Goal: Task Accomplishment & Management: Complete application form

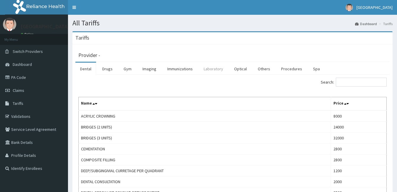
click link "Laboratory"
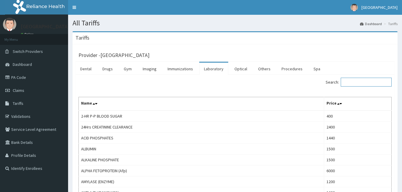
click input "Search:"
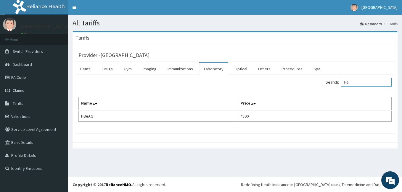
type input "H"
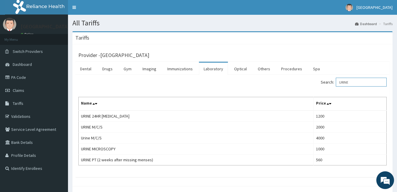
type input "URINE"
click link "Claims"
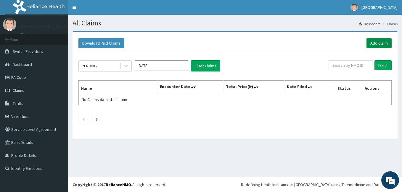
click at [377, 45] on link "Add Claim" at bounding box center [378, 43] width 25 height 10
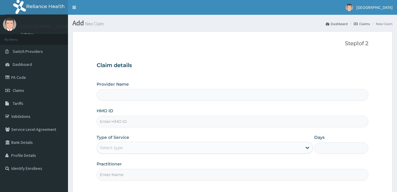
type input "Samaria Hospital"
paste input "NRN/10152/B"
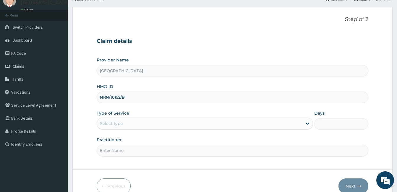
scroll to position [55, 0]
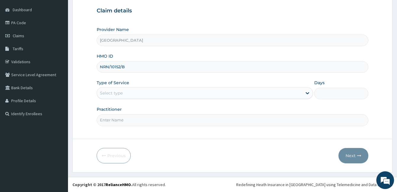
type input "NRN/10152/B"
click at [209, 94] on div "Select type" at bounding box center [199, 92] width 205 height 9
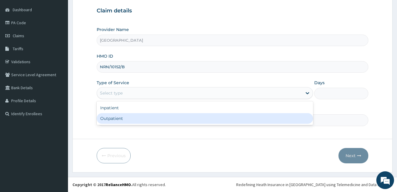
click at [192, 117] on div "Outpatient" at bounding box center [205, 118] width 217 height 11
type input "1"
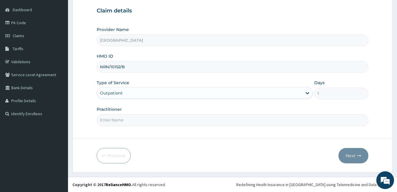
click at [192, 119] on input "Practitioner" at bounding box center [233, 120] width 272 height 12
type input "DOCTOR LOUIS"
click at [355, 154] on button "Next" at bounding box center [354, 155] width 30 height 15
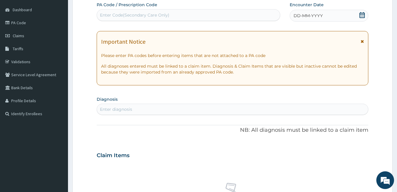
click at [364, 15] on icon at bounding box center [362, 15] width 6 height 6
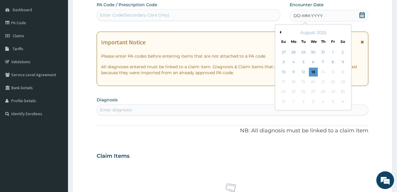
click at [280, 31] on button "Previous Month" at bounding box center [279, 32] width 3 height 3
click at [312, 72] on div "16" at bounding box center [313, 72] width 9 height 9
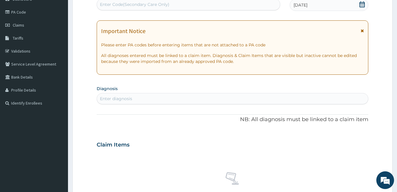
scroll to position [84, 0]
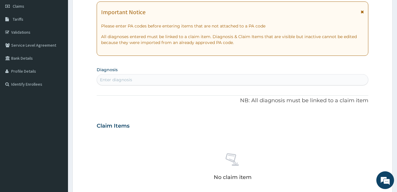
click at [232, 81] on div "Enter diagnosis" at bounding box center [232, 79] width 271 height 9
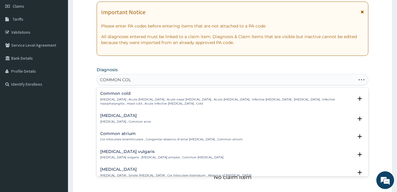
type input "COMMON COLD"
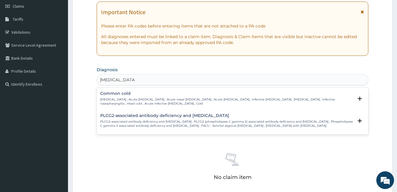
click at [133, 94] on h4 "Common cold" at bounding box center [226, 93] width 253 height 4
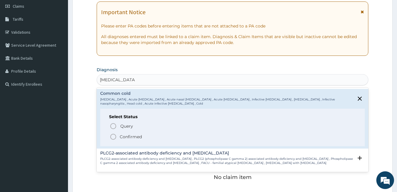
drag, startPoint x: 135, startPoint y: 137, endPoint x: 151, endPoint y: 108, distance: 32.7
click at [135, 137] on p "Confirmed" at bounding box center [131, 137] width 22 height 6
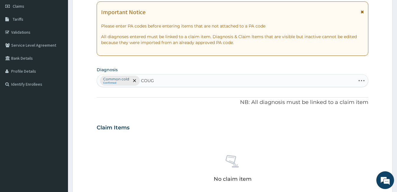
type input "COUGH"
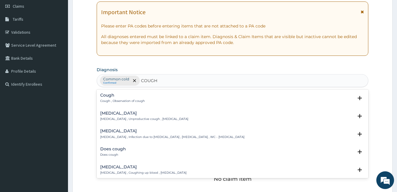
click at [150, 102] on div "Cough Cough , Observation of cough" at bounding box center [232, 98] width 265 height 10
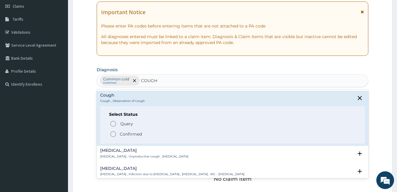
click at [136, 132] on p "Confirmed" at bounding box center [131, 134] width 22 height 6
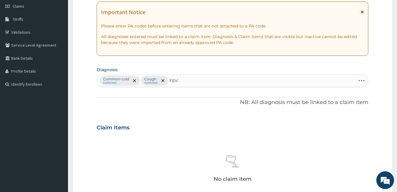
type input "FEVER"
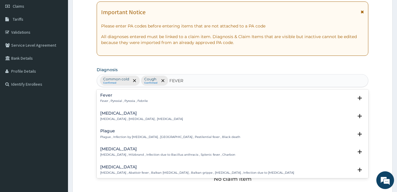
click at [141, 101] on p "Fever , Pyrexial , Pyrexia , Febrile" at bounding box center [124, 101] width 48 height 4
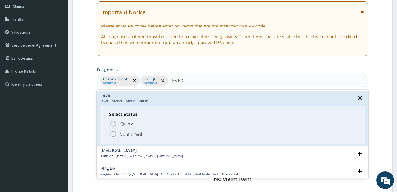
click at [126, 136] on p "Confirmed" at bounding box center [131, 134] width 22 height 6
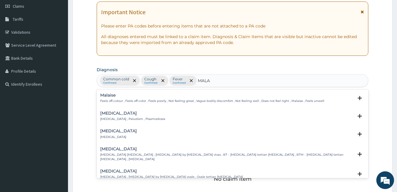
type input "MALAR"
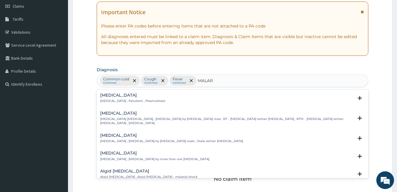
click at [154, 93] on div "Malaria Malaria , Paludism , Plasmodiosis Select Status Query Query covers susp…" at bounding box center [233, 100] width 272 height 18
click at [148, 100] on p "Malaria , Paludism , Plasmodiosis" at bounding box center [132, 101] width 65 height 4
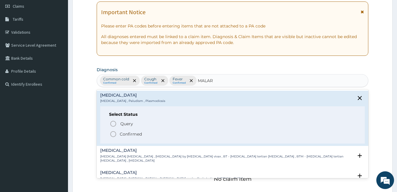
click at [131, 134] on p "Confirmed" at bounding box center [131, 134] width 22 height 6
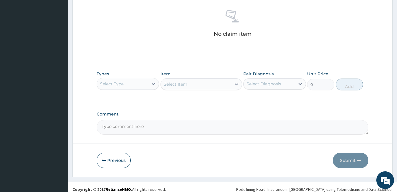
scroll to position [232, 0]
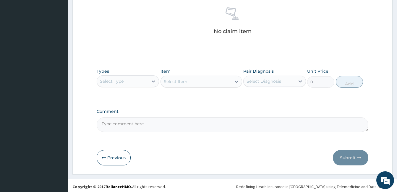
click at [147, 78] on div "Select Type" at bounding box center [122, 81] width 51 height 9
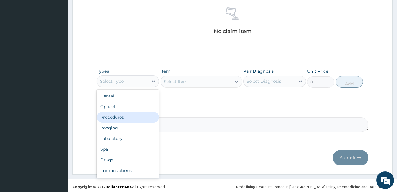
click at [137, 116] on div "Procedures" at bounding box center [128, 117] width 62 height 11
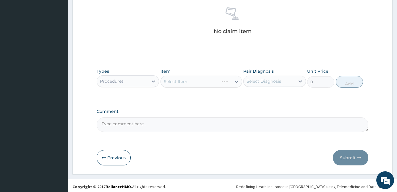
drag, startPoint x: 290, startPoint y: 80, endPoint x: 285, endPoint y: 87, distance: 8.2
click at [290, 80] on div "Select Diagnosis" at bounding box center [269, 81] width 51 height 9
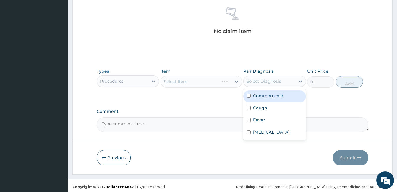
click at [276, 100] on div "Common cold" at bounding box center [274, 97] width 62 height 12
checkbox input "true"
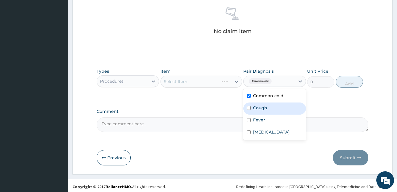
drag, startPoint x: 266, startPoint y: 109, endPoint x: 262, endPoint y: 122, distance: 12.9
click at [266, 110] on label "Cough" at bounding box center [260, 108] width 14 height 6
checkbox input "true"
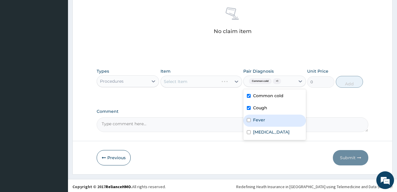
drag, startPoint x: 262, startPoint y: 122, endPoint x: 262, endPoint y: 126, distance: 3.6
click at [262, 123] on div "Fever" at bounding box center [274, 121] width 62 height 12
checkbox input "true"
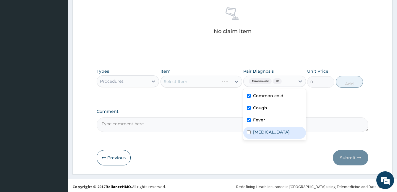
drag, startPoint x: 262, startPoint y: 133, endPoint x: 224, endPoint y: 97, distance: 51.7
click at [261, 133] on label "Malaria" at bounding box center [271, 132] width 37 height 6
checkbox input "true"
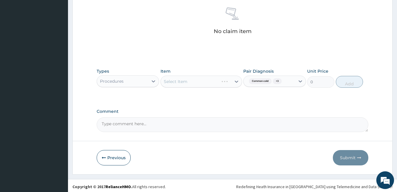
click at [220, 85] on div "Select Item" at bounding box center [202, 82] width 82 height 12
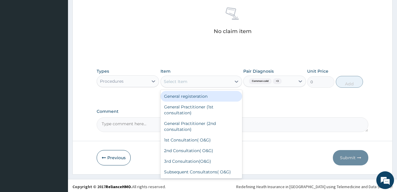
click at [220, 85] on div "Select Item" at bounding box center [196, 81] width 70 height 9
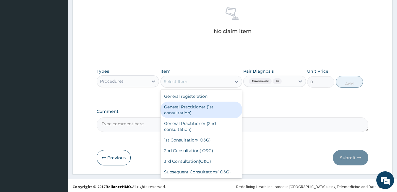
click at [215, 105] on div "General Practitioner (1st consultation)" at bounding box center [202, 110] width 82 height 17
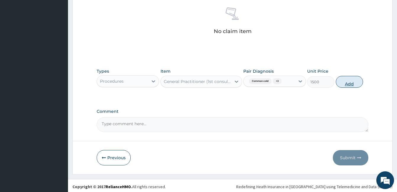
click at [349, 82] on button "Add" at bounding box center [349, 82] width 27 height 12
type input "0"
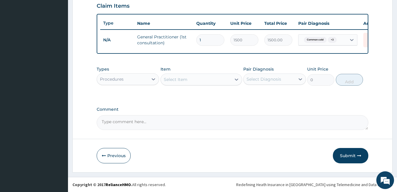
scroll to position [211, 0]
click at [155, 82] on icon at bounding box center [154, 79] width 6 height 6
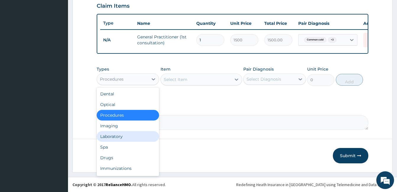
drag, startPoint x: 117, startPoint y: 135, endPoint x: 282, endPoint y: 92, distance: 170.6
click at [117, 135] on div "Laboratory" at bounding box center [128, 136] width 62 height 11
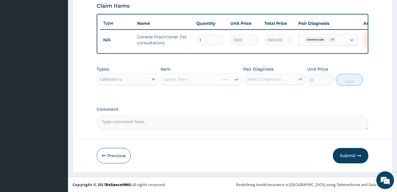
click at [289, 80] on div "Select Diagnosis" at bounding box center [269, 79] width 51 height 9
drag, startPoint x: 268, startPoint y: 132, endPoint x: 260, endPoint y: 121, distance: 13.1
click at [266, 132] on label "Malaria" at bounding box center [271, 130] width 37 height 6
checkbox input "true"
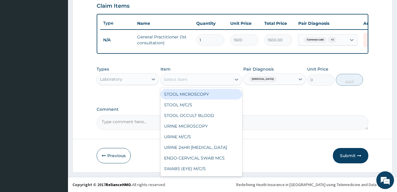
click at [231, 78] on div "Select Item" at bounding box center [196, 79] width 70 height 9
type input "MP"
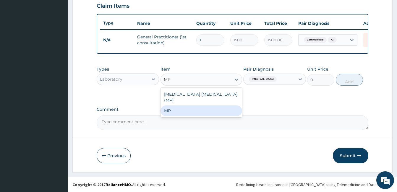
click at [220, 109] on div "MP" at bounding box center [202, 111] width 82 height 11
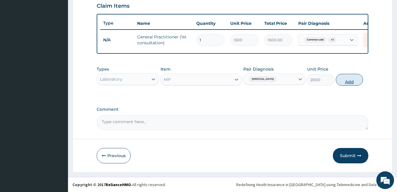
click at [339, 81] on button "Add" at bounding box center [349, 80] width 27 height 12
type input "0"
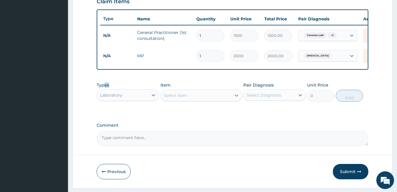
click at [105, 93] on div "Types Laboratory" at bounding box center [128, 92] width 62 height 20
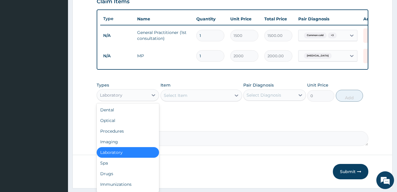
drag, startPoint x: 105, startPoint y: 94, endPoint x: 122, endPoint y: 97, distance: 17.4
click at [122, 97] on div "Laboratory" at bounding box center [122, 95] width 51 height 9
click at [115, 179] on div "Drugs" at bounding box center [128, 174] width 62 height 11
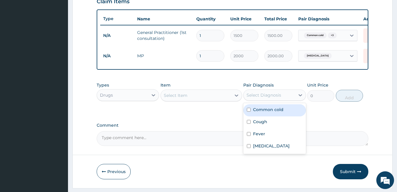
click at [270, 98] on div "Select Diagnosis" at bounding box center [264, 95] width 35 height 6
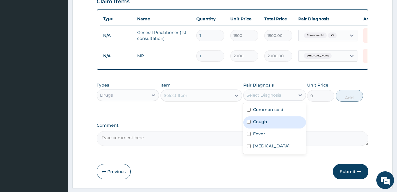
click at [268, 126] on div "Cough" at bounding box center [274, 123] width 62 height 12
checkbox input "true"
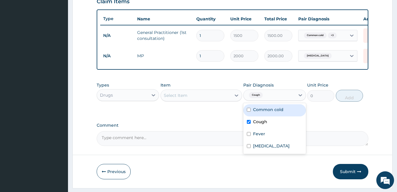
click at [221, 99] on div "Select Item" at bounding box center [196, 95] width 70 height 9
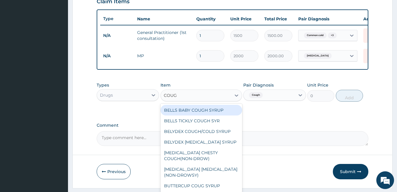
type input "COUGH"
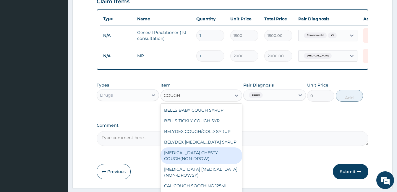
click at [210, 164] on div "BENYLIN CHESTY COUGH(NON-DROW)" at bounding box center [202, 156] width 82 height 17
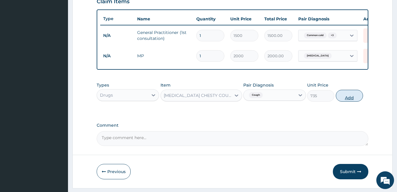
click at [350, 100] on button "Add" at bounding box center [349, 96] width 27 height 12
type input "0"
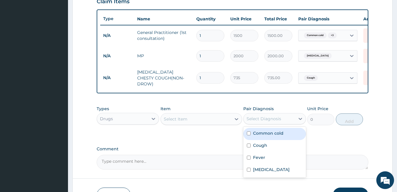
click at [271, 120] on div "Select Diagnosis" at bounding box center [264, 119] width 35 height 6
click at [269, 136] on label "Common cold" at bounding box center [268, 133] width 30 height 6
checkbox input "true"
click at [222, 124] on div "Select Item" at bounding box center [196, 118] width 70 height 9
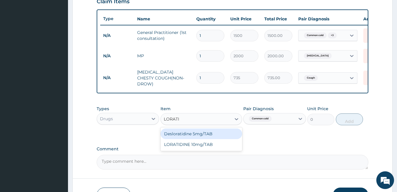
type input "LORATID"
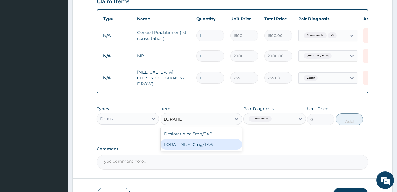
click at [225, 147] on div "LORATIDINE 10mg/TAB" at bounding box center [202, 144] width 82 height 11
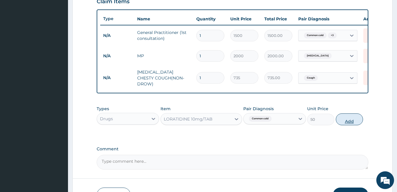
click at [346, 119] on button "Add" at bounding box center [349, 120] width 27 height 12
type input "0"
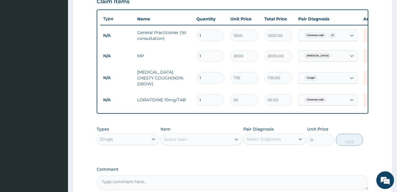
type input "0.00"
type input "7"
type input "350.00"
type input "7"
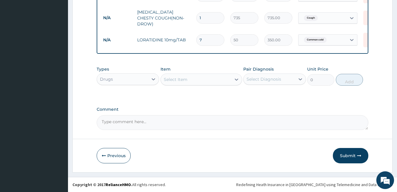
scroll to position [272, 0]
click at [283, 78] on div "Select Diagnosis" at bounding box center [269, 79] width 51 height 9
click at [261, 134] on div "Malaria" at bounding box center [274, 131] width 62 height 12
checkbox input "true"
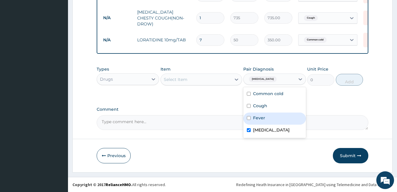
click at [205, 79] on div "Select Item" at bounding box center [196, 79] width 70 height 9
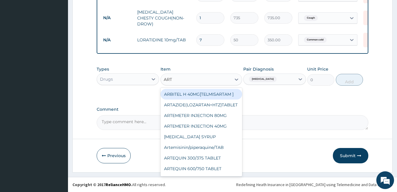
type input "ARTH"
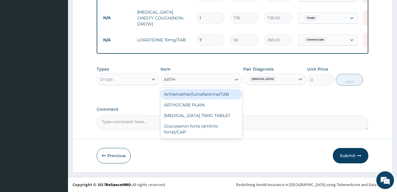
drag, startPoint x: 210, startPoint y: 93, endPoint x: 213, endPoint y: 94, distance: 3.0
click at [210, 94] on div "Arthemether/lumefantrine/TAB" at bounding box center [202, 94] width 82 height 11
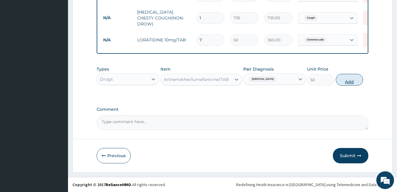
click at [348, 85] on button "Add" at bounding box center [349, 80] width 27 height 12
type input "0"
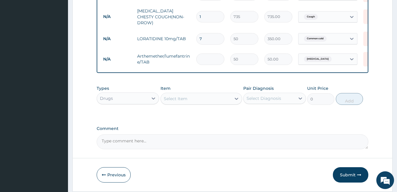
type input "0.00"
type input "6"
type input "300.00"
type input "6"
click at [254, 95] on div "Select Diagnosis" at bounding box center [269, 98] width 51 height 9
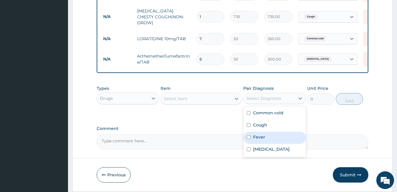
click at [261, 134] on div "Fever" at bounding box center [274, 138] width 62 height 12
checkbox input "true"
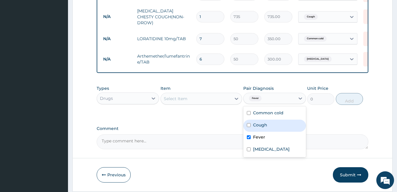
click at [208, 104] on div "Select Item" at bounding box center [196, 98] width 70 height 9
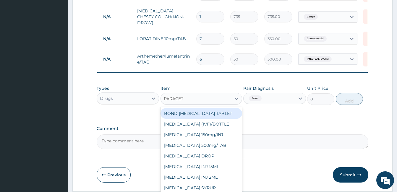
type input "PARACETA"
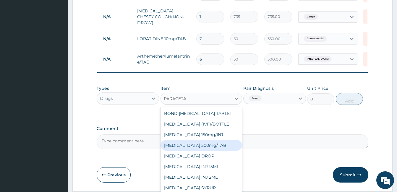
click at [208, 144] on div "PARACETAMOL 500mg/TAB" at bounding box center [202, 145] width 82 height 11
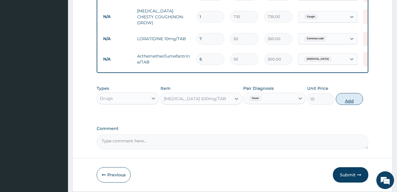
click at [352, 105] on button "Add" at bounding box center [349, 99] width 27 height 12
type input "0"
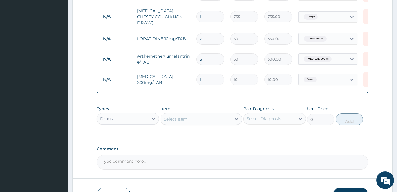
type input "18"
type input "180.00"
type input "18"
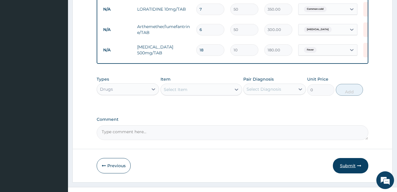
click at [354, 166] on button "Submit" at bounding box center [351, 165] width 36 height 15
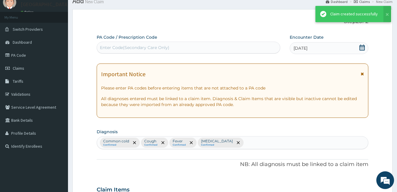
scroll to position [301, 0]
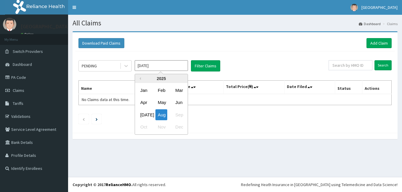
click at [145, 116] on div "Jul" at bounding box center [144, 114] width 12 height 11
type input "Jul 2025"
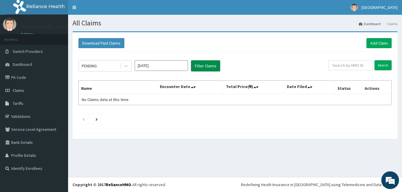
click at [203, 67] on button "Filter Claims" at bounding box center [205, 65] width 29 height 11
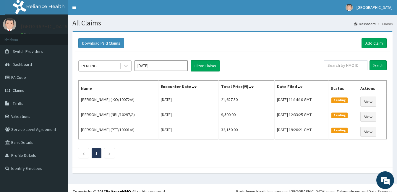
click at [111, 65] on div "PENDING" at bounding box center [99, 65] width 41 height 9
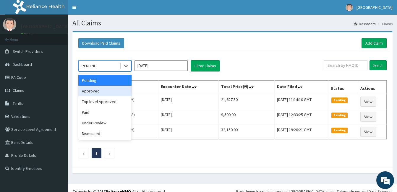
click at [101, 90] on div "Approved" at bounding box center [104, 91] width 53 height 11
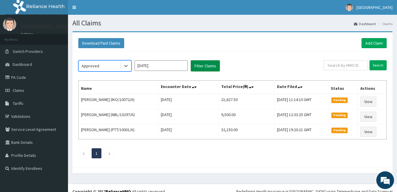
click at [214, 66] on button "Filter Claims" at bounding box center [205, 65] width 29 height 11
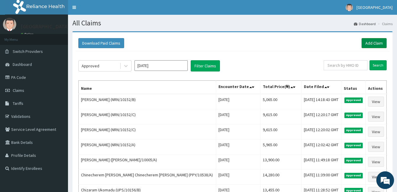
click at [373, 43] on link "Add Claim" at bounding box center [374, 43] width 25 height 10
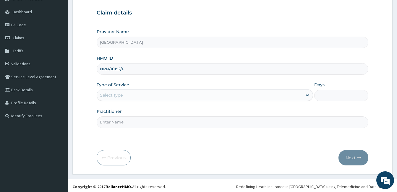
scroll to position [55, 0]
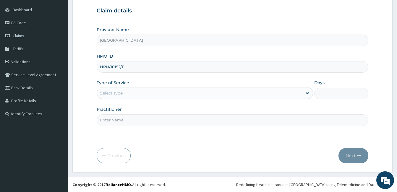
type input "NRN/10152/F"
click at [152, 95] on div "Select type" at bounding box center [199, 92] width 205 height 9
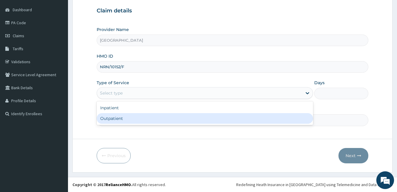
click at [146, 116] on div "Outpatient" at bounding box center [205, 118] width 217 height 11
type input "1"
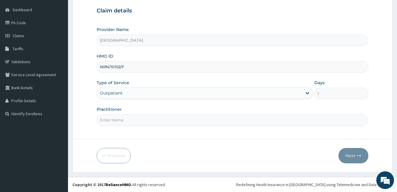
click at [146, 116] on input "Practitioner" at bounding box center [233, 120] width 272 height 12
type input "DOCTOR LOUIS"
click at [348, 150] on button "Next" at bounding box center [354, 155] width 30 height 15
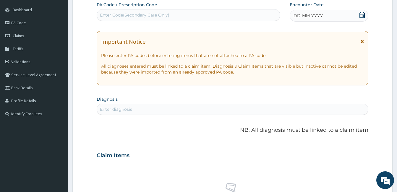
scroll to position [0, 0]
click at [364, 15] on icon at bounding box center [362, 15] width 5 height 6
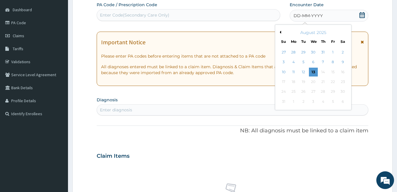
click at [280, 32] on button "Previous Month" at bounding box center [279, 32] width 3 height 3
click at [312, 71] on div "16" at bounding box center [313, 72] width 9 height 9
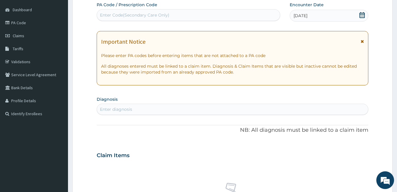
click at [189, 109] on div "Enter diagnosis" at bounding box center [232, 109] width 271 height 9
type input "COMMON COLD"
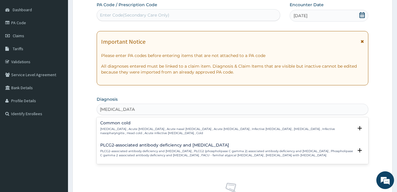
click at [156, 125] on h4 "Common cold" at bounding box center [226, 123] width 253 height 4
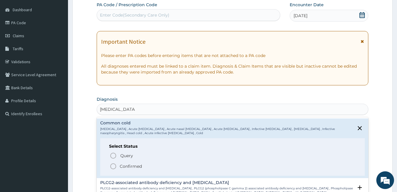
click at [132, 167] on p "Confirmed" at bounding box center [131, 167] width 22 height 6
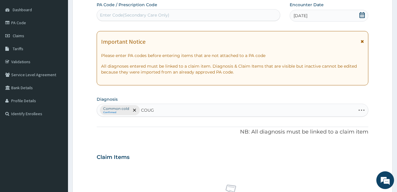
type input "COUGH"
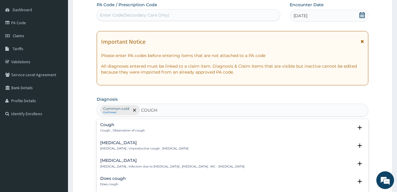
click at [156, 124] on div "Cough Cough , Observation of cough" at bounding box center [232, 128] width 265 height 10
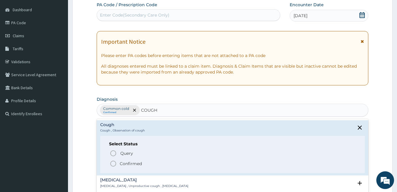
click at [137, 163] on p "Confirmed" at bounding box center [131, 164] width 22 height 6
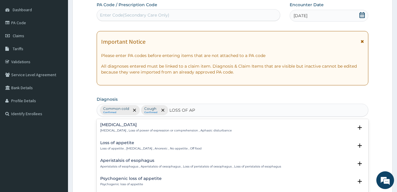
type input "LOSS OF APP"
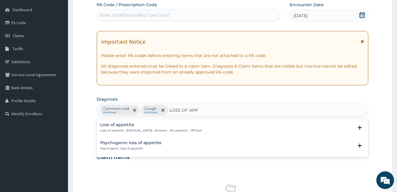
click at [156, 122] on div "Loss of appetite Loss of appetite , Anorexia , Anorexic , No appetite , Off foo…" at bounding box center [233, 129] width 272 height 18
click at [153, 126] on h4 "Loss of appetite" at bounding box center [150, 125] width 101 height 4
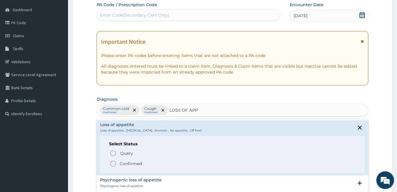
click at [129, 164] on p "Confirmed" at bounding box center [131, 164] width 22 height 6
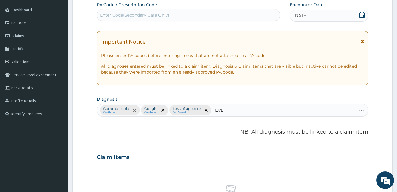
type input "FEVER"
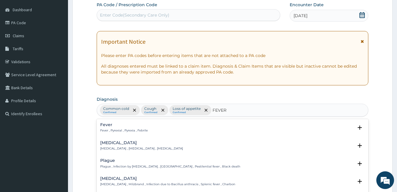
click at [143, 131] on p "Fever , Pyrexial , Pyrexia , Febrile" at bounding box center [124, 131] width 48 height 4
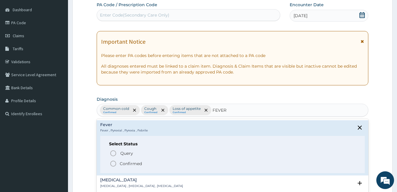
click at [119, 163] on span "Confirmed" at bounding box center [233, 163] width 246 height 7
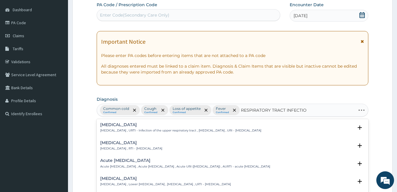
type input "RESPIRATORY TRACT INFECTION"
click at [191, 147] on div "Respiratory tract infection Respiratory tract infection , RTI - Respiratory tra…" at bounding box center [232, 146] width 265 height 10
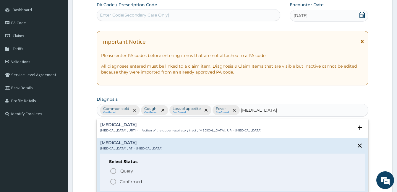
click at [145, 180] on span "Confirmed" at bounding box center [233, 181] width 246 height 7
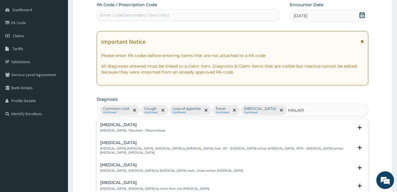
type input "MALARIA"
click at [151, 131] on div "Malaria Malaria , Paludism , Plasmodiosis" at bounding box center [232, 128] width 265 height 10
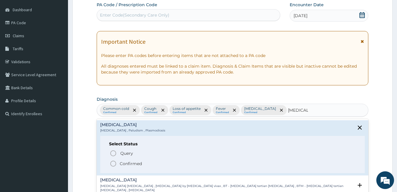
click at [135, 163] on p "Confirmed" at bounding box center [131, 164] width 22 height 6
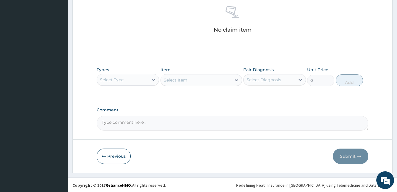
scroll to position [234, 0]
click at [149, 77] on div at bounding box center [153, 79] width 11 height 11
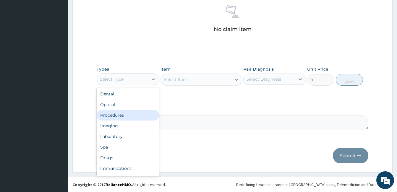
drag, startPoint x: 131, startPoint y: 115, endPoint x: 243, endPoint y: 107, distance: 112.4
click at [131, 115] on div "Procedures" at bounding box center [128, 115] width 62 height 11
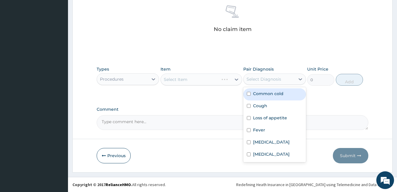
click at [278, 78] on div "Select Diagnosis" at bounding box center [264, 79] width 35 height 6
click at [277, 91] on label "Common cold" at bounding box center [268, 94] width 30 height 6
checkbox input "true"
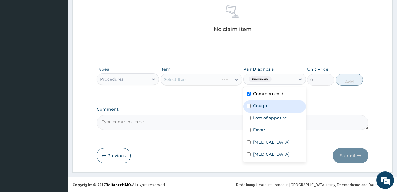
drag, startPoint x: 274, startPoint y: 107, endPoint x: 271, endPoint y: 121, distance: 14.9
click at [274, 107] on div "Cough" at bounding box center [274, 107] width 62 height 12
checkbox input "true"
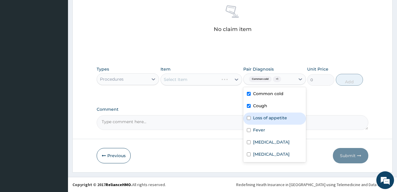
click at [271, 122] on div "Loss of appetite" at bounding box center [274, 119] width 62 height 12
checkbox input "true"
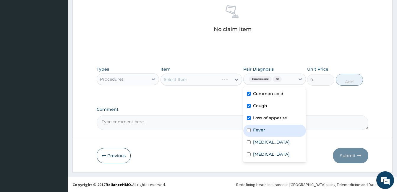
drag, startPoint x: 265, startPoint y: 130, endPoint x: 264, endPoint y: 136, distance: 5.7
click at [265, 132] on label "Fever" at bounding box center [259, 130] width 12 height 6
checkbox input "true"
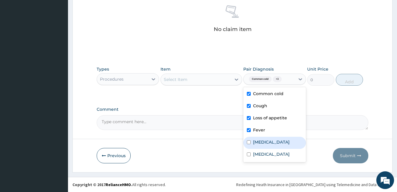
click at [264, 145] on label "Respiratory tract infection" at bounding box center [271, 142] width 37 height 6
checkbox input "true"
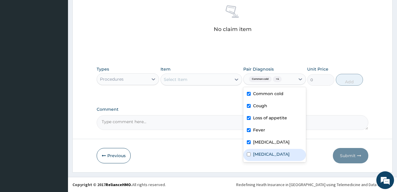
click at [264, 157] on div "Malaria" at bounding box center [274, 155] width 62 height 12
checkbox input "true"
click at [206, 80] on div "Select Item" at bounding box center [196, 79] width 70 height 9
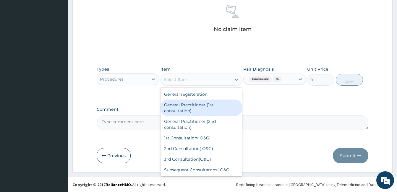
click at [205, 107] on div "General Practitioner (1st consultation)" at bounding box center [202, 108] width 82 height 17
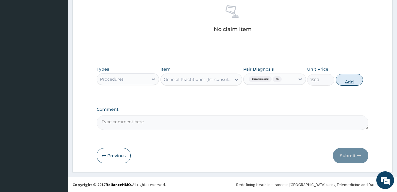
click at [345, 81] on button "Add" at bounding box center [349, 80] width 27 height 12
type input "0"
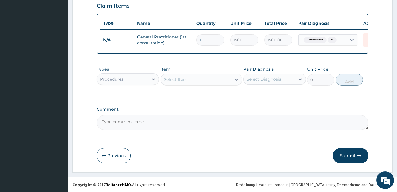
scroll to position [211, 0]
click at [148, 78] on div "Procedures" at bounding box center [122, 79] width 51 height 9
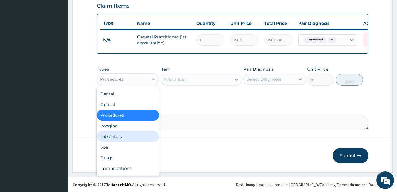
drag, startPoint x: 125, startPoint y: 139, endPoint x: 168, endPoint y: 140, distance: 43.2
click at [128, 139] on div "Laboratory" at bounding box center [128, 136] width 62 height 11
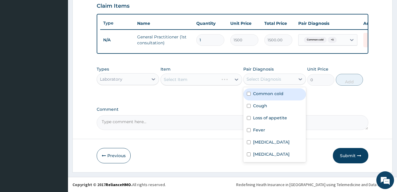
click at [267, 80] on div "Select Diagnosis" at bounding box center [264, 79] width 35 height 6
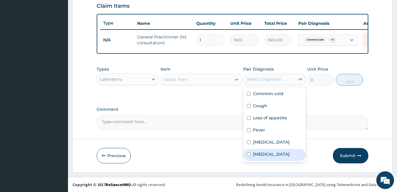
click at [273, 161] on div "Malaria" at bounding box center [274, 155] width 62 height 12
checkbox input "true"
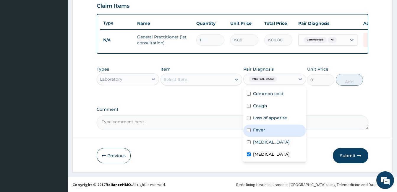
click at [194, 85] on div "Select Item" at bounding box center [202, 80] width 82 height 12
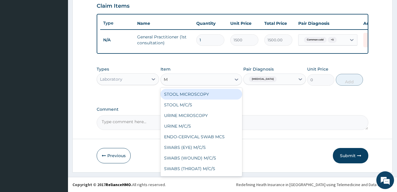
type input "MP"
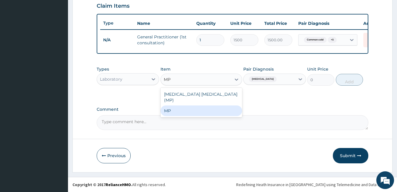
click at [198, 109] on div "MP" at bounding box center [202, 111] width 82 height 11
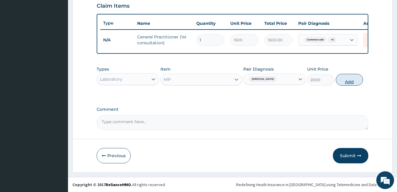
click at [354, 83] on button "Add" at bounding box center [349, 80] width 27 height 12
type input "0"
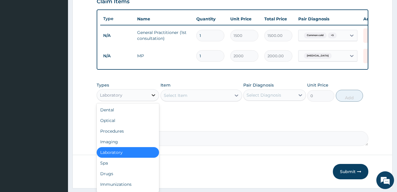
click at [152, 98] on icon at bounding box center [154, 95] width 6 height 6
click at [122, 177] on div "Drugs" at bounding box center [128, 174] width 62 height 11
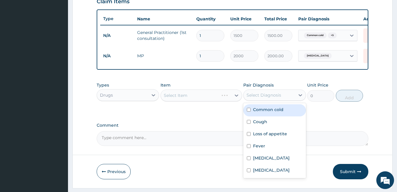
click at [270, 98] on div "Select Diagnosis" at bounding box center [264, 95] width 35 height 6
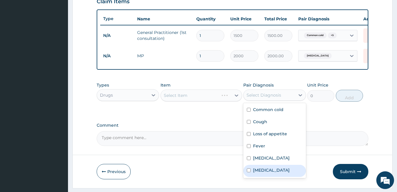
click at [270, 176] on div "Malaria" at bounding box center [274, 171] width 62 height 12
checkbox input "true"
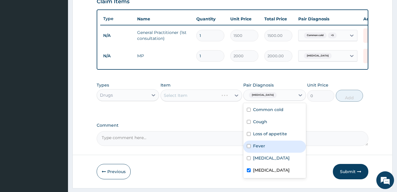
click at [216, 97] on div "Select Item" at bounding box center [202, 96] width 82 height 12
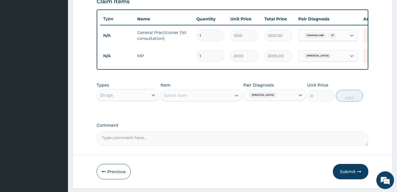
click at [216, 97] on div "Select Item" at bounding box center [196, 95] width 70 height 9
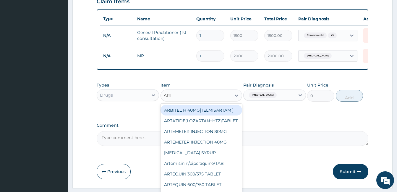
type input "ARTE"
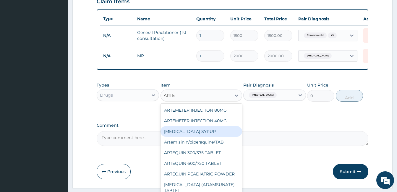
click at [214, 131] on div "ARTEMETHER SYRUP" at bounding box center [202, 131] width 82 height 11
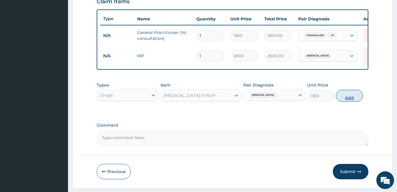
click at [350, 100] on button "Add" at bounding box center [349, 96] width 27 height 12
type input "0"
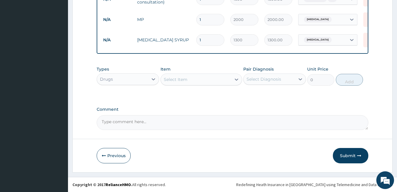
scroll to position [251, 0]
click at [283, 72] on div "Pair Diagnosis Select Diagnosis" at bounding box center [274, 76] width 62 height 20
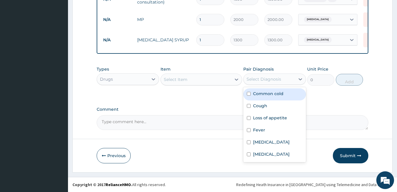
click at [283, 77] on div "Select Diagnosis" at bounding box center [269, 79] width 51 height 9
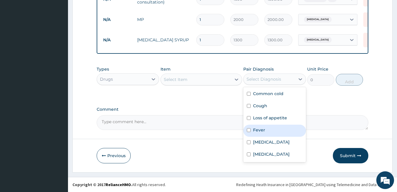
click at [265, 130] on div "Fever" at bounding box center [274, 131] width 62 height 12
checkbox input "true"
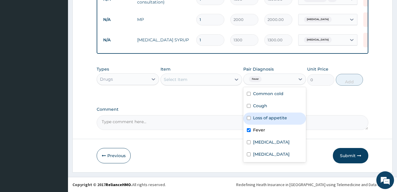
click at [216, 75] on div "Select Item" at bounding box center [196, 79] width 70 height 9
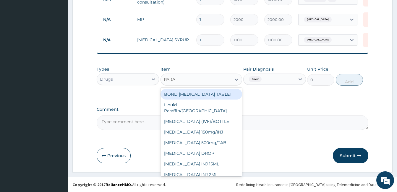
type input "PARAC"
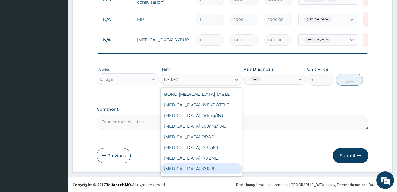
click at [215, 168] on div "PARACETAMOL SYRUP" at bounding box center [202, 169] width 82 height 11
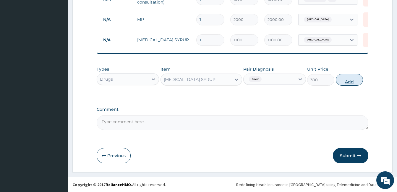
click at [352, 81] on button "Add" at bounding box center [349, 80] width 27 height 12
type input "0"
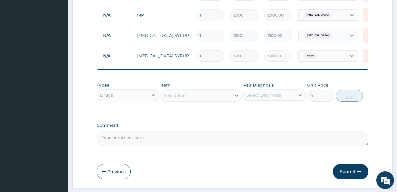
click at [181, 99] on div "Select Item" at bounding box center [176, 96] width 24 height 6
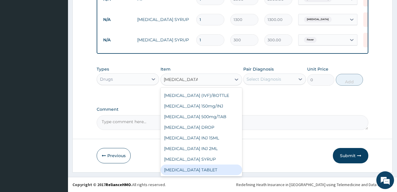
scroll to position [0, 0]
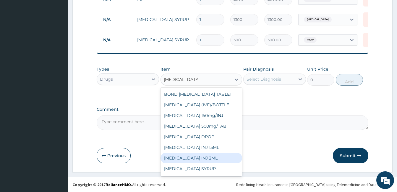
type input "PARACETAMOL"
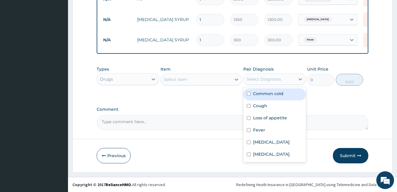
click at [256, 79] on div "Select Diagnosis" at bounding box center [264, 79] width 35 height 6
click at [259, 90] on div "Common cold" at bounding box center [274, 94] width 62 height 12
checkbox input "true"
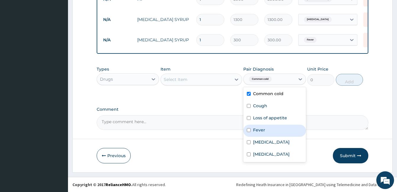
click at [264, 129] on label "Fever" at bounding box center [259, 130] width 12 height 6
checkbox input "true"
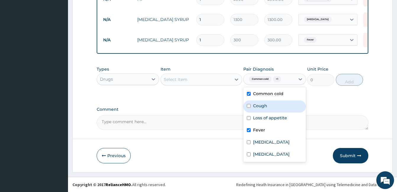
click at [258, 106] on label "Cough" at bounding box center [260, 106] width 14 height 6
checkbox input "true"
click at [222, 81] on div "Select Item" at bounding box center [196, 79] width 70 height 9
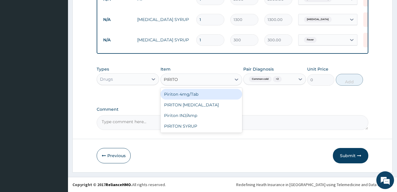
type input "PIRITON"
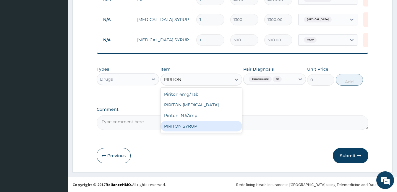
click at [213, 125] on div "PIRITON SYRUP" at bounding box center [202, 126] width 82 height 11
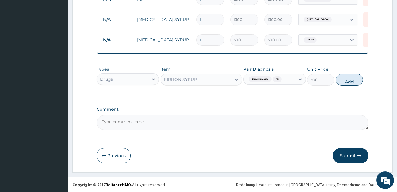
click at [341, 83] on button "Add" at bounding box center [349, 80] width 27 height 12
type input "0"
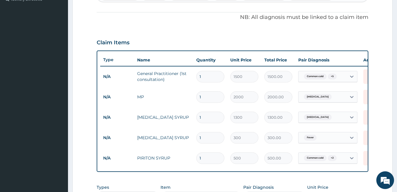
scroll to position [154, 0]
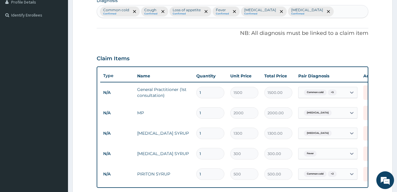
click at [333, 14] on div "Common cold Confirmed Cough Confirmed Loss of appetite Confirmed Fever Confirme…" at bounding box center [232, 11] width 271 height 12
type input "SEPSI"
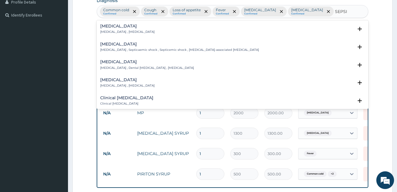
click at [129, 30] on p "Systemic infection , Sepsis" at bounding box center [127, 32] width 54 height 4
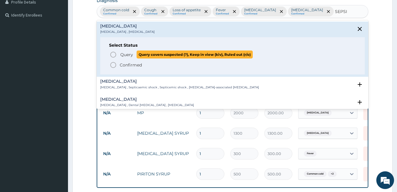
click at [127, 54] on span "Query" at bounding box center [126, 55] width 13 height 6
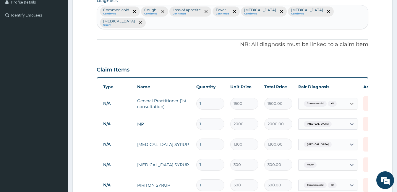
click at [351, 103] on icon at bounding box center [352, 104] width 4 height 2
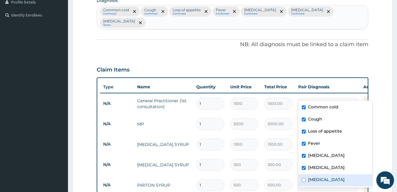
click at [327, 177] on div "Sepsis" at bounding box center [336, 181] width 74 height 12
checkbox input "true"
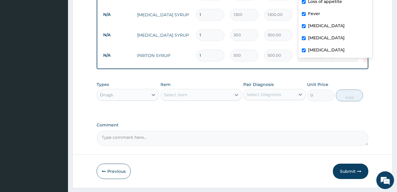
scroll to position [292, 0]
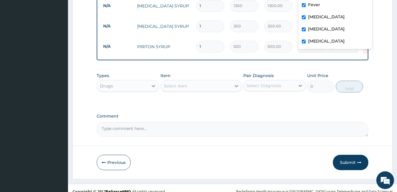
click at [139, 81] on div "Drugs" at bounding box center [122, 85] width 51 height 9
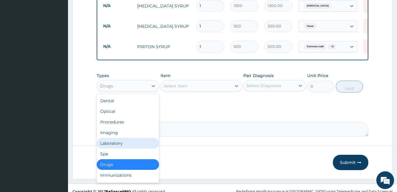
click at [119, 138] on div "Laboratory" at bounding box center [128, 143] width 62 height 11
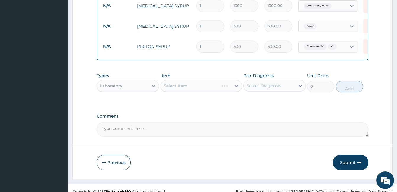
click at [263, 83] on div "Select Diagnosis" at bounding box center [264, 86] width 35 height 6
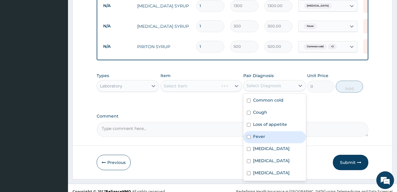
scroll to position [4, 0]
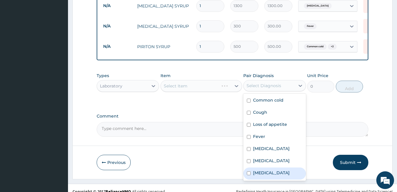
click at [268, 168] on div "Sepsis" at bounding box center [274, 174] width 62 height 12
checkbox input "true"
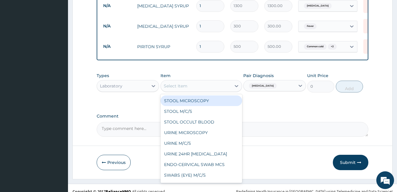
click at [211, 81] on div "Select Item" at bounding box center [196, 85] width 70 height 9
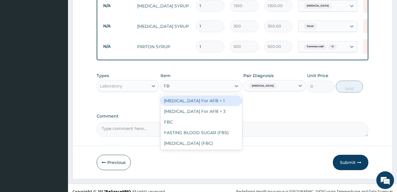
type input "FBC"
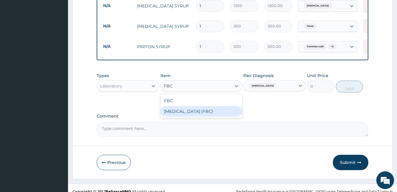
click at [209, 106] on div "Full Blood Count (FBC)" at bounding box center [202, 111] width 82 height 11
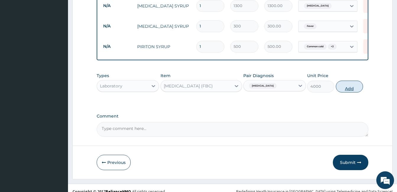
click at [350, 81] on button "Add" at bounding box center [349, 87] width 27 height 12
type input "0"
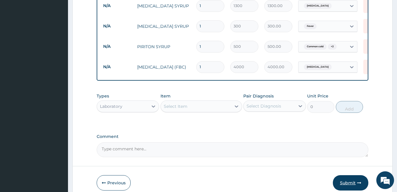
click at [343, 175] on button "Submit" at bounding box center [351, 182] width 36 height 15
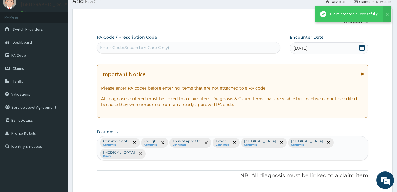
scroll to position [292, 0]
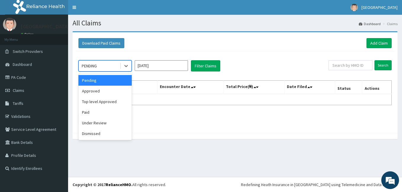
click at [111, 67] on div "PENDING" at bounding box center [99, 65] width 41 height 9
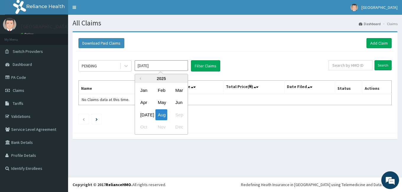
click at [167, 70] on input "[DATE]" at bounding box center [161, 65] width 53 height 11
click at [148, 116] on div "[DATE]" at bounding box center [144, 114] width 12 height 11
type input "[DATE]"
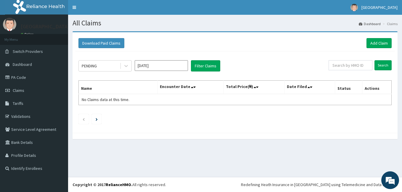
click at [220, 67] on div "PENDING [DATE] Filter Claims" at bounding box center [203, 65] width 250 height 11
click at [197, 69] on button "Filter Claims" at bounding box center [205, 65] width 29 height 11
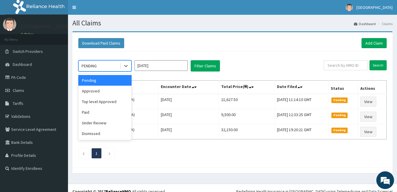
click at [107, 64] on div "PENDING" at bounding box center [99, 65] width 41 height 9
drag, startPoint x: 102, startPoint y: 89, endPoint x: 110, endPoint y: 88, distance: 8.4
click at [102, 89] on div "Approved" at bounding box center [104, 91] width 53 height 11
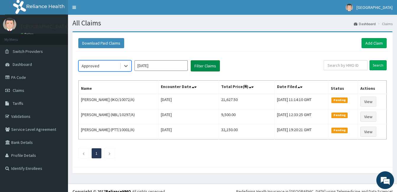
click at [212, 67] on button "Filter Claims" at bounding box center [205, 65] width 29 height 11
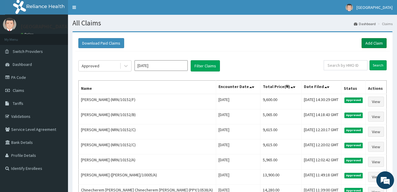
click at [364, 43] on link "Add Claim" at bounding box center [374, 43] width 25 height 10
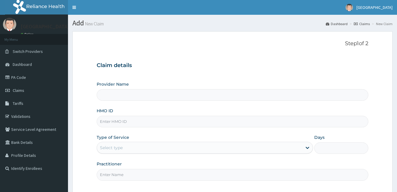
drag, startPoint x: 0, startPoint y: 0, endPoint x: 172, endPoint y: 122, distance: 211.0
paste input "EGQ/10056/B"
type input "EGQ/10056/B"
type input "Samaria Hospital"
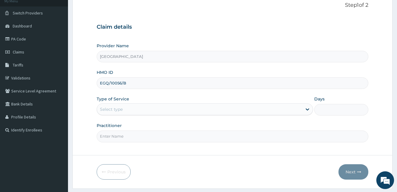
scroll to position [55, 0]
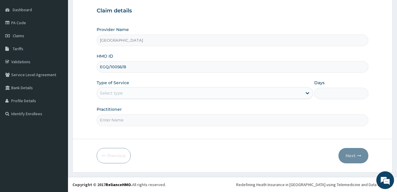
type input "EGQ/10056/B"
click at [180, 93] on div "Select type" at bounding box center [199, 92] width 205 height 9
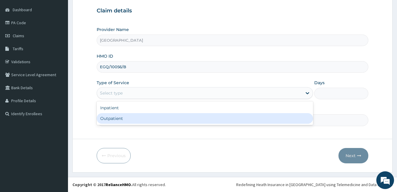
click at [162, 118] on div "Outpatient" at bounding box center [205, 118] width 217 height 11
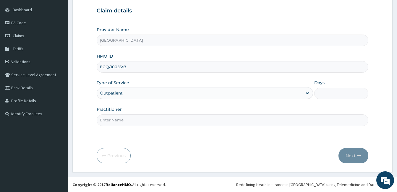
type input "1"
click at [161, 119] on input "Practitioner" at bounding box center [233, 120] width 272 height 12
type input "DOCTOR AHMED"
click at [350, 157] on button "Next" at bounding box center [354, 155] width 30 height 15
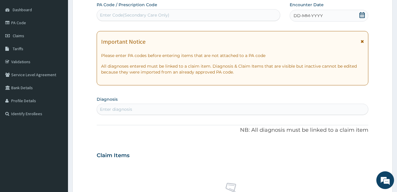
scroll to position [0, 0]
click at [362, 16] on icon at bounding box center [362, 15] width 6 height 6
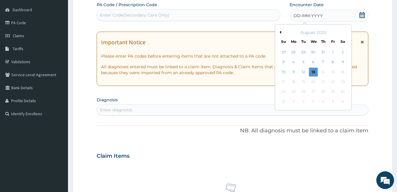
click at [280, 32] on button "Previous Month" at bounding box center [279, 32] width 3 height 3
click at [322, 73] on div "17" at bounding box center [323, 72] width 9 height 9
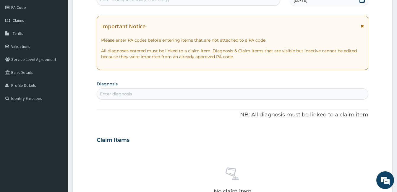
scroll to position [84, 0]
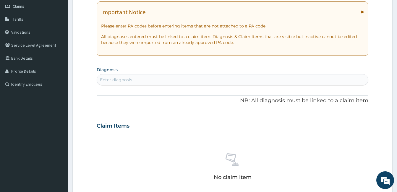
click at [185, 71] on section "Diagnosis Enter diagnosis" at bounding box center [233, 75] width 272 height 20
click at [184, 77] on div "Enter diagnosis" at bounding box center [232, 79] width 271 height 9
type input "BODY PAIN"
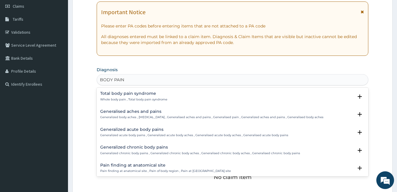
click at [116, 116] on p "Generalized body aches , [MEDICAL_DATA] , Generalised aches and pains , General…" at bounding box center [211, 117] width 223 height 4
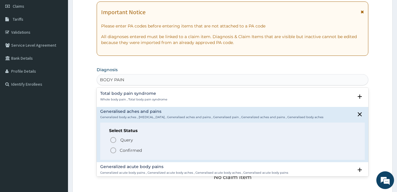
click at [120, 154] on p "Confirmed" at bounding box center [131, 151] width 22 height 6
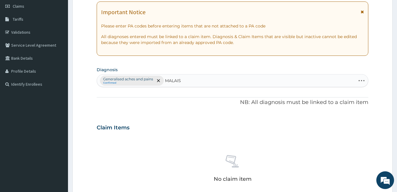
type input "MALAISE"
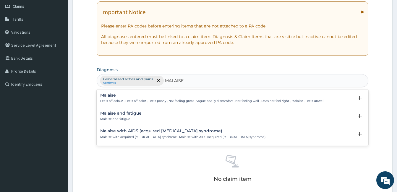
click at [129, 93] on h4 "Malaise" at bounding box center [212, 95] width 224 height 4
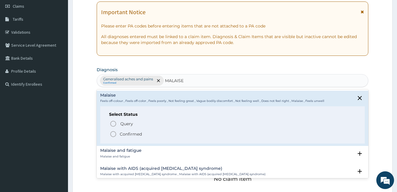
click at [135, 136] on p "Confirmed" at bounding box center [131, 134] width 22 height 6
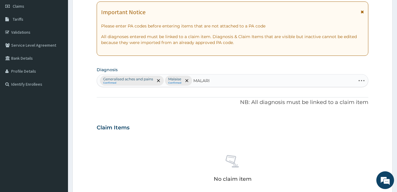
type input "[MEDICAL_DATA]"
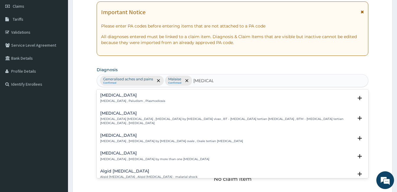
click at [147, 94] on h4 "[MEDICAL_DATA]" at bounding box center [132, 95] width 65 height 4
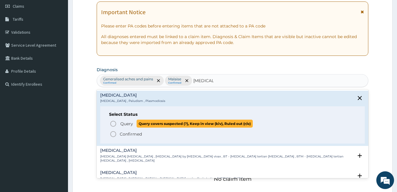
click at [125, 127] on span "Query" at bounding box center [126, 124] width 13 height 6
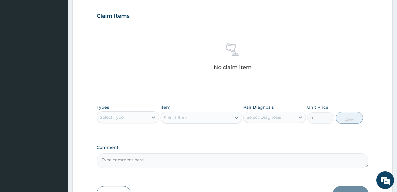
scroll to position [203, 0]
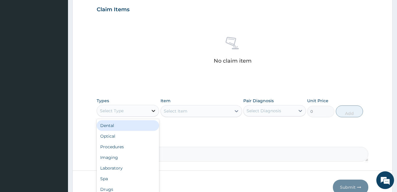
click at [151, 106] on div at bounding box center [153, 111] width 11 height 11
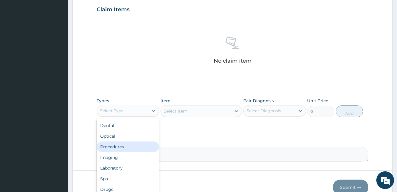
click at [135, 149] on div "Procedures" at bounding box center [128, 147] width 62 height 11
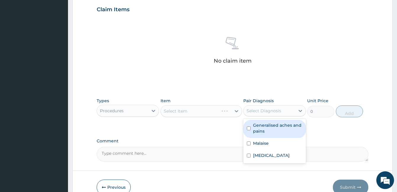
click at [267, 113] on div "Select Diagnosis" at bounding box center [269, 110] width 51 height 9
drag, startPoint x: 266, startPoint y: 120, endPoint x: 266, endPoint y: 124, distance: 3.3
click at [266, 121] on div "Generalised aches and pains" at bounding box center [274, 129] width 62 height 18
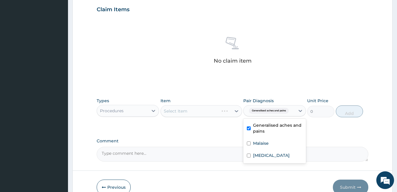
click at [264, 138] on div "Generalised aches and pains" at bounding box center [274, 129] width 62 height 18
checkbox input "false"
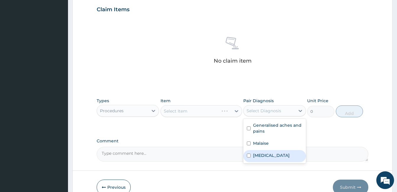
click at [262, 154] on label "[MEDICAL_DATA]" at bounding box center [271, 156] width 37 height 6
click at [263, 155] on label "[MEDICAL_DATA]" at bounding box center [271, 156] width 37 height 6
checkbox input "false"
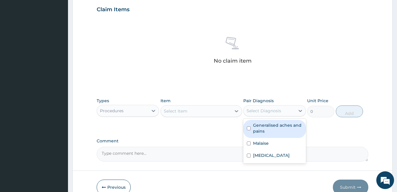
click at [266, 130] on label "Generalised aches and pains" at bounding box center [277, 128] width 49 height 12
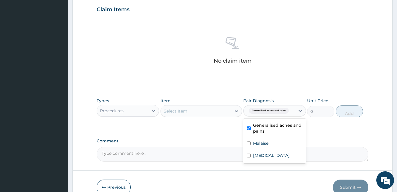
checkbox input "true"
click at [264, 142] on label "Malaise" at bounding box center [261, 144] width 16 height 6
checkbox input "true"
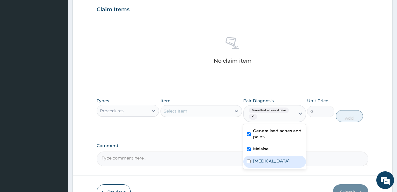
click at [261, 156] on div "[MEDICAL_DATA]" at bounding box center [274, 162] width 62 height 12
checkbox input "true"
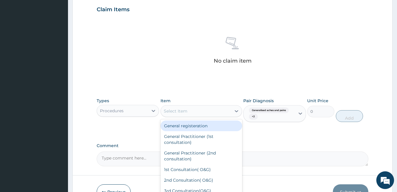
click at [223, 115] on div "Select Item" at bounding box center [196, 111] width 70 height 9
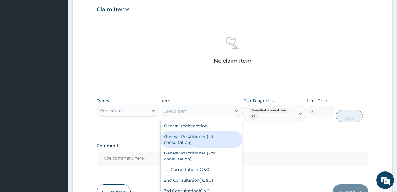
click at [216, 133] on div "General Practitioner (1st consultation)" at bounding box center [202, 139] width 82 height 17
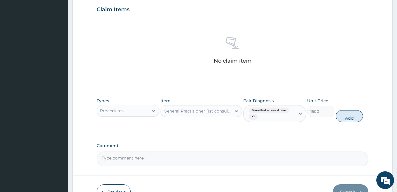
click at [348, 116] on button "Add" at bounding box center [349, 116] width 27 height 12
type input "0"
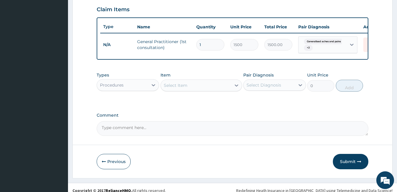
click at [265, 88] on div "Select Diagnosis" at bounding box center [264, 85] width 35 height 6
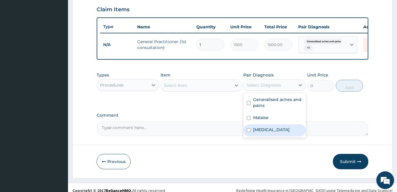
click at [262, 132] on label "[MEDICAL_DATA]" at bounding box center [271, 130] width 37 height 6
checkbox input "true"
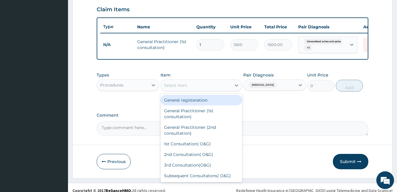
click at [200, 86] on div "Select Item" at bounding box center [196, 85] width 70 height 9
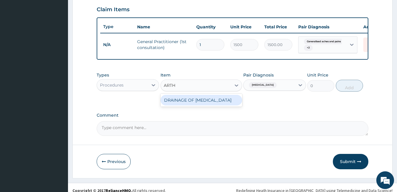
type input "ARTH"
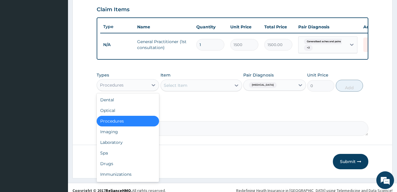
click at [145, 89] on div "Procedures" at bounding box center [122, 84] width 51 height 9
click at [115, 166] on div "Drugs" at bounding box center [128, 164] width 62 height 11
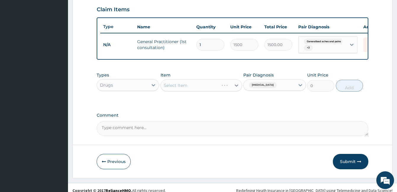
click at [188, 90] on div "Select Item" at bounding box center [202, 86] width 82 height 12
click at [188, 90] on div "Select Item" at bounding box center [196, 85] width 70 height 9
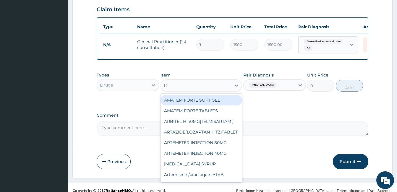
type input "R"
type input "ARTH"
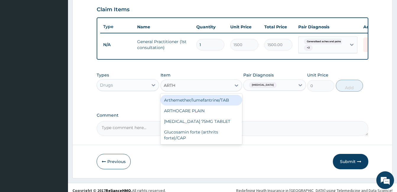
click at [189, 104] on div "Arthemether/lumefantrine/TAB" at bounding box center [202, 100] width 82 height 11
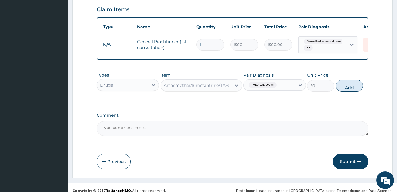
click at [353, 92] on button "Add" at bounding box center [349, 86] width 27 height 12
type input "0"
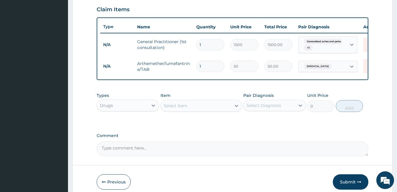
type input "0.00"
type input "2"
type input "100.00"
type input "24"
type input "1200.00"
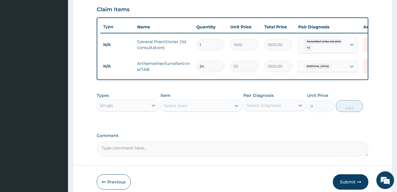
type input "24"
click at [258, 109] on div "Select Diagnosis" at bounding box center [264, 106] width 35 height 6
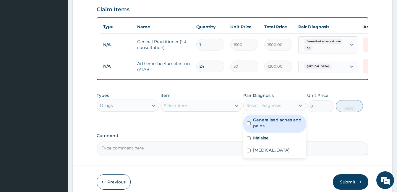
click at [262, 129] on label "Generalised aches and pains" at bounding box center [277, 123] width 49 height 12
checkbox input "true"
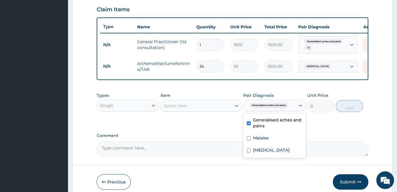
click at [218, 111] on div "Select Item" at bounding box center [196, 105] width 70 height 9
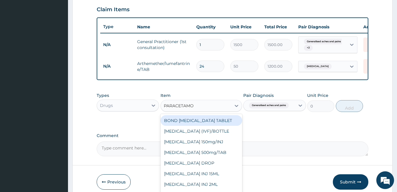
type input "PARACETAMOL"
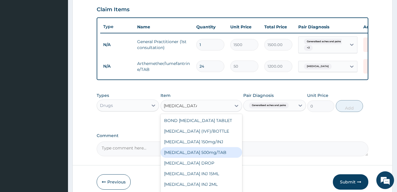
click at [218, 156] on div "[MEDICAL_DATA] 500mg/TAB" at bounding box center [202, 152] width 82 height 11
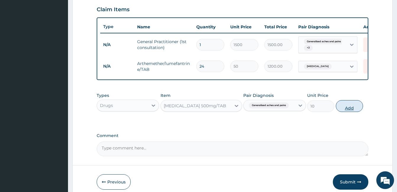
click at [355, 112] on button "Add" at bounding box center [349, 106] width 27 height 12
type input "0"
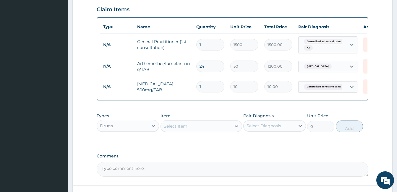
type input "18"
type input "180.00"
type input "18"
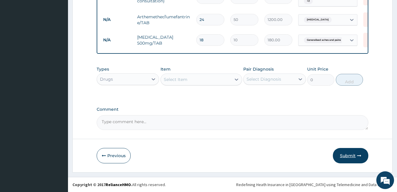
click at [343, 156] on button "Submit" at bounding box center [351, 155] width 36 height 15
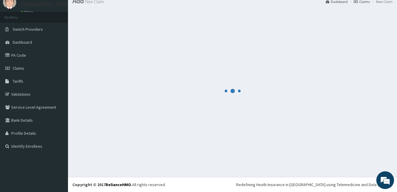
scroll to position [22, 0]
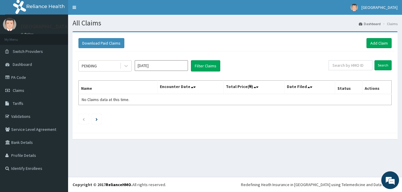
click at [136, 68] on input "[DATE]" at bounding box center [161, 65] width 53 height 11
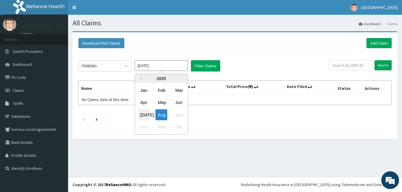
click at [144, 116] on div "[DATE]" at bounding box center [144, 114] width 12 height 11
type input "[DATE]"
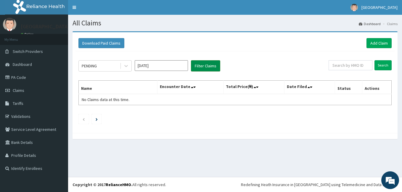
click at [196, 67] on button "Filter Claims" at bounding box center [205, 65] width 29 height 11
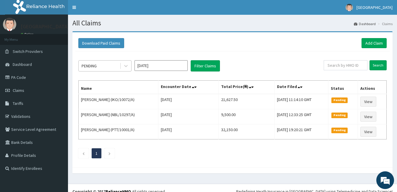
click at [108, 67] on div "PENDING" at bounding box center [99, 65] width 41 height 9
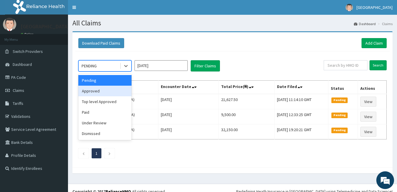
click at [106, 86] on div "Approved" at bounding box center [104, 91] width 53 height 11
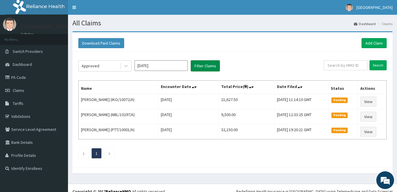
click at [213, 70] on button "Filter Claims" at bounding box center [205, 65] width 29 height 11
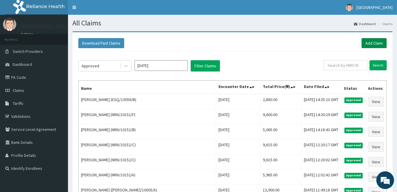
click at [379, 41] on link "Add Claim" at bounding box center [374, 43] width 25 height 10
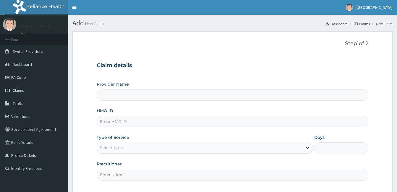
type input "[GEOGRAPHIC_DATA]"
paste input "EGQ/10056/C"
type input "EGQ/10056/C"
click at [159, 143] on div "Select type" at bounding box center [205, 148] width 217 height 12
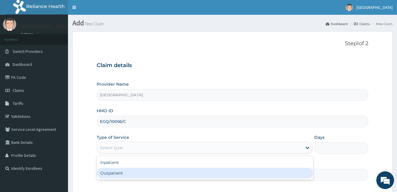
click at [152, 174] on div "Outpatient" at bounding box center [205, 173] width 217 height 11
type input "1"
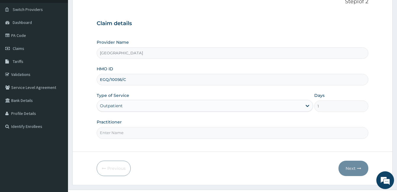
scroll to position [55, 0]
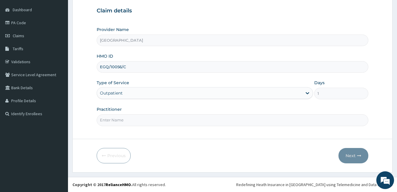
click at [160, 122] on input "Practitioner" at bounding box center [233, 120] width 272 height 12
type input "DOCTOR VICTOR"
click at [351, 151] on button "Next" at bounding box center [354, 155] width 30 height 15
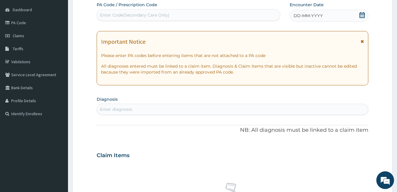
click at [362, 18] on icon at bounding box center [362, 15] width 5 height 6
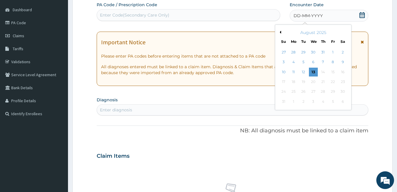
click at [280, 32] on button "Previous Month" at bounding box center [279, 32] width 3 height 3
click at [324, 74] on div "17" at bounding box center [323, 72] width 9 height 9
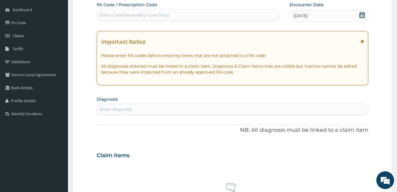
click at [227, 106] on div "Enter diagnosis" at bounding box center [232, 109] width 271 height 9
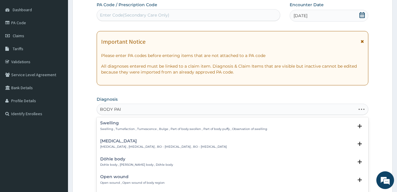
type input "BODY PAIN"
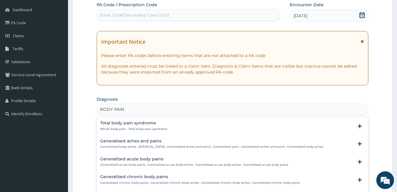
click at [172, 143] on h4 "Generalised aches and pains" at bounding box center [211, 141] width 223 height 4
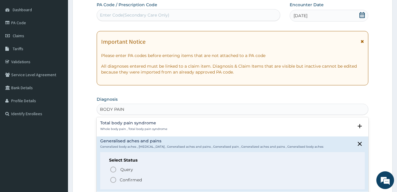
click at [135, 177] on span "Confirmed" at bounding box center [233, 180] width 246 height 7
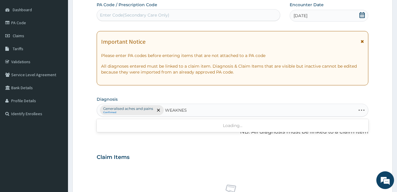
type input "WEAKNESS"
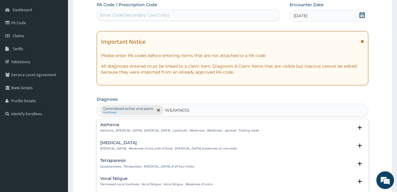
click at [190, 127] on h4 "Asthenia" at bounding box center [179, 125] width 159 height 4
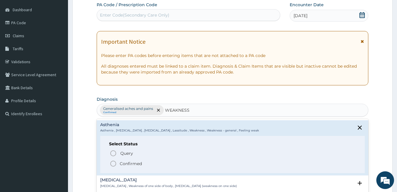
click at [134, 164] on p "Confirmed" at bounding box center [131, 164] width 22 height 6
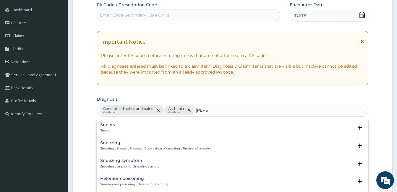
type input "SNEEZ"
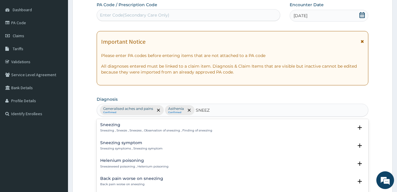
click at [145, 132] on p "Sneezing , Sneeze , Sneezes , Observation of sneezing , Finding of sneezing" at bounding box center [156, 131] width 112 height 4
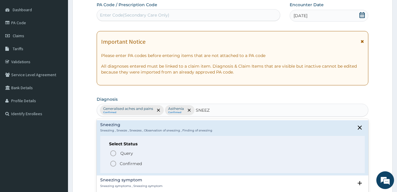
click at [137, 167] on p "Confirmed" at bounding box center [131, 164] width 22 height 6
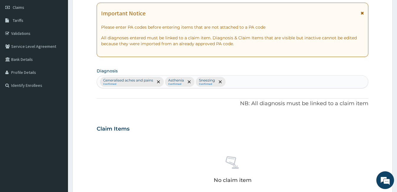
scroll to position [84, 0]
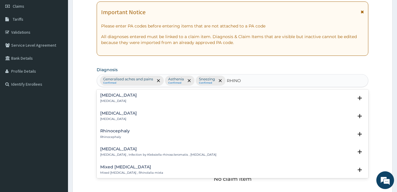
type input "RHINOR"
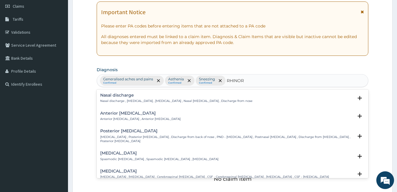
click at [157, 99] on div "Nasal discharge Nasal discharge , Rhinorrhoea , Rhinorrhea , Nasal catarrh , Di…" at bounding box center [176, 98] width 152 height 10
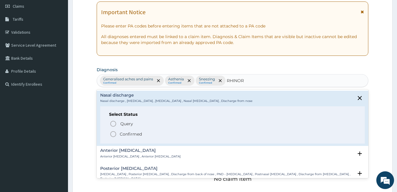
click at [124, 134] on p "Confirmed" at bounding box center [131, 134] width 22 height 6
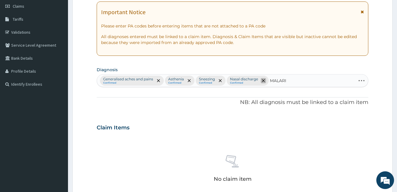
type input "MALARIA"
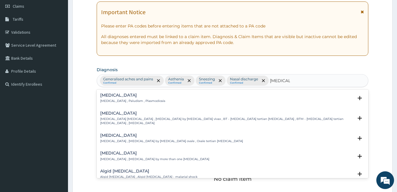
click at [128, 100] on p "Malaria , Paludism , Plasmodiosis" at bounding box center [132, 101] width 65 height 4
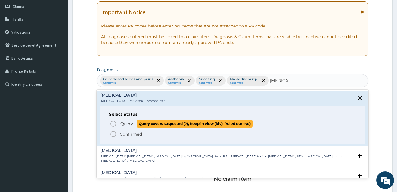
click at [122, 123] on span "Query" at bounding box center [126, 124] width 13 height 6
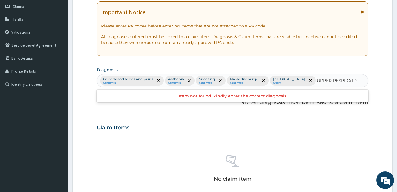
type input "UPPER RESPIRAT"
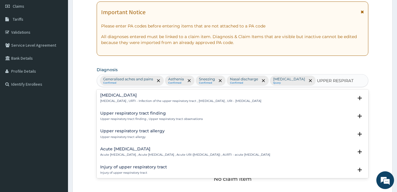
click at [224, 97] on h4 "Upper respiratory infection" at bounding box center [180, 95] width 161 height 4
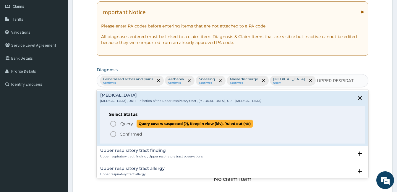
click at [130, 122] on span "Query" at bounding box center [126, 124] width 13 height 6
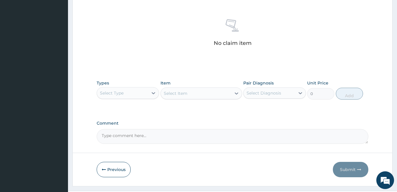
scroll to position [234, 0]
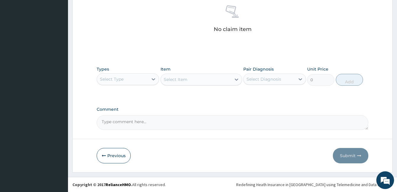
click at [145, 82] on div "Select Type" at bounding box center [122, 79] width 51 height 9
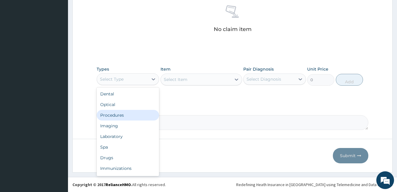
click at [135, 118] on div "Procedures" at bounding box center [128, 115] width 62 height 11
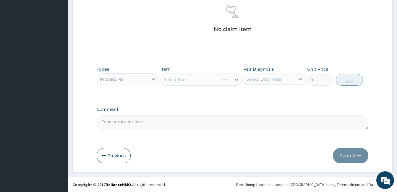
click at [277, 80] on div "Select Diagnosis" at bounding box center [264, 79] width 35 height 6
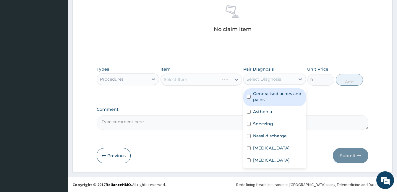
click at [272, 101] on label "Generalised aches and pains" at bounding box center [277, 97] width 49 height 12
checkbox input "true"
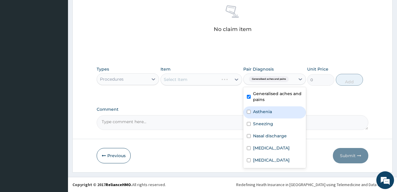
click at [272, 114] on div "Asthenia" at bounding box center [274, 113] width 62 height 12
checkbox input "true"
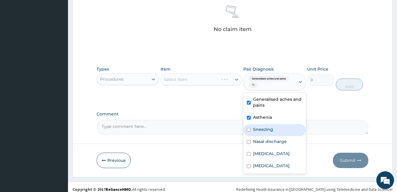
click at [270, 127] on label "Sneezing" at bounding box center [263, 130] width 20 height 6
checkbox input "true"
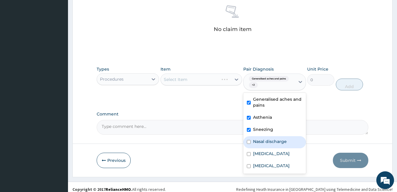
click at [270, 140] on label "Nasal discharge" at bounding box center [270, 142] width 34 height 6
checkbox input "true"
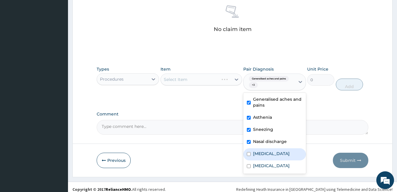
click at [267, 154] on label "Malaria" at bounding box center [271, 154] width 37 height 6
checkbox input "true"
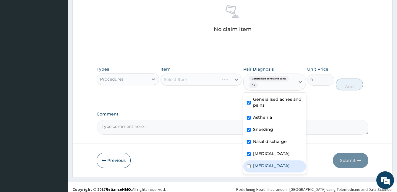
click at [264, 167] on label "Upper respiratory infection" at bounding box center [271, 166] width 37 height 6
checkbox input "true"
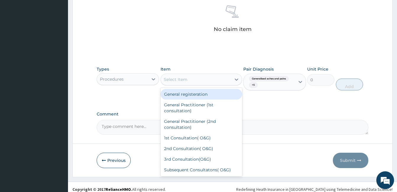
click at [200, 76] on div "Select Item" at bounding box center [196, 79] width 70 height 9
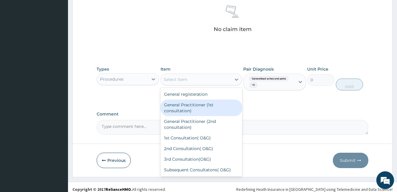
click at [196, 107] on div "General Practitioner (1st consultation)" at bounding box center [202, 108] width 82 height 17
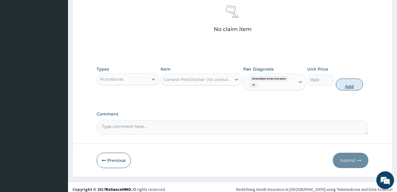
click at [350, 87] on button "Add" at bounding box center [349, 85] width 27 height 12
type input "0"
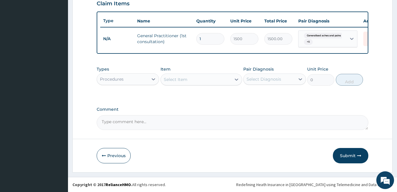
scroll to position [213, 0]
click at [128, 78] on div "Procedures" at bounding box center [122, 79] width 51 height 9
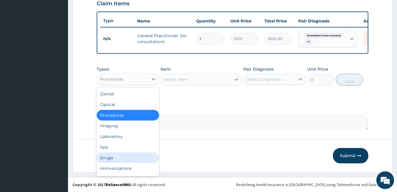
click at [122, 157] on div "Drugs" at bounding box center [128, 158] width 62 height 11
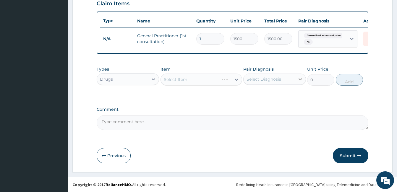
click at [296, 79] on div at bounding box center [300, 79] width 11 height 11
type input "ARTE"
click at [285, 83] on div "Select Diagnosis" at bounding box center [269, 79] width 51 height 9
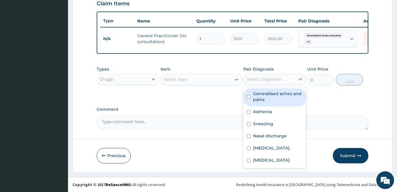
click at [285, 83] on div "Select Diagnosis" at bounding box center [269, 79] width 51 height 9
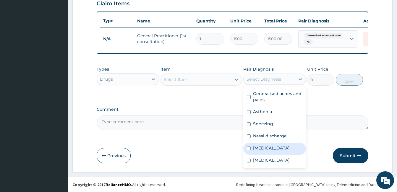
drag, startPoint x: 269, startPoint y: 149, endPoint x: 264, endPoint y: 138, distance: 12.0
click at [269, 147] on div "Malaria" at bounding box center [274, 149] width 62 height 12
checkbox input "true"
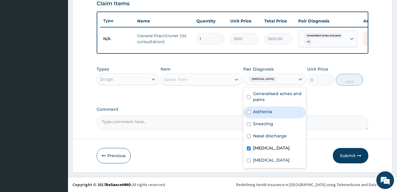
click at [207, 81] on div "Select Item" at bounding box center [196, 79] width 70 height 9
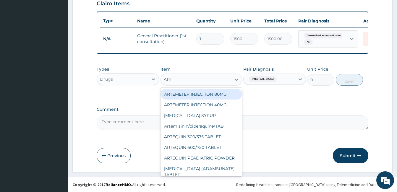
type input "ARTE"
click at [212, 91] on div "ARTEMETER INJECTION 80MG" at bounding box center [202, 94] width 82 height 11
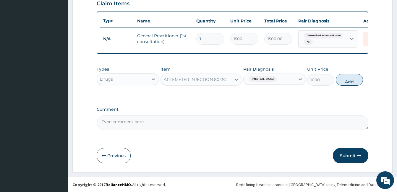
click at [343, 82] on button "Add" at bounding box center [349, 80] width 27 height 12
type input "0"
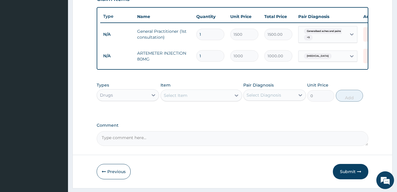
type input "0.00"
type input "6"
type input "6000.00"
type input "6"
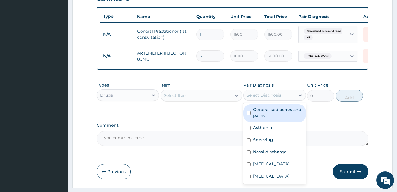
click at [264, 96] on div "Select Diagnosis" at bounding box center [269, 95] width 51 height 9
click at [273, 116] on label "Generalised aches and pains" at bounding box center [277, 113] width 49 height 12
checkbox input "true"
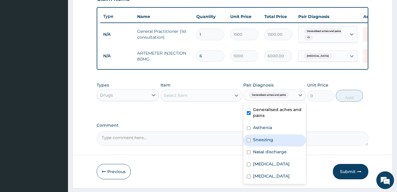
click at [224, 94] on div "Select Item" at bounding box center [202, 96] width 82 height 12
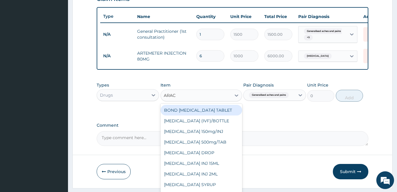
type input "ARACE"
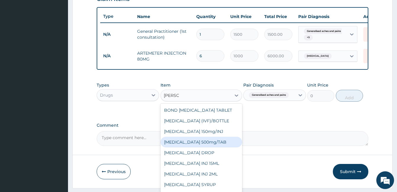
click at [213, 148] on div "PARACETAMOL 500mg/TAB" at bounding box center [202, 142] width 82 height 11
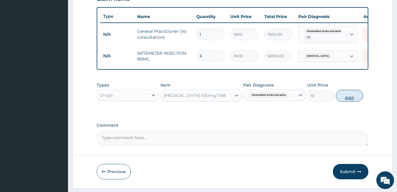
click at [340, 102] on button "Add" at bounding box center [349, 96] width 27 height 12
type input "0"
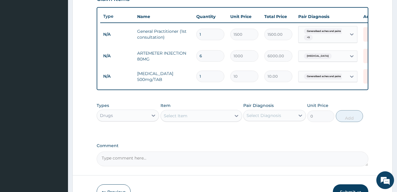
type input "0.00"
type input "9"
type input "90.00"
type input "9"
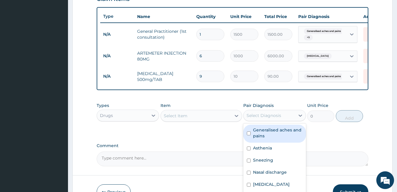
click at [268, 119] on div "Select Diagnosis" at bounding box center [264, 116] width 35 height 6
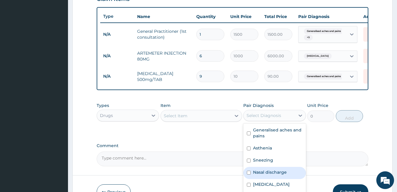
click at [280, 175] on label "Nasal discharge" at bounding box center [270, 173] width 34 height 6
checkbox input "true"
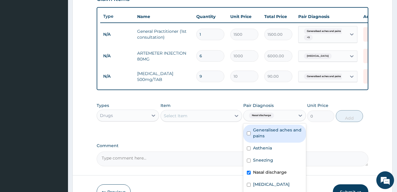
click at [230, 121] on div "Select Item" at bounding box center [196, 115] width 70 height 9
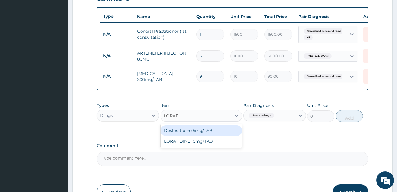
type input "LORATI"
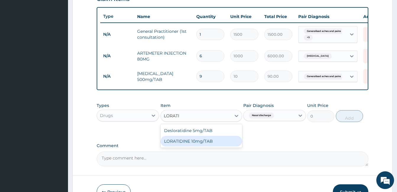
click at [229, 146] on div "LORATIDINE 10mg/TAB" at bounding box center [202, 141] width 82 height 11
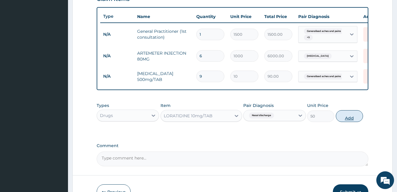
click at [341, 122] on button "Add" at bounding box center [349, 116] width 27 height 12
type input "0"
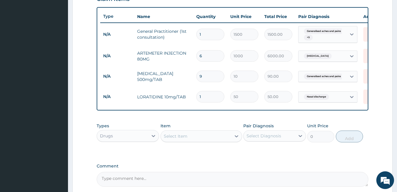
type input "0.00"
type input "3"
type input "150.00"
type input "3"
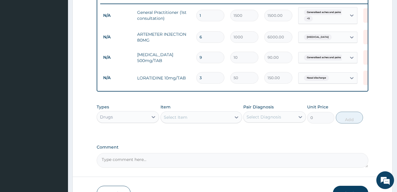
scroll to position [243, 0]
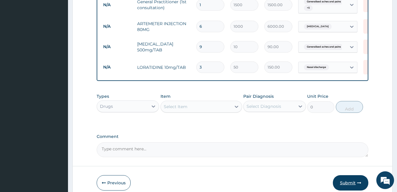
click at [352, 184] on button "Submit" at bounding box center [351, 182] width 36 height 15
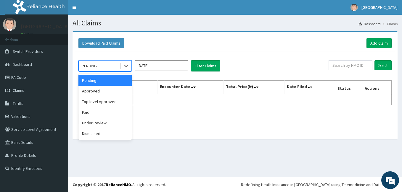
click at [106, 68] on div "PENDING" at bounding box center [99, 65] width 41 height 9
click at [109, 93] on div "Approved" at bounding box center [104, 91] width 53 height 11
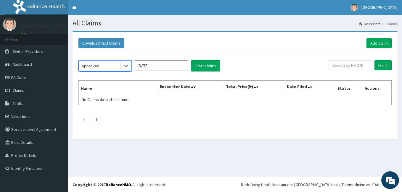
click at [169, 68] on input "[DATE]" at bounding box center [161, 65] width 53 height 11
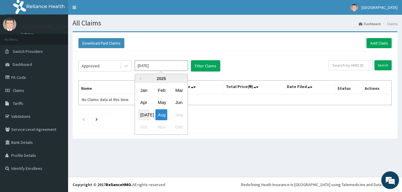
click at [147, 113] on div "[DATE]" at bounding box center [144, 114] width 12 height 11
type input "[DATE]"
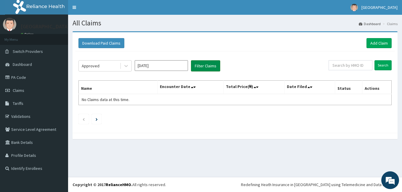
click at [218, 66] on button "Filter Claims" at bounding box center [205, 65] width 29 height 11
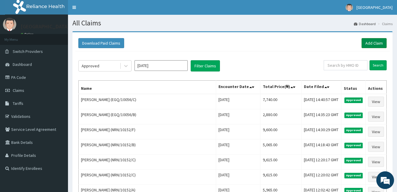
click at [379, 45] on link "Add Claim" at bounding box center [374, 43] width 25 height 10
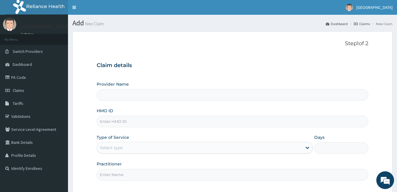
type input "[GEOGRAPHIC_DATA]"
paste input "EIS/10451/A"
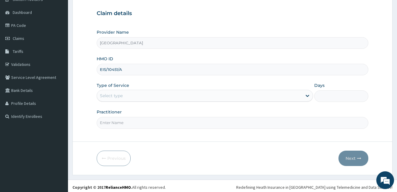
scroll to position [55, 0]
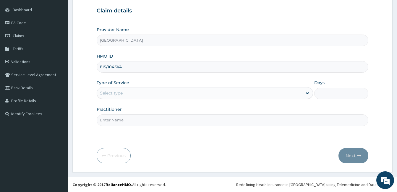
type input "EIS/10451/A"
click at [140, 94] on div "Select type" at bounding box center [199, 92] width 205 height 9
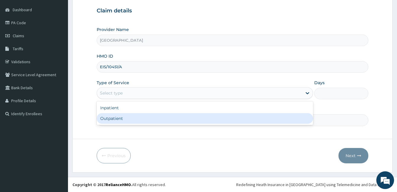
click at [138, 118] on div "Outpatient" at bounding box center [205, 118] width 217 height 11
type input "1"
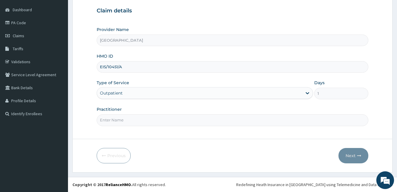
click at [138, 118] on input "Practitioner" at bounding box center [233, 120] width 272 height 12
type input "DOCTOR AHMED"
click at [342, 159] on button "Next" at bounding box center [354, 155] width 30 height 15
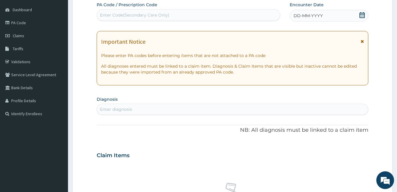
click at [189, 15] on div "Enter Code(Secondary Care Only)" at bounding box center [188, 14] width 183 height 9
type input "PA/B59D90"
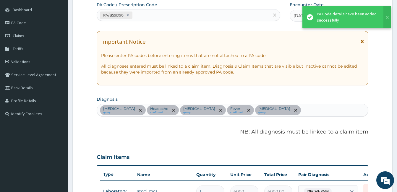
scroll to position [211, 0]
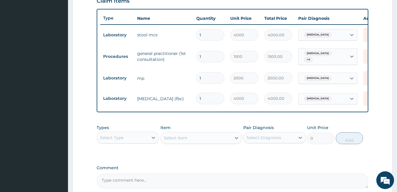
click at [262, 141] on div "Select Diagnosis" at bounding box center [264, 138] width 35 height 6
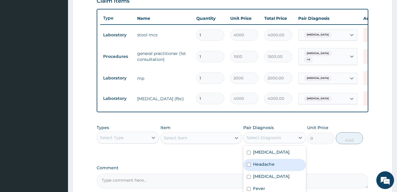
click at [261, 165] on label "Headache" at bounding box center [264, 165] width 22 height 6
checkbox input "true"
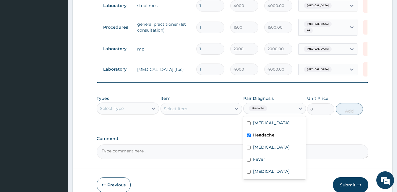
scroll to position [241, 0]
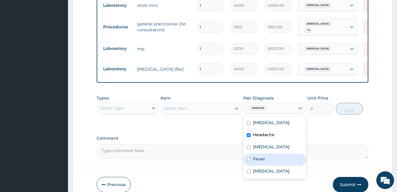
click at [262, 162] on label "Fever" at bounding box center [259, 159] width 12 height 6
checkbox input "true"
click at [146, 108] on div "Select Type" at bounding box center [122, 108] width 51 height 9
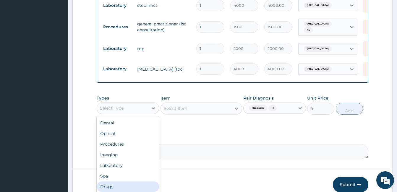
click at [119, 188] on div "Drugs" at bounding box center [128, 187] width 62 height 11
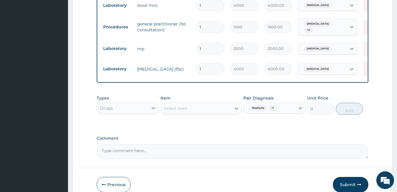
click at [210, 109] on div "Select Item" at bounding box center [196, 108] width 70 height 9
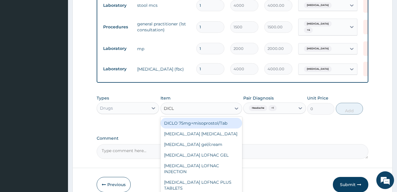
type input "DICLO"
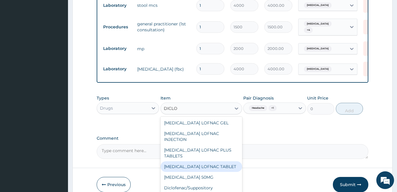
scroll to position [75, 0]
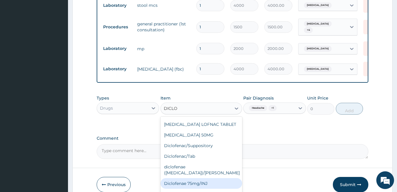
click at [217, 178] on div "Diclofenae 75mg/INJ" at bounding box center [202, 183] width 82 height 11
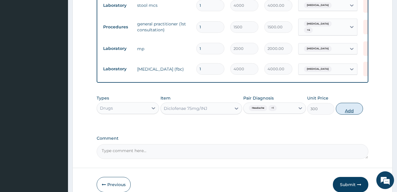
click at [344, 112] on button "Add" at bounding box center [349, 109] width 27 height 12
type input "0"
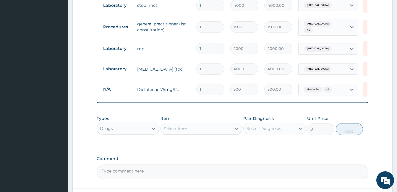
type input "0.00"
type input "2"
type input "600.00"
type input "2"
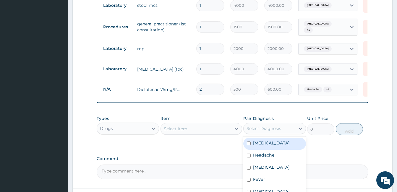
click at [264, 131] on div "Select Diagnosis" at bounding box center [264, 129] width 35 height 6
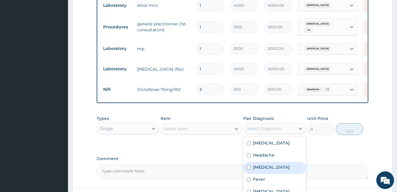
scroll to position [270, 0]
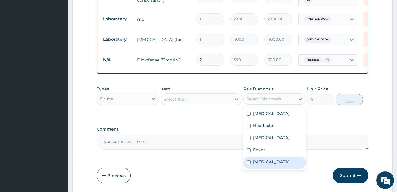
click at [288, 166] on div "[MEDICAL_DATA]" at bounding box center [274, 163] width 62 height 12
checkbox input "true"
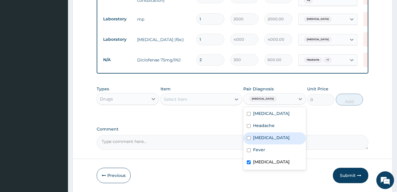
click at [213, 102] on div "Select Item" at bounding box center [196, 99] width 70 height 9
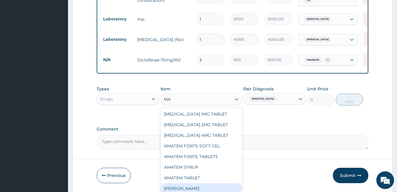
type input "M"
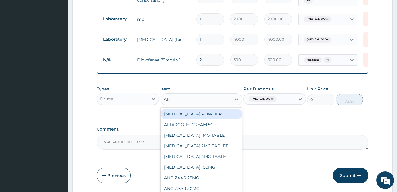
type input "ARTE"
click at [214, 113] on div "ARTEMETER INJECTION 80MG" at bounding box center [202, 114] width 82 height 11
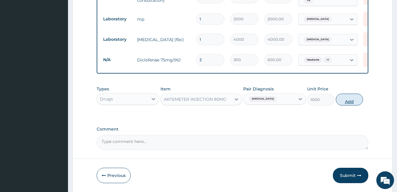
click at [351, 105] on button "Add" at bounding box center [349, 100] width 27 height 12
type input "0"
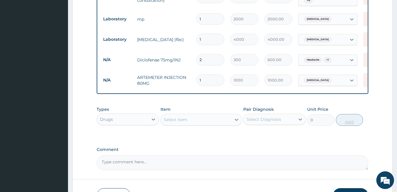
type input "0.00"
type input "6"
type input "6000.00"
type input "6"
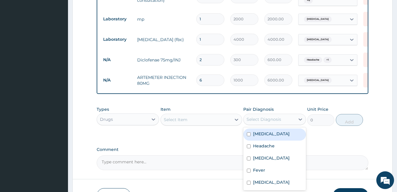
click at [259, 122] on div "Select Diagnosis" at bounding box center [264, 120] width 35 height 6
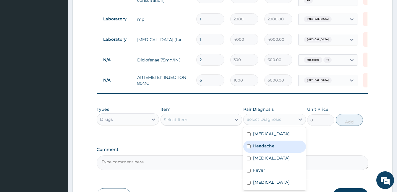
click at [274, 149] on label "Headache" at bounding box center [264, 146] width 22 height 6
checkbox input "true"
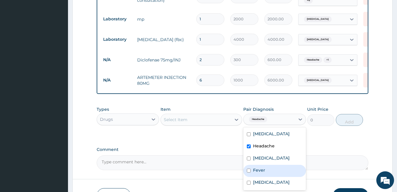
click at [270, 172] on div "Fever" at bounding box center [274, 171] width 62 height 12
checkbox input "true"
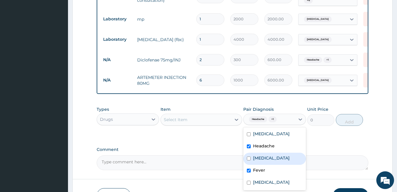
click at [206, 122] on div "Select Item" at bounding box center [196, 119] width 70 height 9
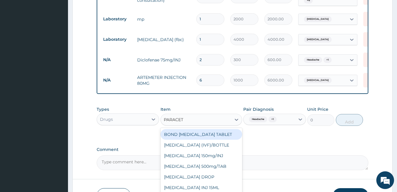
type input "PARACETA"
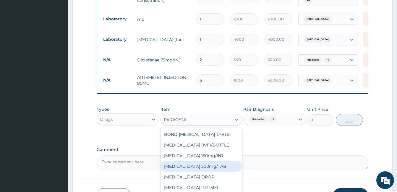
click at [210, 172] on div "[MEDICAL_DATA] 500mg/TAB" at bounding box center [202, 166] width 82 height 11
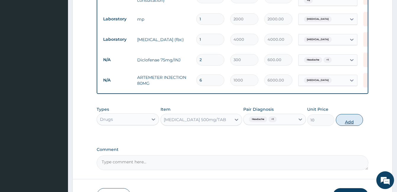
click at [342, 123] on button "Add" at bounding box center [349, 120] width 27 height 12
type input "0"
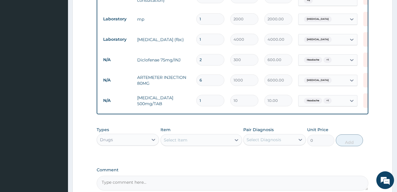
type input "18"
type input "180.00"
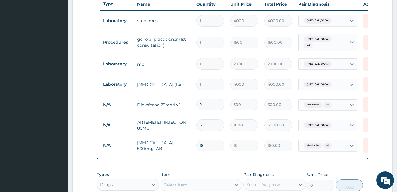
scroll to position [211, 0]
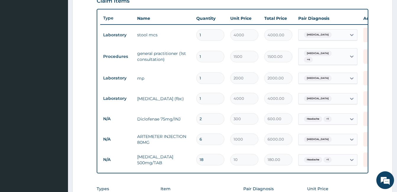
type input "17"
type input "170.00"
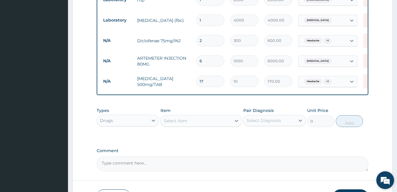
scroll to position [330, 0]
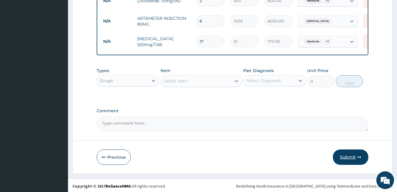
type input "17"
click at [352, 159] on button "Submit" at bounding box center [351, 157] width 36 height 15
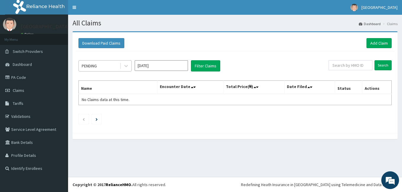
click at [108, 67] on div "PENDING" at bounding box center [99, 65] width 41 height 9
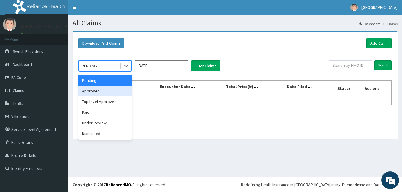
click at [105, 91] on div "Approved" at bounding box center [104, 91] width 53 height 11
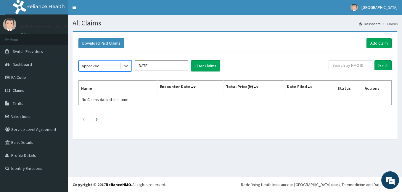
click at [177, 70] on input "[DATE]" at bounding box center [161, 65] width 53 height 11
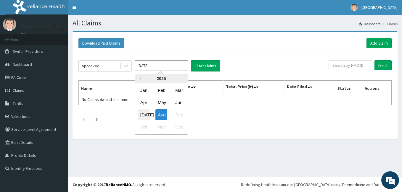
click at [144, 116] on div "[DATE]" at bounding box center [144, 114] width 12 height 11
type input "[DATE]"
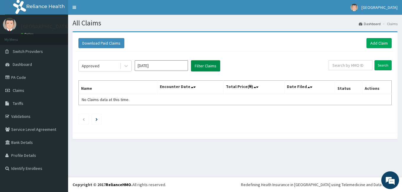
click at [200, 65] on button "Filter Claims" at bounding box center [205, 65] width 29 height 11
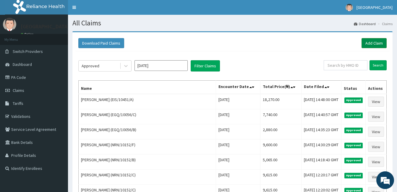
click at [376, 44] on link "Add Claim" at bounding box center [374, 43] width 25 height 10
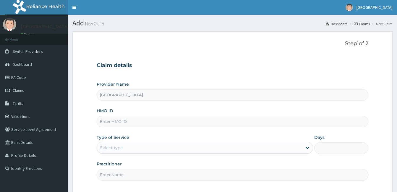
type input "[GEOGRAPHIC_DATA]"
paste input "CYA/10563/A"
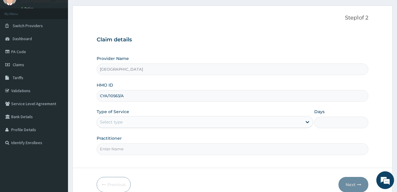
scroll to position [30, 0]
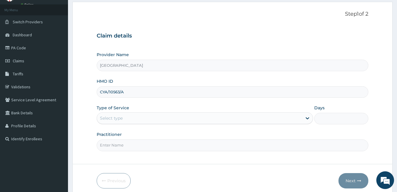
type input "CYA/10563/A"
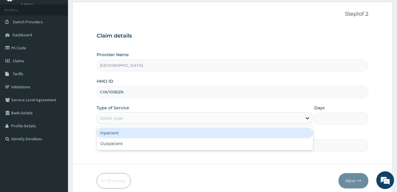
click at [149, 117] on div "Select type" at bounding box center [199, 118] width 205 height 9
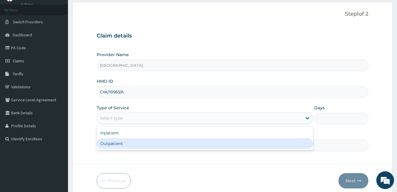
click at [136, 141] on div "Outpatient" at bounding box center [205, 143] width 217 height 11
type input "1"
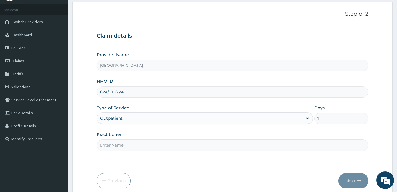
click at [136, 141] on input "Practitioner" at bounding box center [233, 146] width 272 height 12
type input "DOCTOR [PERSON_NAME]"
click at [347, 179] on button "Next" at bounding box center [354, 180] width 30 height 15
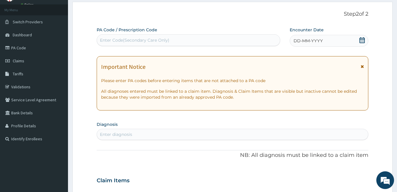
click at [363, 39] on icon at bounding box center [362, 40] width 6 height 6
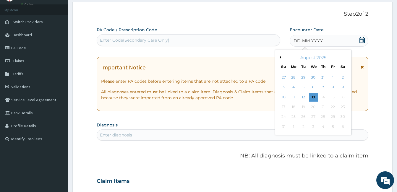
click at [280, 57] on button "Previous Month" at bounding box center [279, 57] width 3 height 3
click at [324, 97] on div "17" at bounding box center [323, 97] width 9 height 9
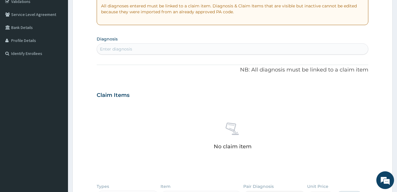
scroll to position [118, 0]
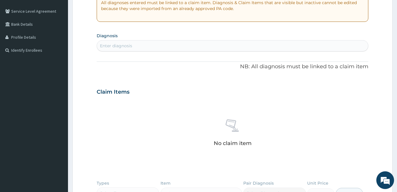
click at [212, 46] on div "Enter diagnosis" at bounding box center [232, 45] width 271 height 9
type input "WEAKNESS"
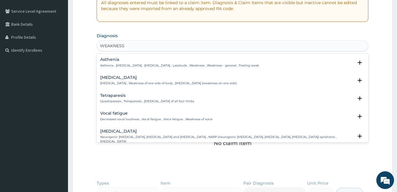
click at [167, 64] on p "Asthenia , General weakness , Debility , Lassitude , Weakness , Weakness - gene…" at bounding box center [179, 66] width 159 height 4
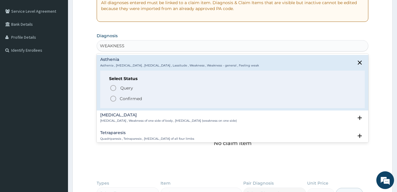
click at [136, 101] on p "Confirmed" at bounding box center [131, 99] width 22 height 6
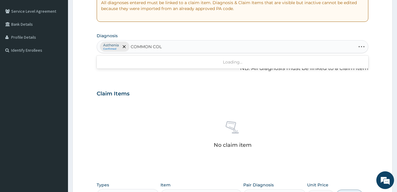
type input "COMMON COLD"
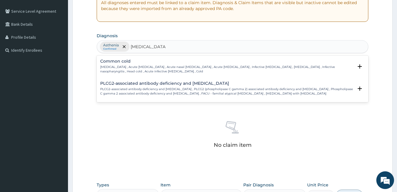
click at [171, 65] on p "Common cold , Acute coryza , Acute nasal catarrh , Acute rhinitis , Infective r…" at bounding box center [226, 69] width 253 height 9
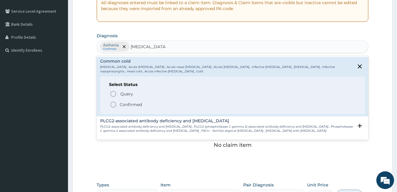
click at [125, 106] on p "Confirmed" at bounding box center [131, 105] width 22 height 6
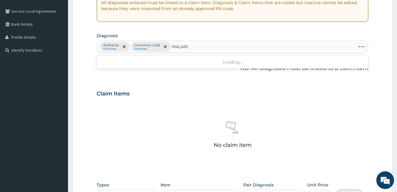
type input "MALARIA"
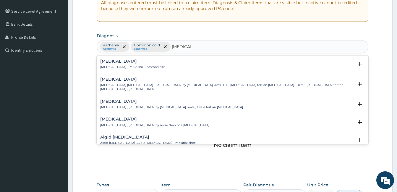
click at [121, 66] on p "Malaria , Paludism , Plasmodiosis" at bounding box center [132, 67] width 65 height 4
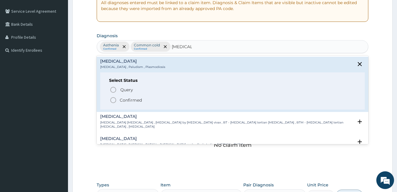
click at [124, 101] on p "Confirmed" at bounding box center [131, 100] width 22 height 6
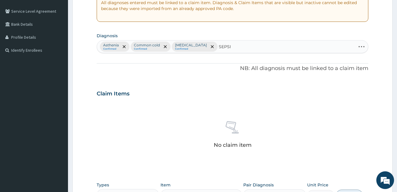
type input "SEPSIS"
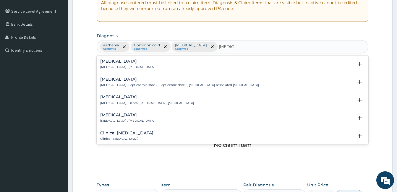
click at [159, 61] on div "Sepsis Systemic infection , Sepsis" at bounding box center [232, 64] width 265 height 10
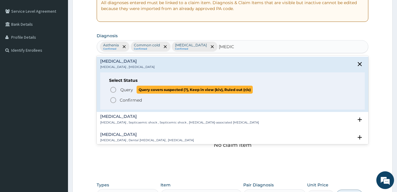
click at [135, 90] on p "Query Query covers suspected (?), Keep in view (kiv), Ruled out (r/o)" at bounding box center [186, 90] width 133 height 8
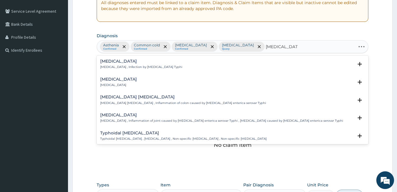
type input "TYPHOID FEVER"
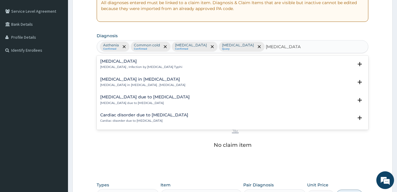
click at [108, 62] on h4 "Typhoid fever" at bounding box center [141, 61] width 82 height 4
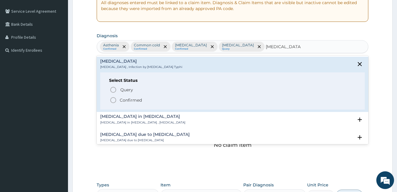
click at [106, 90] on div "Select Status Query Query covers suspected (?), Keep in view (kiv), Ruled out (…" at bounding box center [232, 91] width 265 height 38
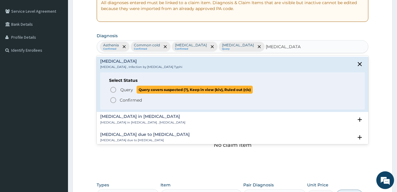
click at [114, 89] on icon "status option query" at bounding box center [113, 89] width 7 height 7
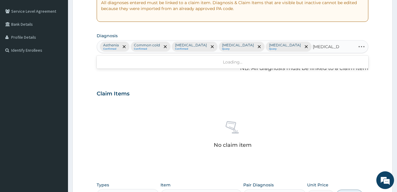
type input "salmonella"
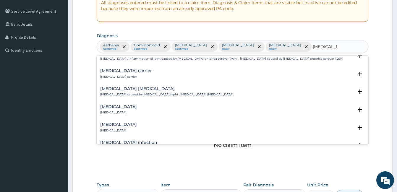
scroll to position [59, 0]
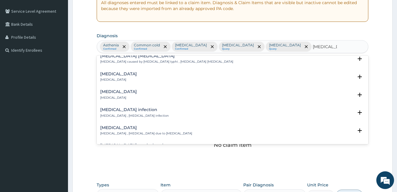
click at [149, 112] on h4 "Salmonella infection" at bounding box center [134, 110] width 69 height 4
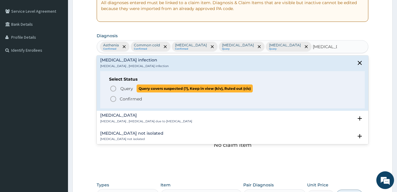
scroll to position [118, 0]
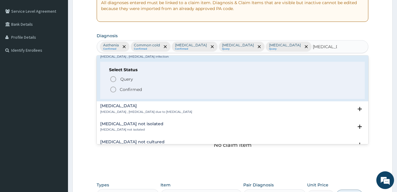
click at [130, 91] on p "Confirmed" at bounding box center [131, 90] width 22 height 6
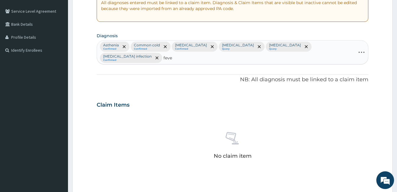
type input "fever"
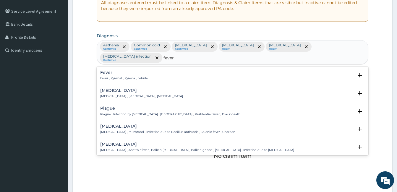
click at [139, 76] on p "Fever , Pyrexial , Pyrexia , Febrile" at bounding box center [124, 78] width 48 height 4
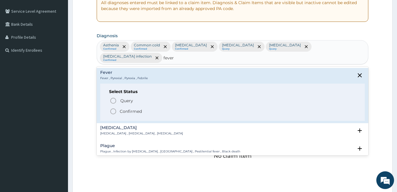
click at [128, 108] on span "Confirmed" at bounding box center [233, 111] width 246 height 7
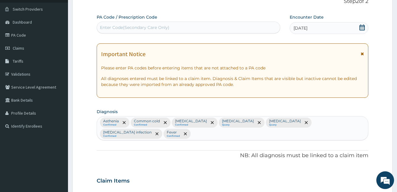
scroll to position [27, 0]
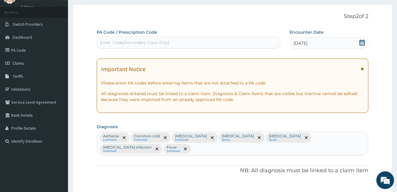
click at [184, 44] on div "Enter Code(Secondary Care Only)" at bounding box center [188, 42] width 183 height 9
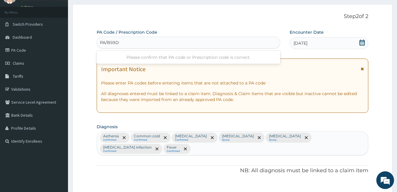
type input "PA/B59D90"
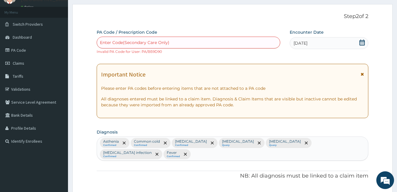
click at [164, 45] on div "Enter Code(Secondary Care Only)" at bounding box center [135, 43] width 70 height 6
type input "PA/B59D90"
type input "P"
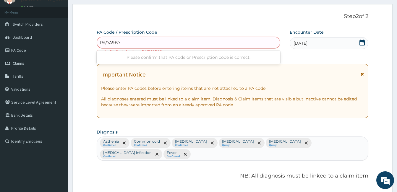
type input "PA/7A9B78"
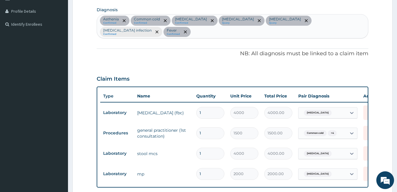
scroll to position [182, 0]
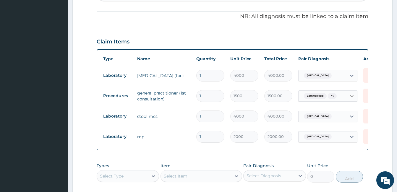
click at [348, 91] on div at bounding box center [352, 96] width 11 height 11
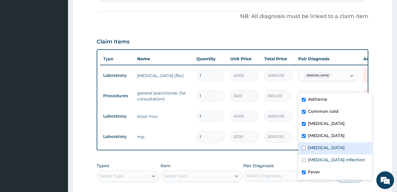
click at [330, 151] on label "Typhoid fever" at bounding box center [326, 148] width 37 height 6
checkbox input "true"
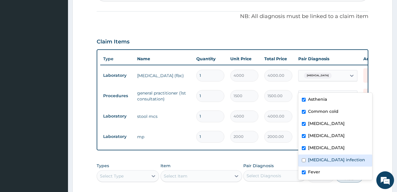
click at [327, 160] on label "Salmonella infection" at bounding box center [336, 160] width 57 height 6
checkbox input "true"
click at [228, 163] on div "Item Select Item" at bounding box center [202, 173] width 82 height 20
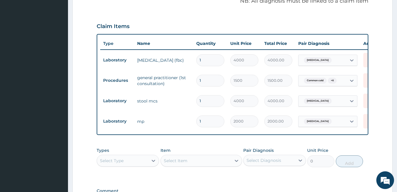
scroll to position [211, 0]
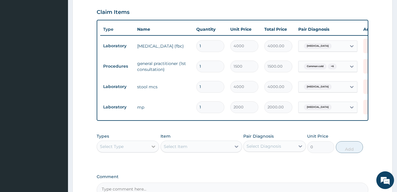
click at [149, 141] on div at bounding box center [153, 146] width 11 height 11
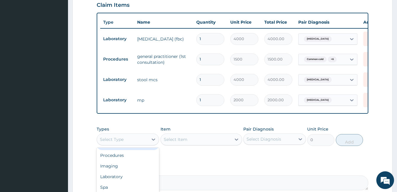
scroll to position [241, 0]
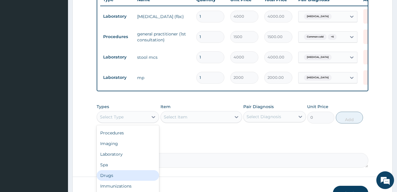
click at [129, 170] on div "Drugs" at bounding box center [128, 175] width 62 height 11
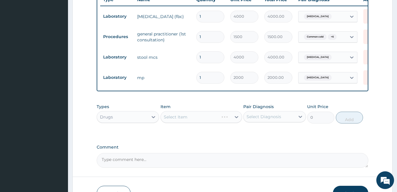
click at [280, 114] on div "Select Diagnosis" at bounding box center [264, 117] width 35 height 6
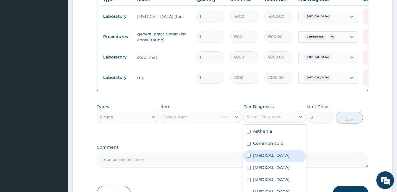
click at [275, 152] on div "[MEDICAL_DATA]" at bounding box center [274, 156] width 62 height 12
checkbox input "true"
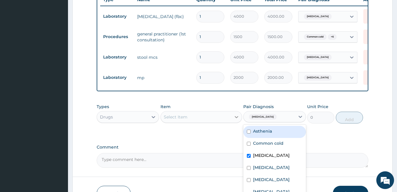
click at [232, 112] on div at bounding box center [236, 117] width 11 height 11
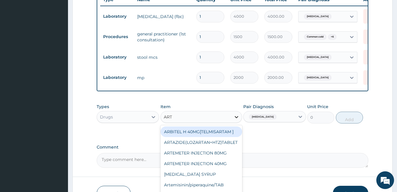
type input "ARTH"
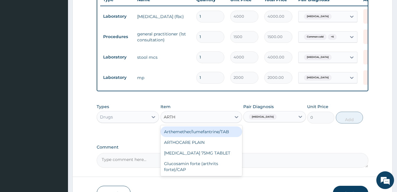
click at [236, 125] on div "Arthemether/lumefantrine/TAB ARTHOCARE PLAIN ARTHROTEC 75MG TABLET Glucosamin f…" at bounding box center [202, 150] width 82 height 51
click at [235, 127] on div "Arthemether/lumefantrine/TAB" at bounding box center [202, 132] width 82 height 11
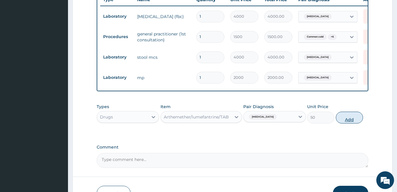
click at [343, 113] on button "Add" at bounding box center [349, 118] width 27 height 12
type input "0"
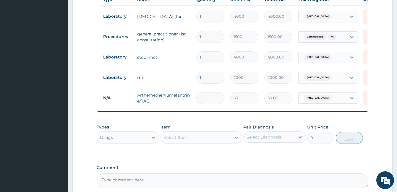
type input "0.00"
type input "2"
type input "100.00"
type input "24"
type input "1200.00"
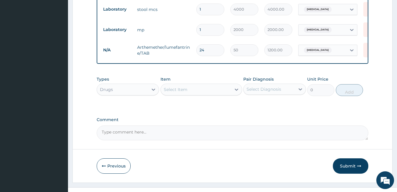
scroll to position [292, 0]
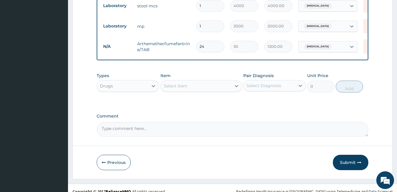
type input "24"
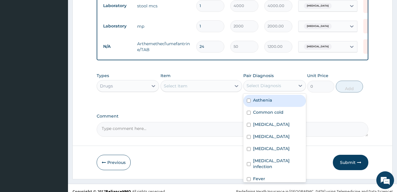
click at [281, 83] on div "Select Diagnosis" at bounding box center [269, 85] width 51 height 9
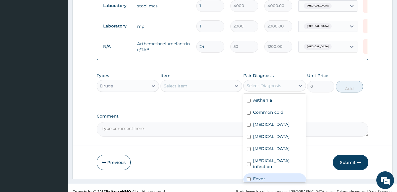
click at [263, 176] on label "Fever" at bounding box center [259, 179] width 12 height 6
checkbox input "true"
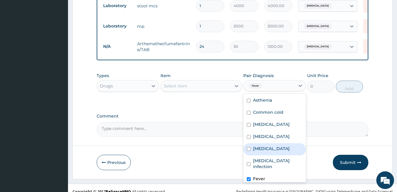
click at [211, 84] on div "Select Item" at bounding box center [202, 86] width 82 height 12
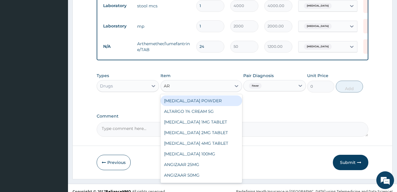
type input "A"
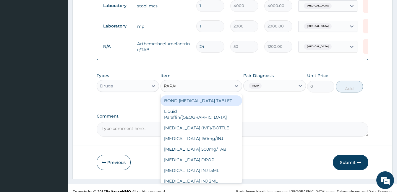
type input "PARACE"
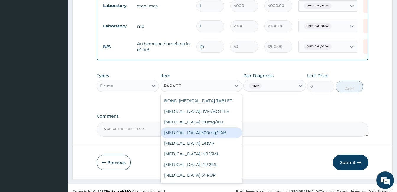
click at [213, 128] on div "[MEDICAL_DATA] 500mg/TAB" at bounding box center [202, 133] width 82 height 11
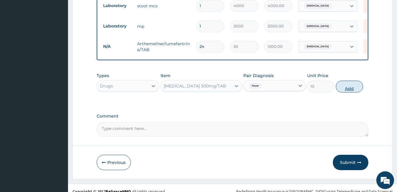
click at [346, 81] on button "Add" at bounding box center [349, 87] width 27 height 12
type input "0"
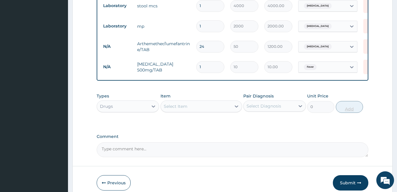
type input "18"
type input "180.00"
type input "18"
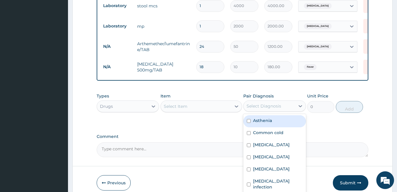
click at [262, 103] on div "Select Diagnosis" at bounding box center [264, 106] width 35 height 6
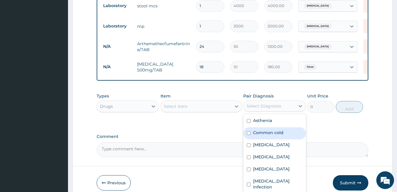
click at [274, 130] on label "Common cold" at bounding box center [268, 133] width 30 height 6
checkbox input "true"
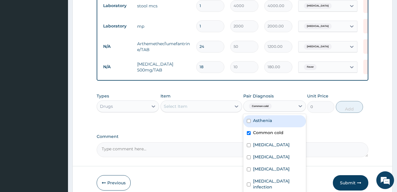
click at [222, 102] on div "Select Item" at bounding box center [196, 106] width 70 height 9
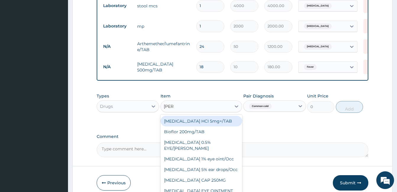
type input "LORAT"
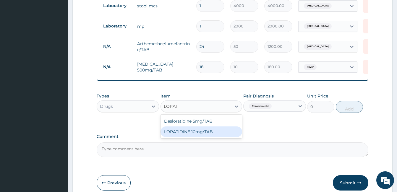
click at [227, 130] on div "LORATIDINE 10mg/TAB" at bounding box center [202, 132] width 82 height 11
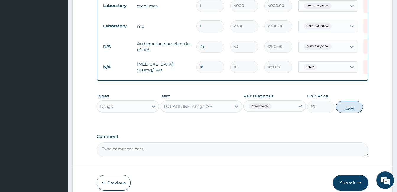
click at [348, 102] on button "Add" at bounding box center [349, 107] width 27 height 12
type input "0"
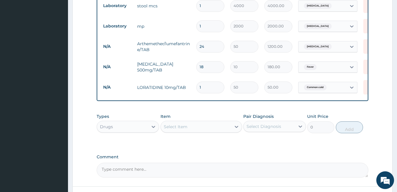
type input "0.00"
type input "3"
type input "150.00"
type input "4"
type input "200.00"
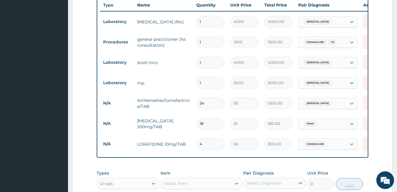
scroll to position [233, 0]
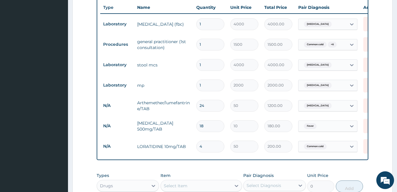
type input "4"
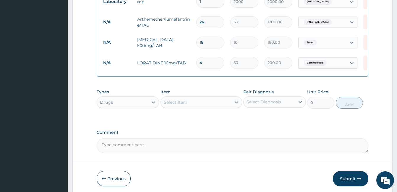
scroll to position [322, 0]
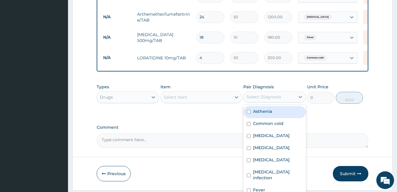
click at [260, 92] on div "Select Diagnosis" at bounding box center [269, 96] width 51 height 9
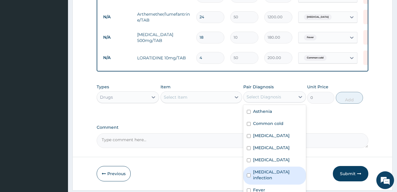
click at [271, 169] on label "Salmonella infection" at bounding box center [277, 175] width 49 height 12
checkbox input "true"
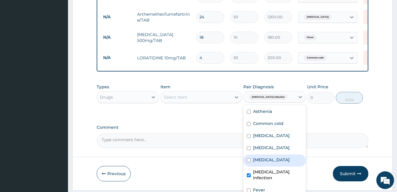
click at [179, 93] on div "Select Item" at bounding box center [196, 97] width 70 height 9
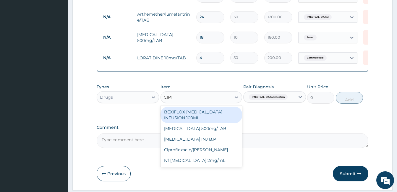
type input "CIPRO"
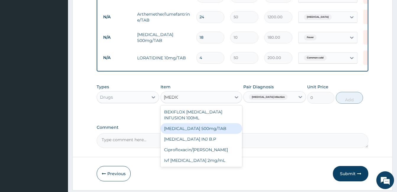
click at [196, 123] on div "[MEDICAL_DATA] 500mg/TAB" at bounding box center [202, 128] width 82 height 11
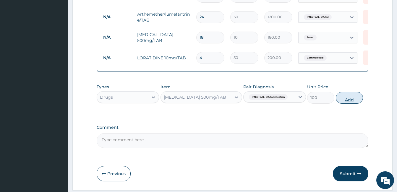
click at [360, 92] on button "Add" at bounding box center [349, 98] width 27 height 12
type input "0"
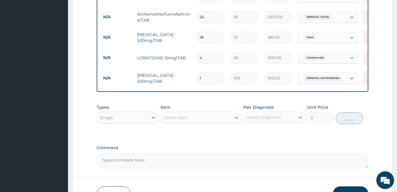
type input "14"
type input "1400.00"
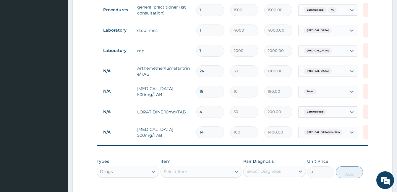
scroll to position [263, 0]
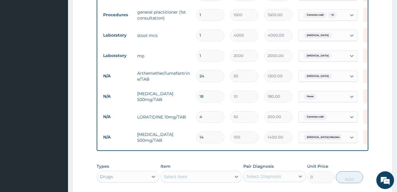
type input "14"
click at [215, 111] on input "4" at bounding box center [210, 117] width 28 height 12
type input "0.00"
type input "3"
type input "150.00"
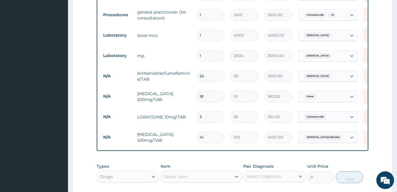
type input "3"
click at [218, 164] on div "Item Select Item" at bounding box center [202, 174] width 82 height 20
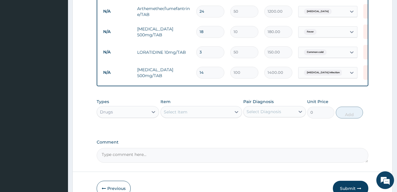
scroll to position [354, 0]
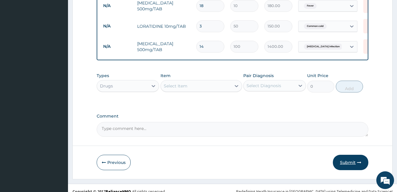
click at [353, 157] on button "Submit" at bounding box center [351, 162] width 36 height 15
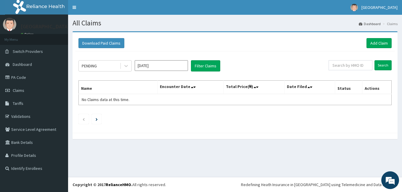
click at [144, 66] on input "Aug 2025" at bounding box center [161, 65] width 53 height 11
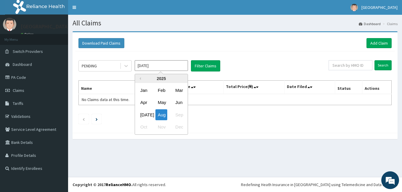
drag, startPoint x: 145, startPoint y: 114, endPoint x: 212, endPoint y: 101, distance: 67.7
click at [145, 114] on div "Jul" at bounding box center [144, 114] width 12 height 11
type input "Jul 2025"
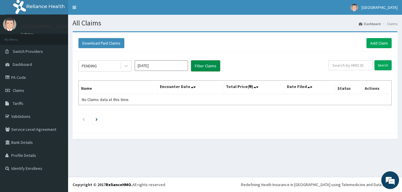
click at [219, 64] on button "Filter Claims" at bounding box center [205, 65] width 29 height 11
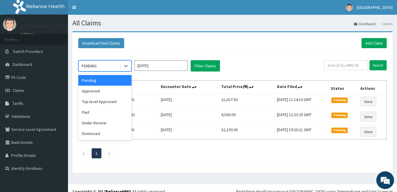
click at [111, 63] on div "PENDING" at bounding box center [99, 65] width 41 height 9
click at [109, 90] on div "Approved" at bounding box center [104, 91] width 53 height 11
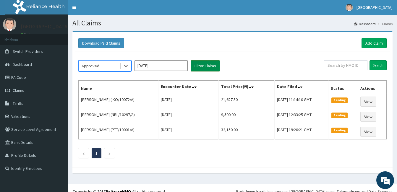
click at [197, 66] on button "Filter Claims" at bounding box center [205, 65] width 29 height 11
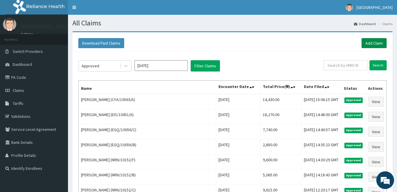
click at [376, 38] on link "Add Claim" at bounding box center [374, 43] width 25 height 10
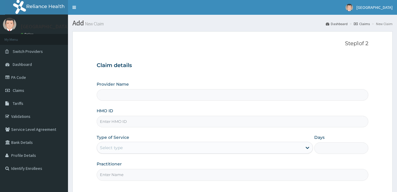
type input "[GEOGRAPHIC_DATA]"
paste input "TOO/10049/B"
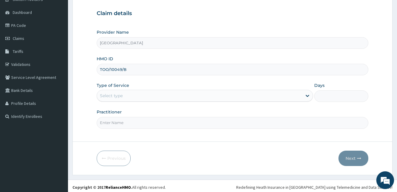
scroll to position [55, 0]
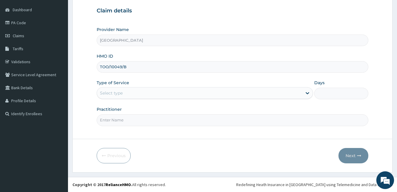
type input "TOO/10049/B"
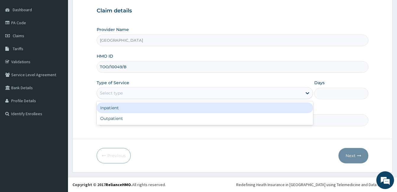
click at [170, 92] on div "Select type" at bounding box center [199, 92] width 205 height 9
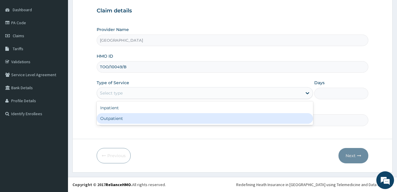
click at [152, 120] on div "Outpatient" at bounding box center [205, 118] width 217 height 11
type input "1"
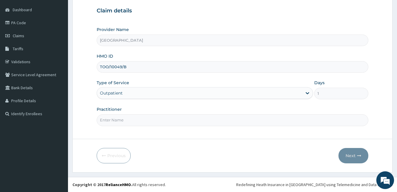
click at [152, 120] on input "Practitioner" at bounding box center [233, 120] width 272 height 12
type input "DOCTOR [PERSON_NAME]"
click at [351, 154] on button "Next" at bounding box center [354, 155] width 30 height 15
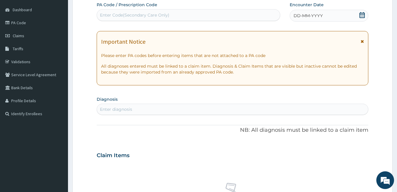
click at [186, 15] on div "Enter Code(Secondary Care Only)" at bounding box center [188, 14] width 183 height 9
type input "PA/24DD3D"
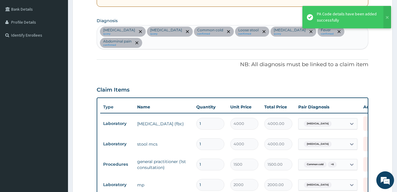
scroll to position [93, 0]
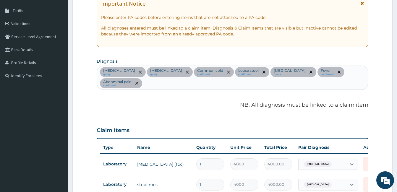
click at [356, 73] on div "[MEDICAL_DATA] query [MEDICAL_DATA] query [MEDICAL_DATA] confirmed Loose stool …" at bounding box center [232, 78] width 271 height 24
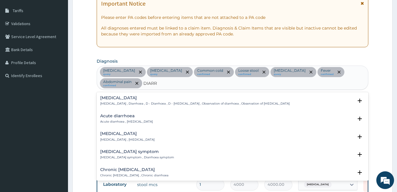
type input "DIARRH"
click at [120, 102] on p "[MEDICAL_DATA] , Diarrhoea , D - Diarrhoea , D - [MEDICAL_DATA] , Observation o…" at bounding box center [195, 104] width 190 height 4
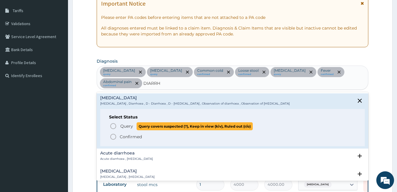
click at [117, 122] on span "Query Query covers suspected (?), Keep in view (kiv), Ruled out (r/o)" at bounding box center [233, 126] width 246 height 8
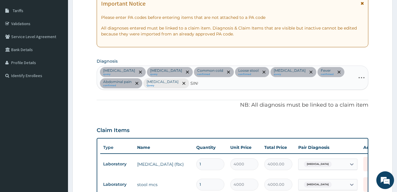
type input "SINUS"
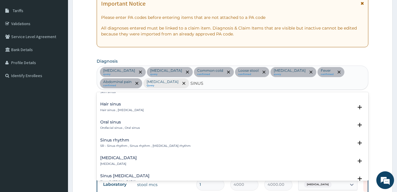
scroll to position [0, 0]
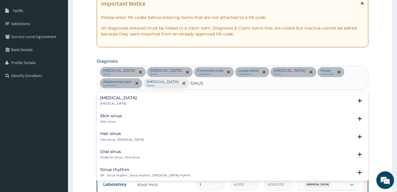
click at [134, 101] on div "[MEDICAL_DATA] [MEDICAL_DATA]" at bounding box center [232, 101] width 265 height 10
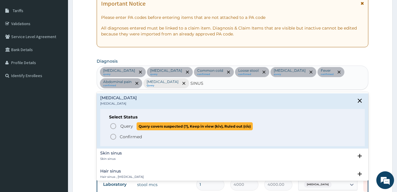
click at [126, 126] on span "Query" at bounding box center [126, 126] width 13 height 6
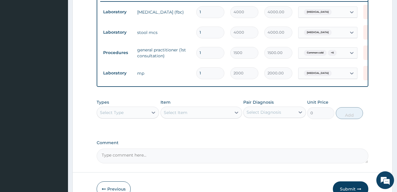
scroll to position [270, 0]
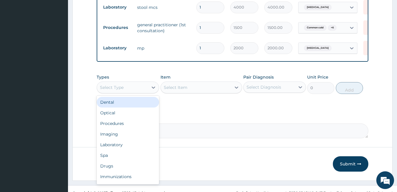
click at [140, 92] on div "Select Type" at bounding box center [122, 87] width 51 height 9
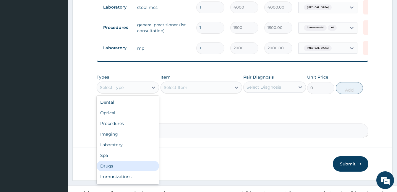
click at [132, 169] on div "Drugs" at bounding box center [128, 166] width 62 height 11
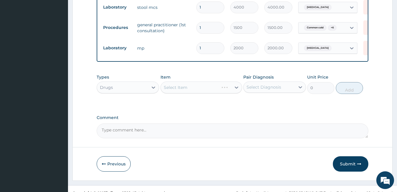
click at [250, 90] on div "Select Diagnosis" at bounding box center [264, 87] width 35 height 6
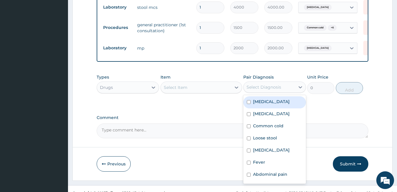
click at [274, 107] on div "[MEDICAL_DATA]" at bounding box center [274, 102] width 62 height 12
checkbox input "false"
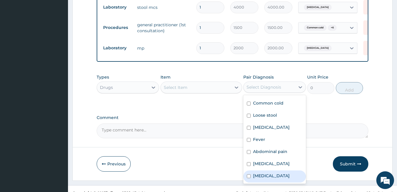
click at [278, 180] on div "[MEDICAL_DATA]" at bounding box center [274, 177] width 62 height 12
checkbox input "true"
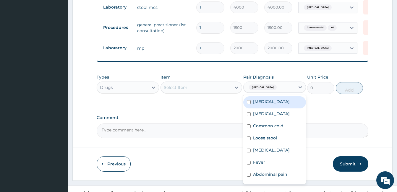
click at [267, 109] on div "[MEDICAL_DATA]" at bounding box center [274, 102] width 62 height 12
checkbox input "true"
click at [236, 91] on icon at bounding box center [237, 88] width 6 height 6
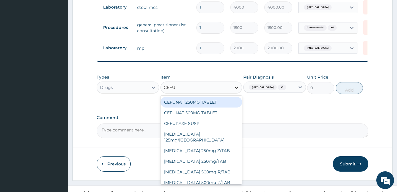
type input "CEFUR"
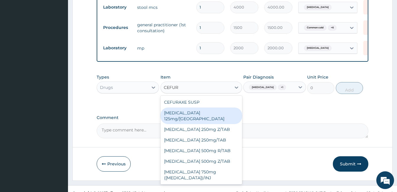
click at [213, 115] on div "[MEDICAL_DATA] 125mg/[GEOGRAPHIC_DATA]" at bounding box center [202, 116] width 82 height 17
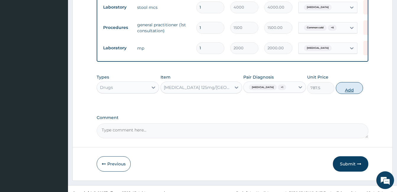
click at [356, 94] on button "Add" at bounding box center [349, 88] width 27 height 12
type input "0"
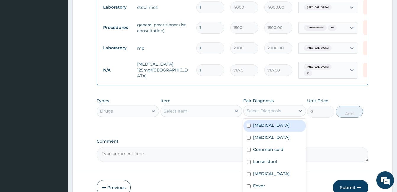
click at [269, 113] on div "Select Diagnosis" at bounding box center [264, 111] width 35 height 6
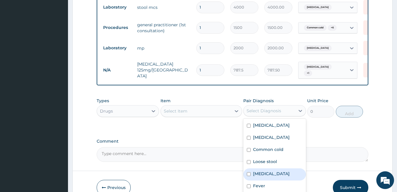
click at [272, 174] on div "[MEDICAL_DATA]" at bounding box center [274, 175] width 62 height 12
checkbox input "true"
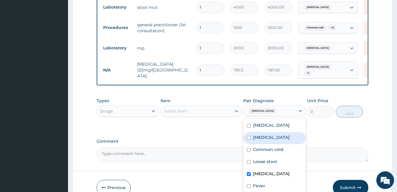
click at [225, 114] on div "Select Item" at bounding box center [196, 111] width 70 height 9
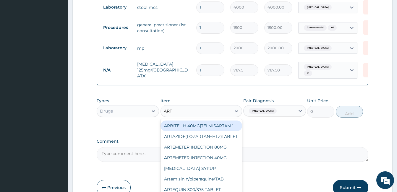
type input "ARTE"
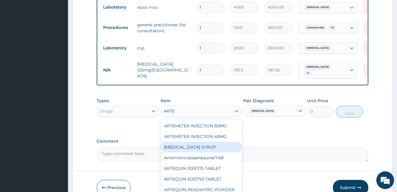
click at [217, 147] on div "[MEDICAL_DATA] SYRUP" at bounding box center [202, 147] width 82 height 11
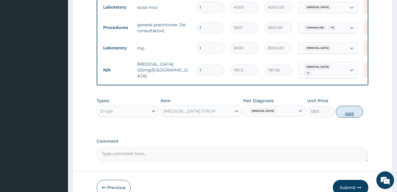
click at [345, 110] on button "Add" at bounding box center [349, 112] width 27 height 12
type input "0"
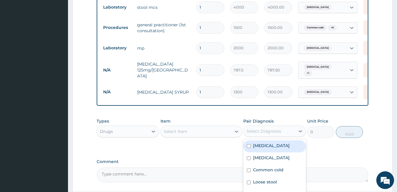
click at [255, 133] on div "Select Diagnosis" at bounding box center [264, 131] width 35 height 6
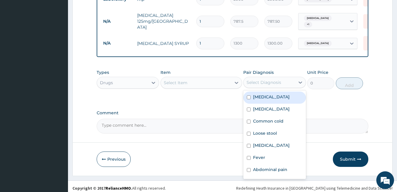
scroll to position [324, 0]
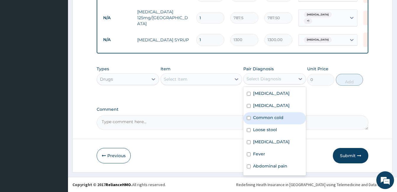
click at [275, 117] on label "Common cold" at bounding box center [268, 118] width 30 height 6
checkbox input "true"
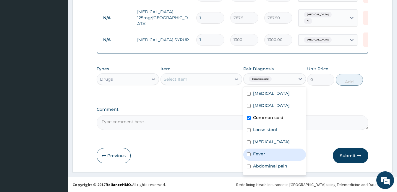
click at [266, 154] on div "Fever" at bounding box center [274, 155] width 62 height 12
checkbox input "true"
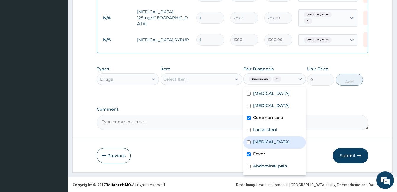
click at [190, 78] on div "Select Item" at bounding box center [196, 79] width 70 height 9
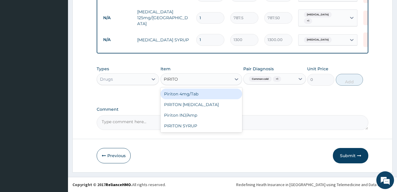
type input "PIRITON"
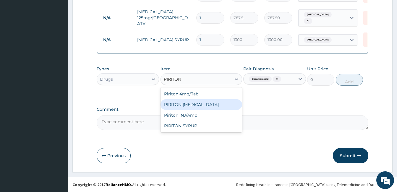
click at [195, 104] on div "PIRITON [MEDICAL_DATA]" at bounding box center [202, 104] width 82 height 11
type input "341.25"
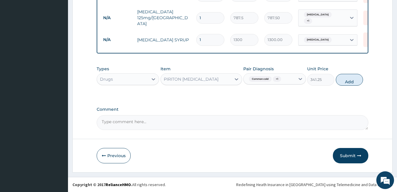
click at [209, 81] on div "PIRITON [MEDICAL_DATA]" at bounding box center [191, 79] width 55 height 6
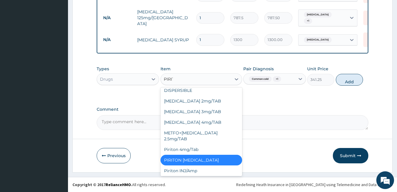
scroll to position [0, 0]
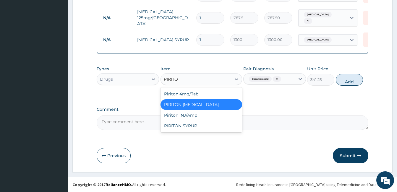
type input "PIRITON"
click at [199, 124] on div "PIRITON SYRUP" at bounding box center [202, 126] width 82 height 11
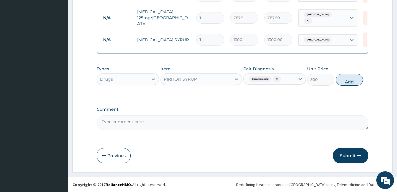
click at [349, 82] on button "Add" at bounding box center [349, 80] width 27 height 12
type input "0"
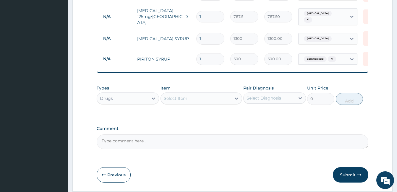
click at [269, 100] on div "Select Diagnosis" at bounding box center [264, 98] width 35 height 6
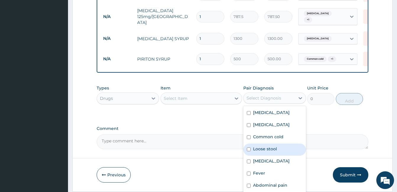
click at [271, 149] on label "Loose stool" at bounding box center [265, 149] width 24 height 6
checkbox input "true"
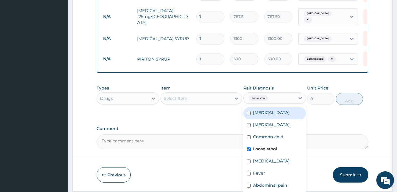
click at [287, 101] on div "Loose stool" at bounding box center [269, 98] width 51 height 10
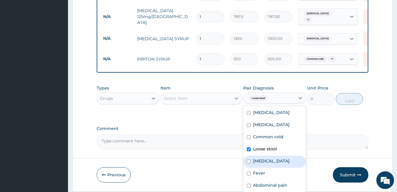
scroll to position [23, 0]
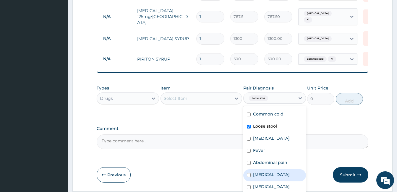
click at [277, 175] on div "[MEDICAL_DATA]" at bounding box center [274, 176] width 62 height 12
checkbox input "true"
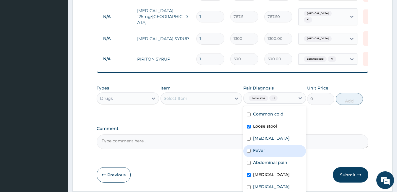
click at [198, 99] on div "Select Item" at bounding box center [196, 98] width 70 height 9
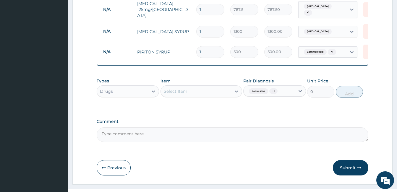
scroll to position [344, 0]
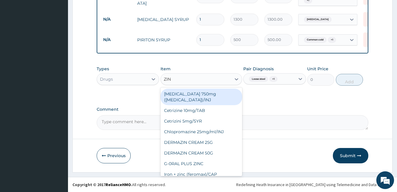
type input "ZINC"
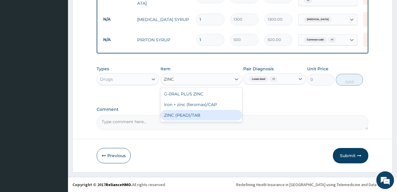
click at [220, 119] on div "ZINC (PEAD)/TAB" at bounding box center [202, 115] width 82 height 11
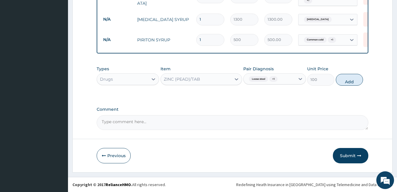
click at [349, 82] on button "Add" at bounding box center [349, 80] width 27 height 12
type input "0"
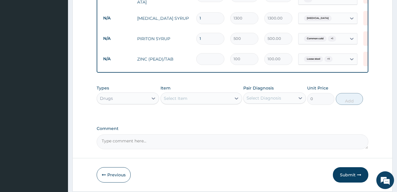
type input "0.00"
type input "2"
type input "200.00"
type input "2"
type input "0.00"
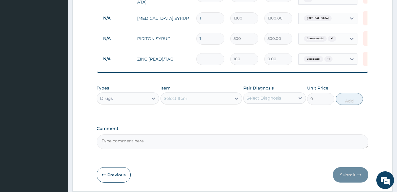
type input "5"
type input "500.00"
type input "5"
click at [269, 96] on div "Select Diagnosis" at bounding box center [264, 98] width 35 height 6
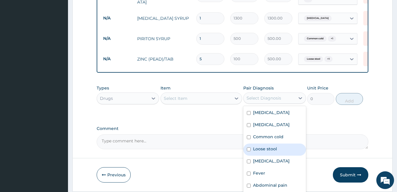
click at [272, 152] on label "Loose stool" at bounding box center [265, 149] width 24 height 6
checkbox input "true"
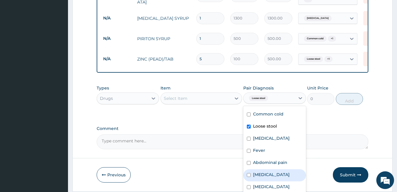
click at [275, 175] on div "[MEDICAL_DATA]" at bounding box center [274, 176] width 62 height 12
checkbox input "true"
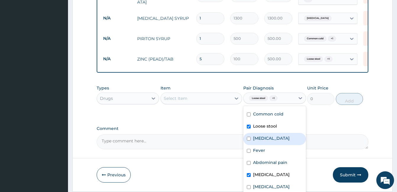
click at [202, 100] on div "Select Item" at bounding box center [196, 98] width 70 height 9
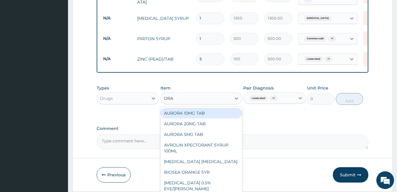
type input "ORAL"
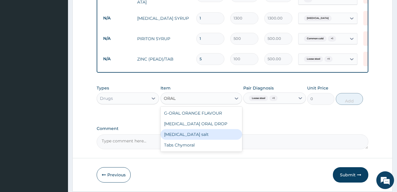
click at [205, 138] on div "Oral rehydration salt" at bounding box center [202, 134] width 82 height 11
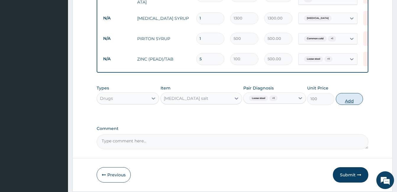
click at [351, 103] on button "Add" at bounding box center [349, 99] width 27 height 12
type input "0"
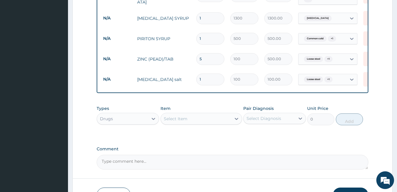
type input "0.00"
type input "2"
type input "200.00"
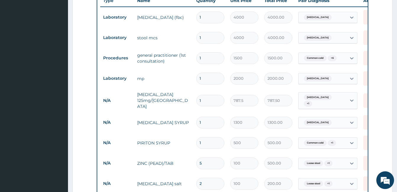
scroll to position [226, 0]
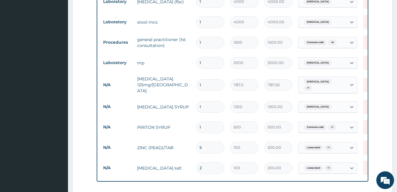
type input "1"
type input "100.00"
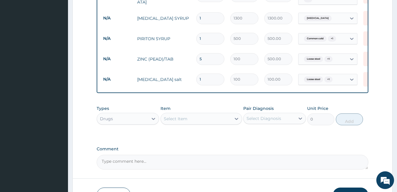
scroll to position [374, 0]
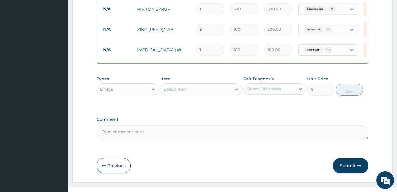
type input "1"
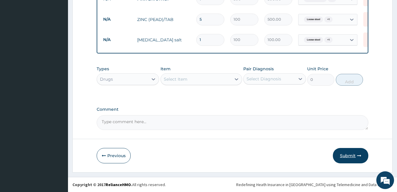
click at [355, 155] on button "Submit" at bounding box center [351, 155] width 36 height 15
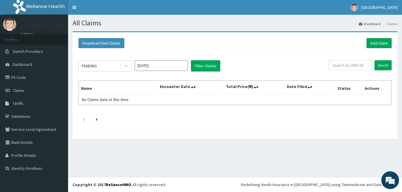
click at [140, 67] on input "[DATE]" at bounding box center [161, 65] width 53 height 11
click at [125, 68] on icon at bounding box center [126, 66] width 6 height 6
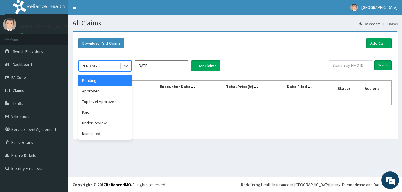
click at [152, 67] on input "[DATE]" at bounding box center [161, 65] width 53 height 11
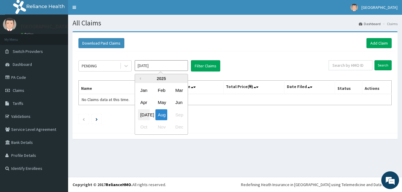
click at [145, 114] on div "[DATE]" at bounding box center [144, 114] width 12 height 11
type input "[DATE]"
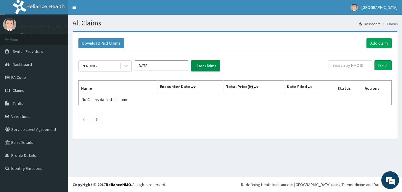
click at [200, 66] on button "Filter Claims" at bounding box center [205, 65] width 29 height 11
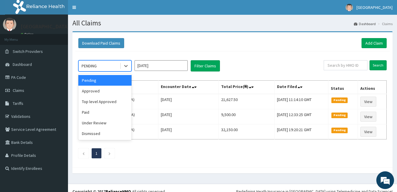
click at [109, 64] on div "PENDING" at bounding box center [99, 65] width 41 height 9
click at [103, 90] on div "Approved" at bounding box center [104, 91] width 53 height 11
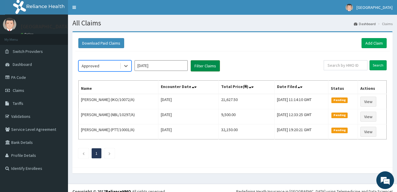
click at [198, 64] on button "Filter Claims" at bounding box center [205, 65] width 29 height 11
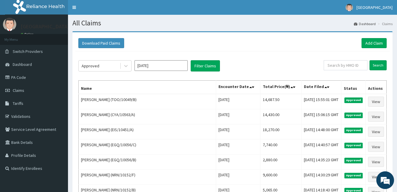
click at [374, 37] on div "Download Paid Claims Add Claim" at bounding box center [232, 43] width 314 height 16
click at [368, 43] on link "Add Claim" at bounding box center [374, 43] width 25 height 10
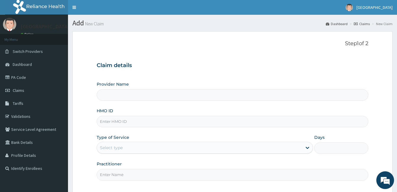
type input "[GEOGRAPHIC_DATA]"
paste input "TOO/10049/C"
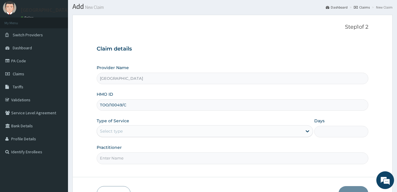
scroll to position [55, 0]
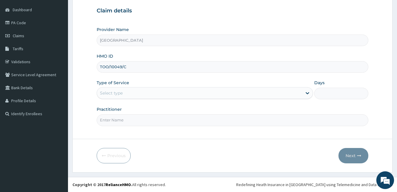
type input "TOO/10049/C"
click at [151, 92] on div "Select type" at bounding box center [199, 92] width 205 height 9
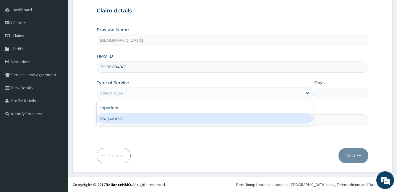
click at [146, 119] on div "Outpatient" at bounding box center [205, 118] width 217 height 11
type input "1"
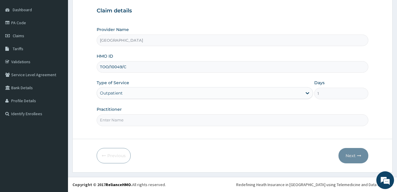
click at [146, 119] on input "Practitioner" at bounding box center [233, 120] width 272 height 12
type input "DOCTOR AHMED"
click at [359, 152] on button "Next" at bounding box center [354, 155] width 30 height 15
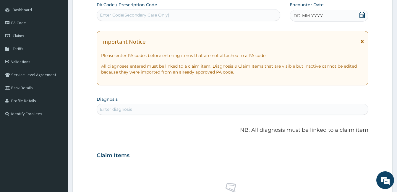
click at [362, 17] on icon at bounding box center [362, 15] width 6 height 6
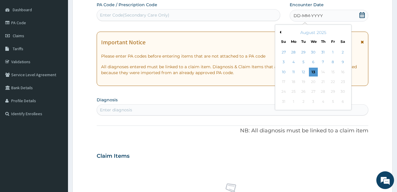
click at [280, 32] on button "Previous Month" at bounding box center [279, 32] width 3 height 3
click at [333, 72] on div "18" at bounding box center [333, 72] width 9 height 9
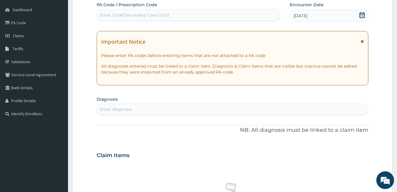
click at [232, 106] on div "Enter diagnosis" at bounding box center [232, 109] width 271 height 9
type input "COMMON COLD"
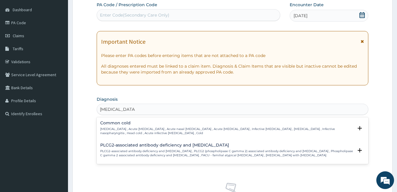
click at [160, 130] on p "Common cold , Acute coryza , Acute nasal catarrh , Acute rhinitis , Infective r…" at bounding box center [226, 131] width 253 height 9
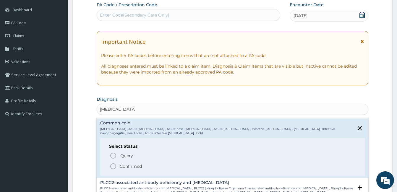
click at [136, 167] on p "Confirmed" at bounding box center [131, 167] width 22 height 6
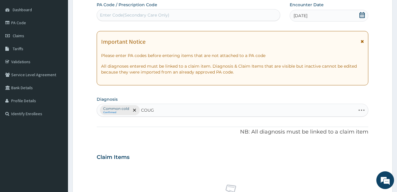
type input "COUGH"
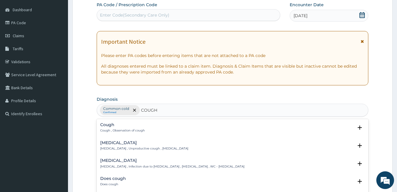
click at [152, 130] on div "Cough Cough , Observation of cough" at bounding box center [232, 128] width 265 height 10
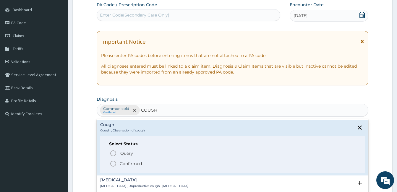
click at [135, 167] on p "Confirmed" at bounding box center [131, 164] width 22 height 6
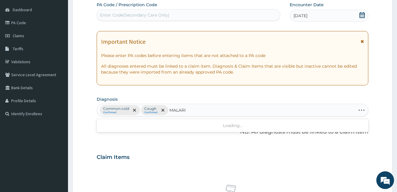
type input "MALARIA"
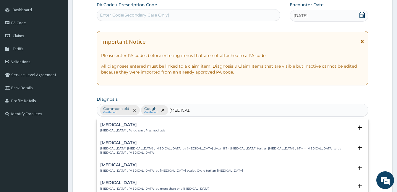
click at [151, 124] on div "Malaria Malaria , Paludism , Plasmodiosis" at bounding box center [232, 128] width 265 height 10
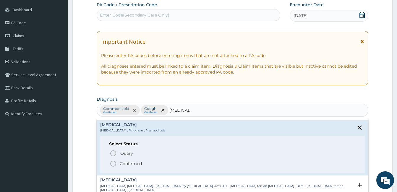
click at [138, 163] on p "Confirmed" at bounding box center [131, 164] width 22 height 6
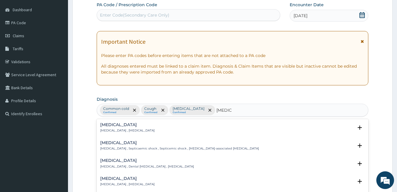
type input "SEPSIS"
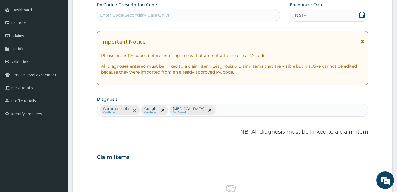
click at [227, 110] on div "Common cold Confirmed Cough Confirmed Malaria Confirmed" at bounding box center [232, 110] width 271 height 12
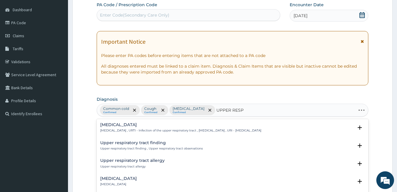
type input "UPPER RESPI"
click at [189, 132] on p "[MEDICAL_DATA] , URTI - Infection of the upper respiratory tract , [MEDICAL_DAT…" at bounding box center [180, 131] width 161 height 4
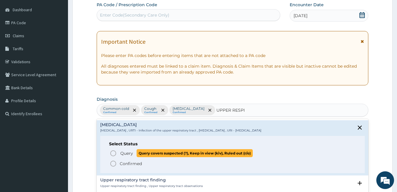
click at [163, 154] on span "Query covers suspected (?), Keep in view (kiv), Ruled out (r/o)" at bounding box center [195, 153] width 116 height 8
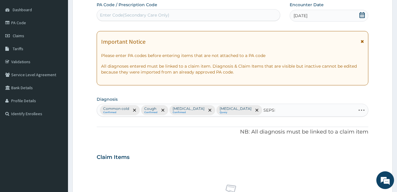
type input "SEPSIS"
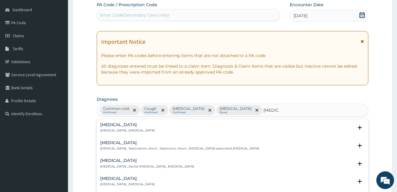
click at [141, 124] on div "Sepsis Systemic infection , Sepsis" at bounding box center [232, 128] width 265 height 10
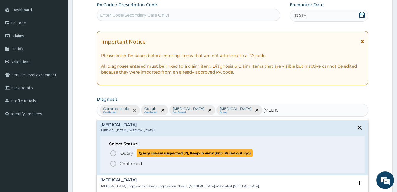
click at [132, 154] on span "Query" at bounding box center [126, 154] width 13 height 6
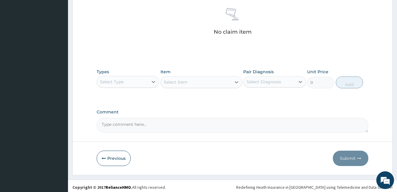
scroll to position [232, 0]
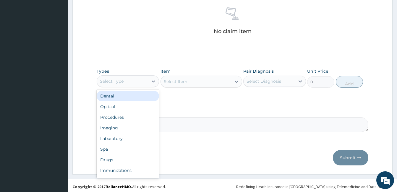
click at [133, 82] on div "Select Type" at bounding box center [122, 81] width 51 height 9
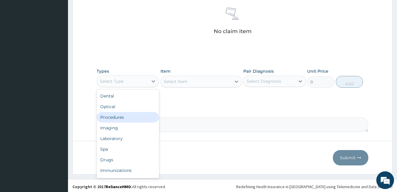
click at [126, 114] on div "Procedures" at bounding box center [128, 117] width 62 height 11
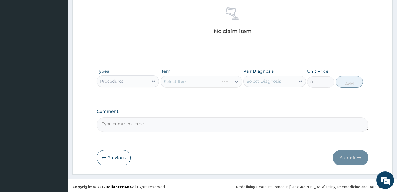
click at [256, 80] on div "Select Diagnosis" at bounding box center [264, 81] width 35 height 6
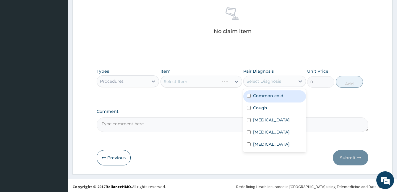
drag, startPoint x: 256, startPoint y: 91, endPoint x: 256, endPoint y: 99, distance: 8.0
click at [256, 91] on div "Common cold" at bounding box center [274, 97] width 62 height 12
checkbox input "true"
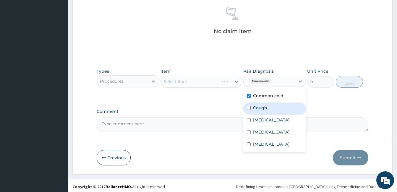
click at [255, 107] on label "Cough" at bounding box center [260, 108] width 14 height 6
checkbox input "true"
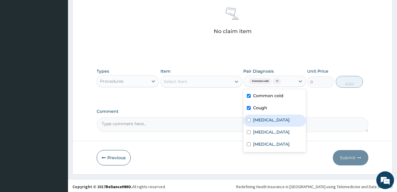
drag, startPoint x: 254, startPoint y: 121, endPoint x: 256, endPoint y: 132, distance: 11.0
click at [254, 122] on label "[MEDICAL_DATA]" at bounding box center [271, 120] width 37 height 6
checkbox input "true"
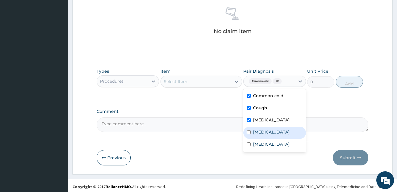
click at [256, 132] on label "[MEDICAL_DATA]" at bounding box center [271, 132] width 37 height 6
click at [256, 139] on div "[MEDICAL_DATA]" at bounding box center [274, 133] width 62 height 12
drag, startPoint x: 260, startPoint y: 131, endPoint x: 261, endPoint y: 138, distance: 7.1
click at [260, 131] on label "[MEDICAL_DATA]" at bounding box center [271, 132] width 37 height 6
checkbox input "true"
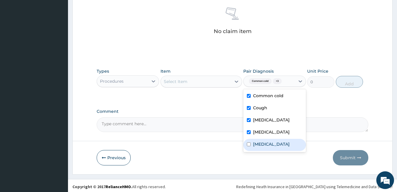
click at [261, 147] on label "[MEDICAL_DATA]" at bounding box center [271, 144] width 37 height 6
checkbox input "true"
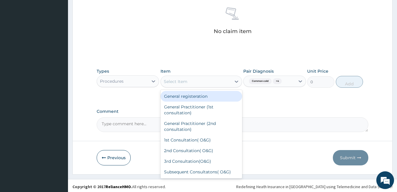
click at [211, 79] on div "Select Item" at bounding box center [196, 81] width 70 height 9
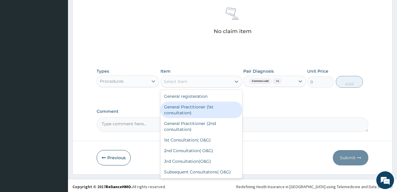
click at [210, 105] on div "General Practitioner (1st consultation)" at bounding box center [202, 110] width 82 height 17
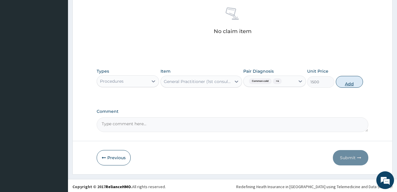
click at [349, 83] on button "Add" at bounding box center [349, 82] width 27 height 12
type input "0"
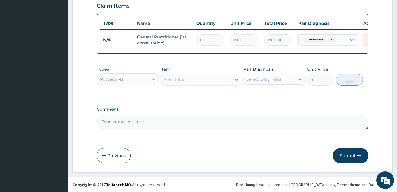
scroll to position [211, 0]
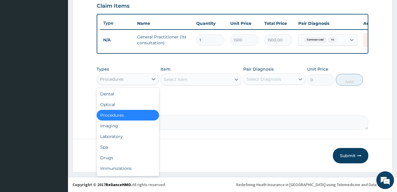
click at [117, 80] on div "Procedures" at bounding box center [112, 79] width 24 height 6
drag, startPoint x: 137, startPoint y: 139, endPoint x: 169, endPoint y: 121, distance: 36.7
click at [136, 139] on div "Laboratory" at bounding box center [128, 136] width 62 height 11
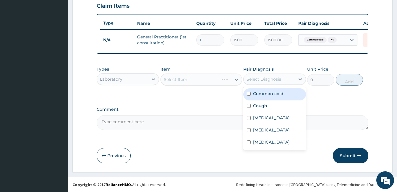
click at [262, 81] on div "Select Diagnosis" at bounding box center [264, 79] width 35 height 6
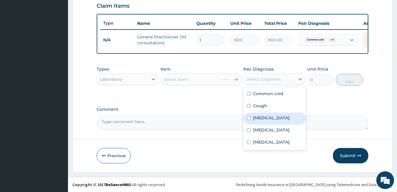
click at [268, 118] on label "[MEDICAL_DATA]" at bounding box center [271, 118] width 37 height 6
checkbox input "true"
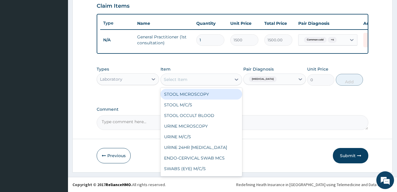
click at [223, 83] on div "Select Item" at bounding box center [196, 79] width 70 height 9
type input "MP"
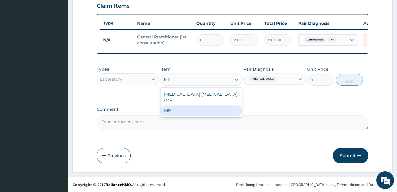
drag, startPoint x: 219, startPoint y: 107, endPoint x: 246, endPoint y: 103, distance: 26.7
click at [219, 107] on div "MP" at bounding box center [202, 111] width 82 height 11
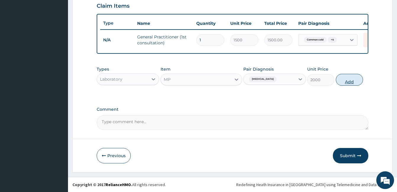
click at [346, 83] on button "Add" at bounding box center [349, 80] width 27 height 12
type input "0"
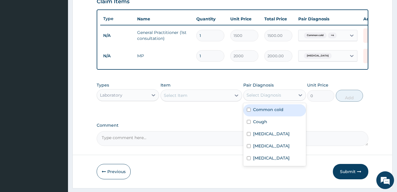
click at [293, 95] on div "Select Diagnosis" at bounding box center [269, 95] width 51 height 9
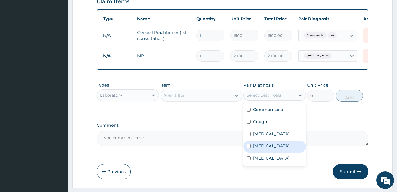
click at [268, 149] on label "[MEDICAL_DATA]" at bounding box center [271, 146] width 37 height 6
checkbox input "true"
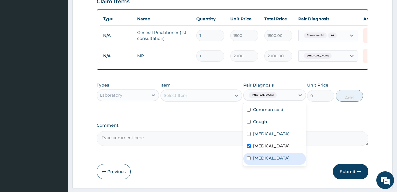
click at [269, 165] on div "[MEDICAL_DATA]" at bounding box center [274, 159] width 62 height 12
checkbox input "true"
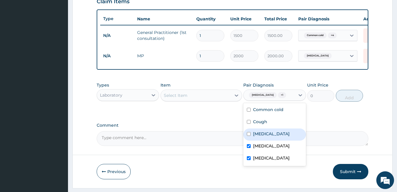
click at [220, 98] on div "Select Item" at bounding box center [196, 95] width 70 height 9
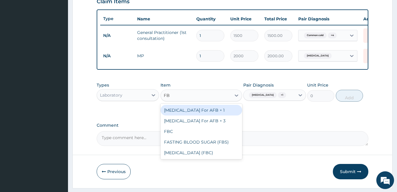
type input "FBC"
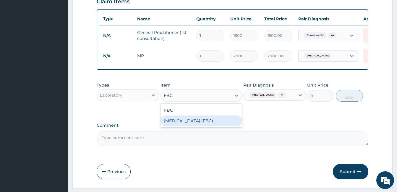
drag, startPoint x: 221, startPoint y: 125, endPoint x: 272, endPoint y: 115, distance: 52.1
click at [222, 125] on div "[MEDICAL_DATA] (FBC)" at bounding box center [202, 121] width 82 height 11
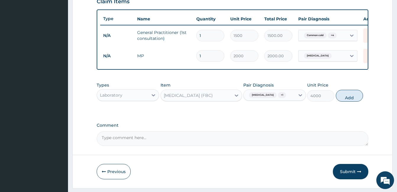
click at [358, 102] on button "Add" at bounding box center [349, 96] width 27 height 12
type input "0"
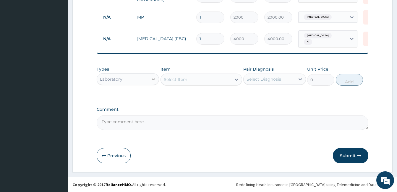
scroll to position [254, 0]
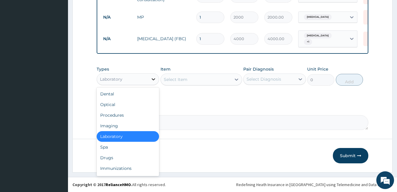
click at [154, 79] on icon at bounding box center [154, 79] width 4 height 2
drag, startPoint x: 126, startPoint y: 159, endPoint x: 189, endPoint y: 176, distance: 65.5
click at [127, 159] on div "Drugs" at bounding box center [128, 158] width 62 height 11
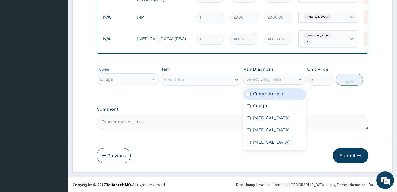
click at [292, 78] on div "Select Diagnosis" at bounding box center [269, 79] width 51 height 9
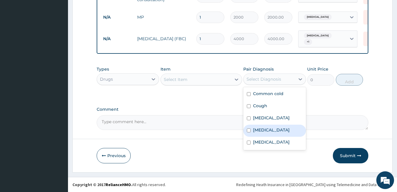
click at [269, 133] on label "[MEDICAL_DATA]" at bounding box center [271, 130] width 37 height 6
checkbox input "true"
click at [188, 80] on div "Select Item" at bounding box center [196, 79] width 70 height 9
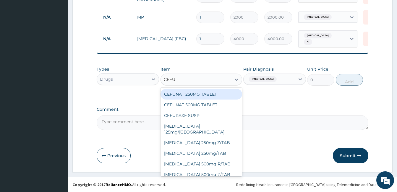
type input "CEFUR"
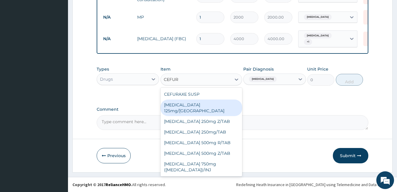
click at [195, 107] on div "[MEDICAL_DATA] 125mg/[GEOGRAPHIC_DATA]" at bounding box center [202, 108] width 82 height 17
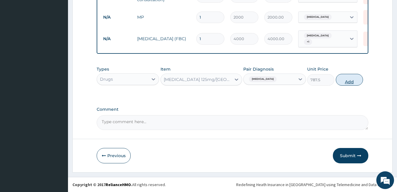
click at [349, 83] on button "Add" at bounding box center [349, 80] width 27 height 12
type input "0"
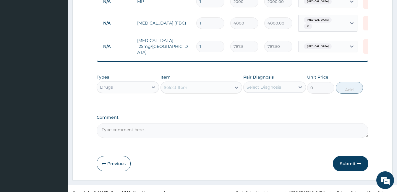
scroll to position [274, 0]
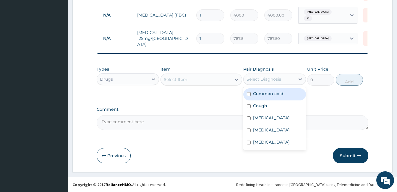
click at [262, 75] on div "Select Diagnosis" at bounding box center [269, 79] width 51 height 9
drag, startPoint x: 271, startPoint y: 92, endPoint x: 270, endPoint y: 105, distance: 13.1
click at [272, 92] on label "Common cold" at bounding box center [268, 94] width 30 height 6
checkbox input "true"
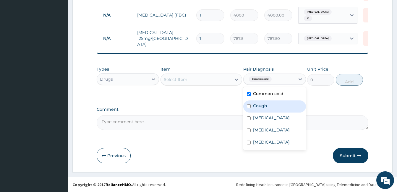
click at [269, 108] on div "Cough" at bounding box center [274, 107] width 62 height 12
checkbox input "true"
click at [231, 78] on div "Select Item" at bounding box center [196, 79] width 70 height 9
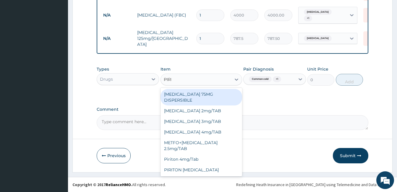
type input "PIRIT"
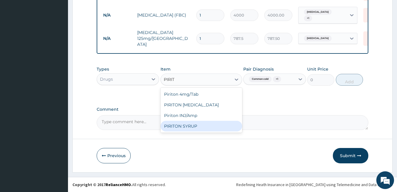
drag, startPoint x: 209, startPoint y: 128, endPoint x: 260, endPoint y: 111, distance: 53.5
click at [209, 128] on div "PIRITON SYRUP" at bounding box center [202, 126] width 82 height 11
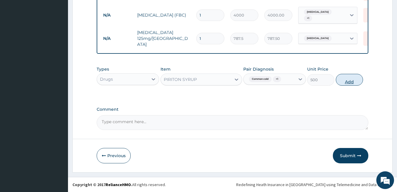
click at [350, 80] on button "Add" at bounding box center [349, 80] width 27 height 12
type input "0"
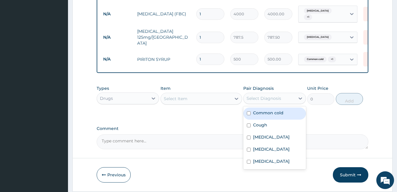
click at [256, 101] on div "Select Diagnosis" at bounding box center [264, 99] width 35 height 6
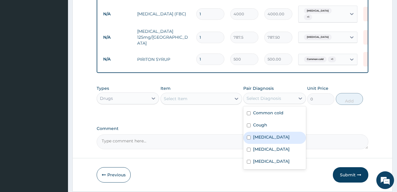
click at [271, 144] on div "Malaria" at bounding box center [274, 138] width 62 height 12
checkbox input "true"
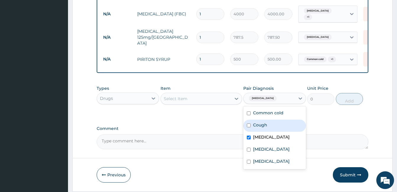
click at [215, 105] on div "Select Item" at bounding box center [202, 99] width 82 height 12
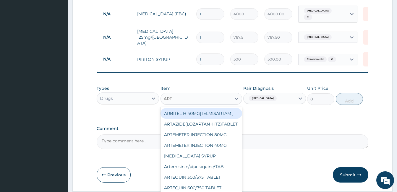
type input "ARTE"
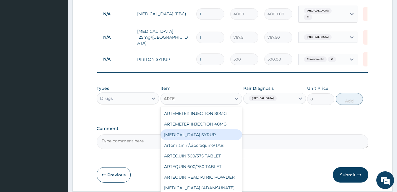
click at [220, 135] on div "[MEDICAL_DATA] SYRUP" at bounding box center [202, 135] width 82 height 11
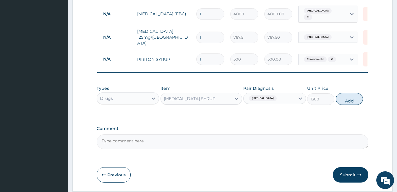
click at [346, 104] on button "Add" at bounding box center [349, 99] width 27 height 12
type input "0"
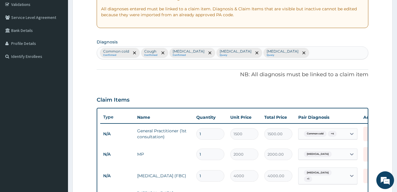
scroll to position [108, 0]
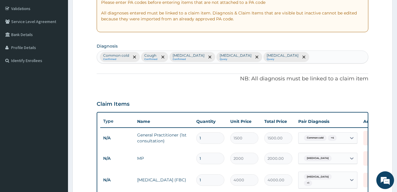
click at [289, 57] on div "Common cold Confirmed Cough Confirmed Malaria Confirmed Upper respiratory infec…" at bounding box center [232, 57] width 271 height 12
type input "FEVER"
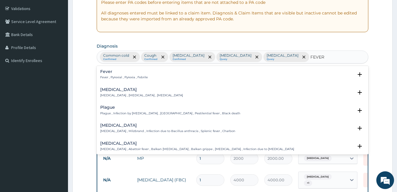
click at [134, 77] on p "Fever , Pyrexial , Pyrexia , Febrile" at bounding box center [124, 77] width 48 height 4
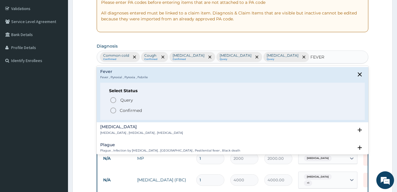
click at [134, 108] on p "Confirmed" at bounding box center [131, 111] width 22 height 6
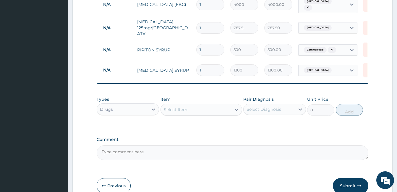
scroll to position [315, 0]
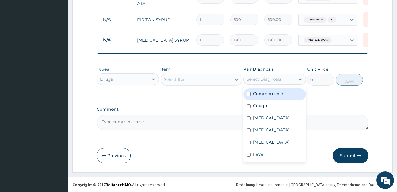
click at [291, 81] on div "Select Diagnosis" at bounding box center [269, 79] width 51 height 9
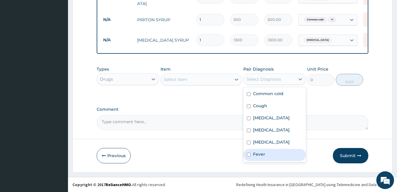
click at [263, 157] on label "Fever" at bounding box center [259, 154] width 12 height 6
checkbox input "true"
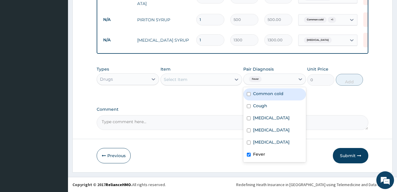
click at [228, 78] on div "Select Item" at bounding box center [196, 79] width 70 height 9
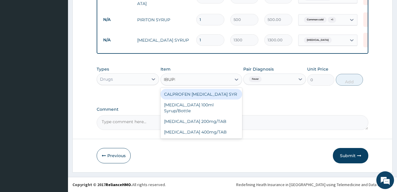
type input "IBUPRO"
click at [227, 95] on div "CALPROFEN IBUPROFEN SYR" at bounding box center [202, 94] width 82 height 11
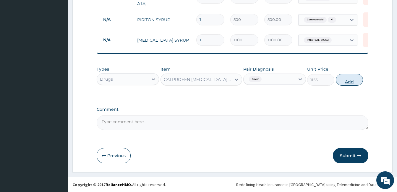
click at [346, 82] on button "Add" at bounding box center [349, 80] width 27 height 12
type input "0"
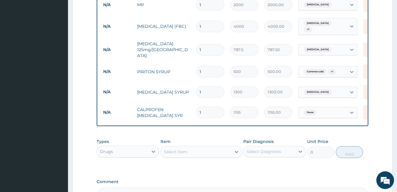
scroll to position [256, 0]
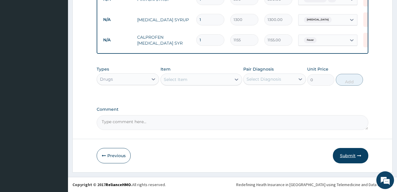
click at [354, 155] on button "Submit" at bounding box center [351, 155] width 36 height 15
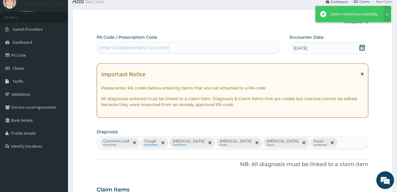
scroll to position [335, 0]
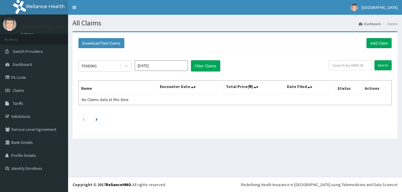
click at [148, 66] on input "Aug 2025" at bounding box center [161, 65] width 53 height 11
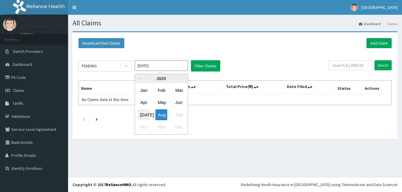
click at [144, 116] on div "Jul" at bounding box center [144, 114] width 12 height 11
type input "Jul 2025"
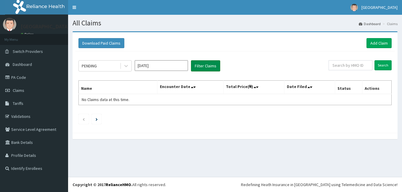
click at [202, 62] on button "Filter Claims" at bounding box center [205, 65] width 29 height 11
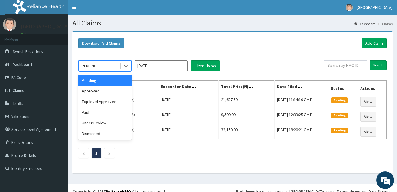
click at [112, 69] on div "PENDING" at bounding box center [99, 65] width 41 height 9
click at [107, 93] on div "Approved" at bounding box center [104, 91] width 53 height 11
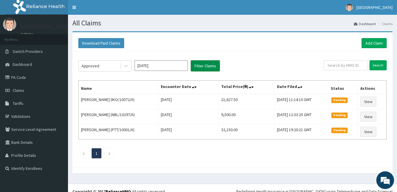
click at [208, 65] on button "Filter Claims" at bounding box center [205, 65] width 29 height 11
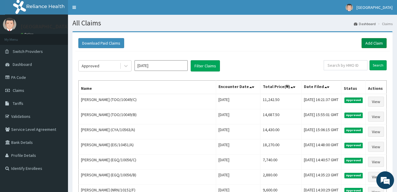
click at [379, 41] on link "Add Claim" at bounding box center [374, 43] width 25 height 10
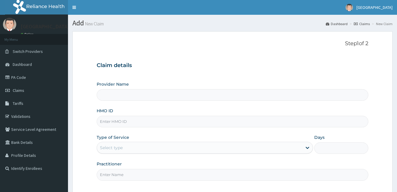
type input "[GEOGRAPHIC_DATA]"
paste input "TOO/10049/C"
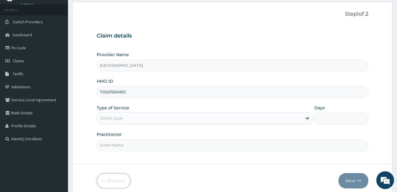
scroll to position [55, 0]
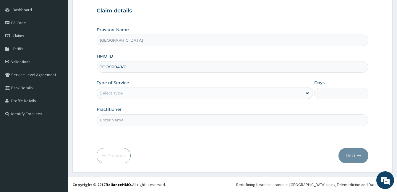
type input "TOO/10049/C"
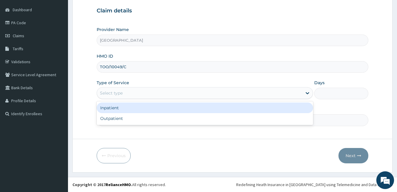
click at [164, 92] on div "Select type" at bounding box center [199, 92] width 205 height 9
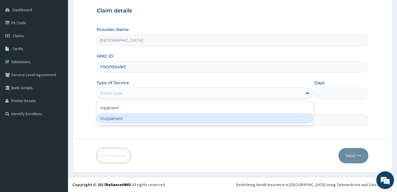
click at [151, 121] on div "Outpatient" at bounding box center [205, 118] width 217 height 11
type input "1"
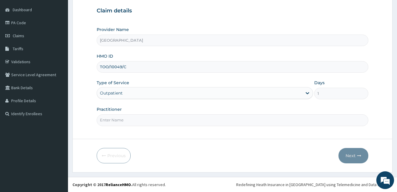
click at [151, 121] on input "Practitioner" at bounding box center [233, 120] width 272 height 12
type input "DOCTOR [PERSON_NAME]"
click at [352, 152] on button "Next" at bounding box center [354, 155] width 30 height 15
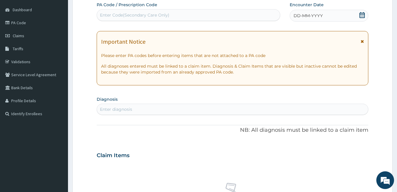
click at [362, 13] on icon at bounding box center [362, 15] width 5 height 6
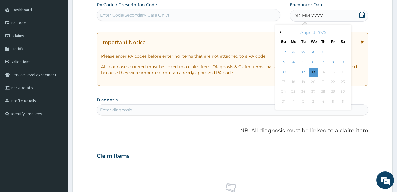
click at [280, 31] on button "Previous Month" at bounding box center [279, 32] width 3 height 3
click at [322, 83] on div "24" at bounding box center [323, 82] width 9 height 9
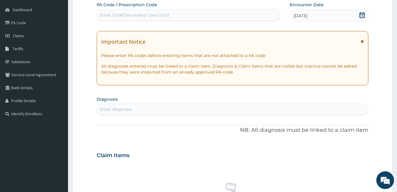
click at [282, 107] on div "Enter diagnosis" at bounding box center [232, 109] width 271 height 9
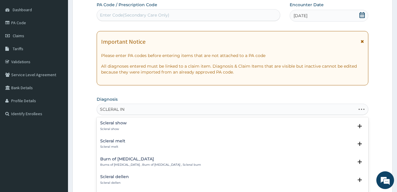
type input "SCLERAL INJ"
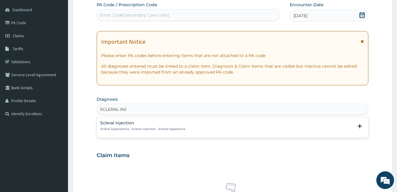
click at [140, 128] on p "Scleral hyperaemia , Scleral injection , Scleral hyperemia" at bounding box center [142, 129] width 85 height 4
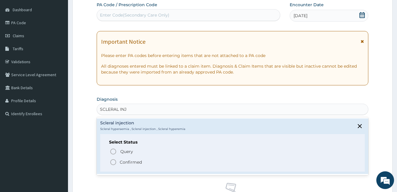
click at [129, 161] on p "Confirmed" at bounding box center [131, 162] width 22 height 6
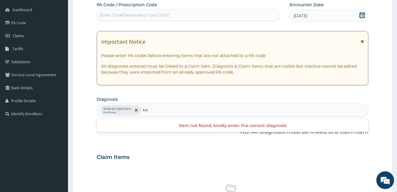
type input "M"
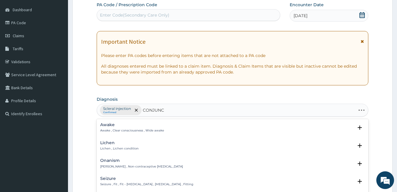
type input "CONJUNCT"
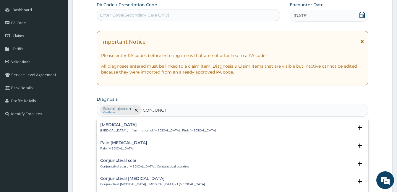
click at [167, 123] on h4 "[MEDICAL_DATA]" at bounding box center [158, 125] width 116 height 4
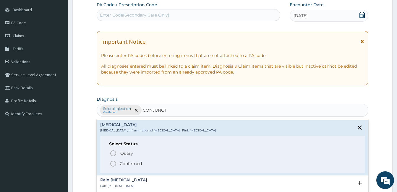
click at [135, 166] on p "Confirmed" at bounding box center [131, 164] width 22 height 6
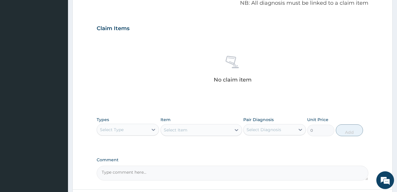
scroll to position [203, 0]
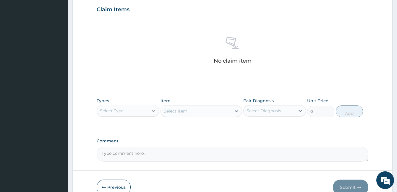
click at [151, 106] on div at bounding box center [153, 111] width 11 height 11
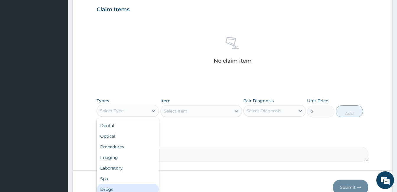
scroll to position [20, 0]
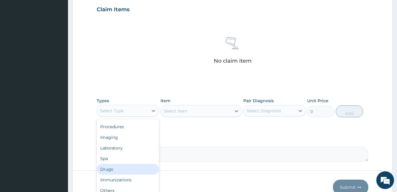
click at [138, 167] on div "Drugs" at bounding box center [128, 169] width 62 height 11
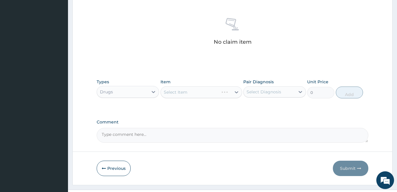
scroll to position [234, 0]
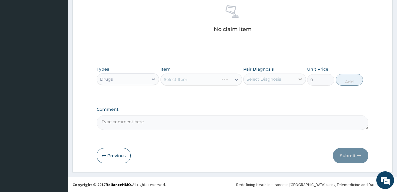
click at [297, 82] on div at bounding box center [300, 79] width 11 height 11
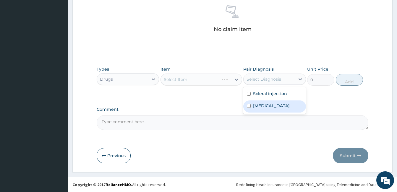
click at [283, 110] on div "Conjunctivitis" at bounding box center [274, 107] width 62 height 12
checkbox input "true"
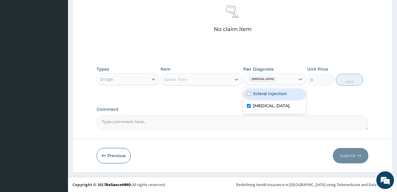
click at [211, 81] on div "Select Item" at bounding box center [196, 79] width 70 height 9
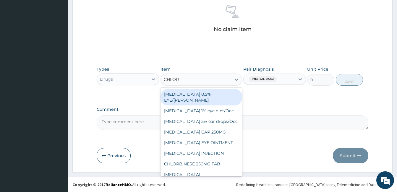
type input "CHLORA"
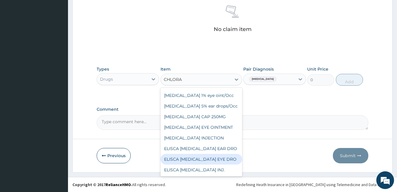
scroll to position [0, 0]
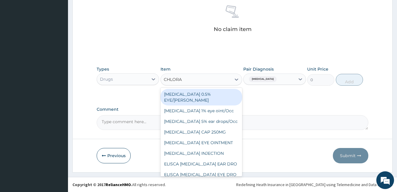
click at [217, 94] on div "Chloramphenicol 0.5% EYE/Gutt" at bounding box center [202, 97] width 82 height 17
type input "183.75"
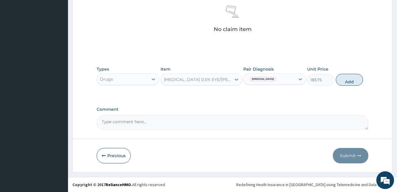
click at [193, 81] on div "Chloramphenicol 0.5% EYE/Gutt" at bounding box center [198, 80] width 68 height 6
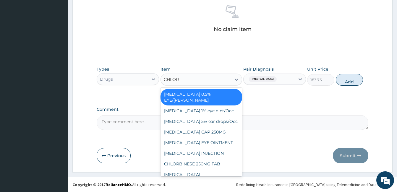
type input "CHLORA"
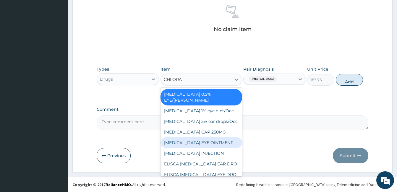
click at [211, 148] on div "CHLORAMPHENICOL EYE OINTMENT" at bounding box center [202, 143] width 82 height 11
type input "115.5"
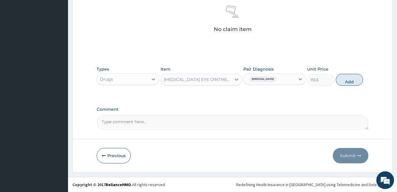
click at [223, 82] on div "CHLORAMPHENICOL EYE OINTMENT" at bounding box center [198, 80] width 68 height 6
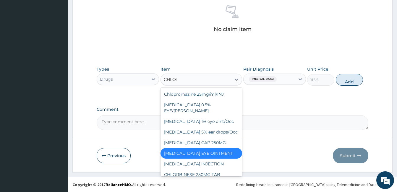
type input "CHLORA"
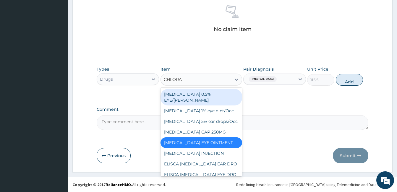
click at [215, 96] on div "Chloramphenicol 0.5% EYE/Gutt" at bounding box center [202, 97] width 82 height 17
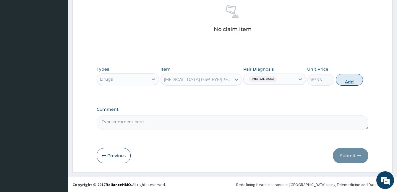
click at [352, 78] on button "Add" at bounding box center [349, 80] width 27 height 12
type input "0"
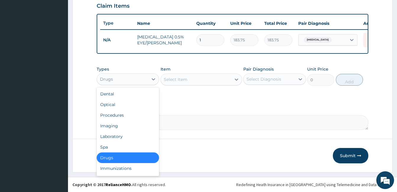
click at [138, 79] on div "Drugs" at bounding box center [122, 79] width 51 height 9
click at [133, 113] on div "Procedures" at bounding box center [128, 115] width 62 height 11
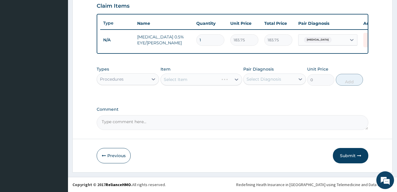
click at [266, 79] on div "Select Diagnosis" at bounding box center [264, 79] width 35 height 6
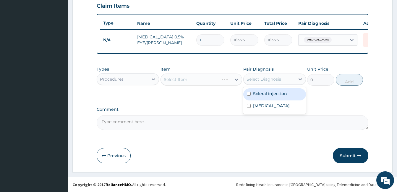
click at [268, 92] on label "Scleral injection" at bounding box center [270, 94] width 34 height 6
checkbox input "true"
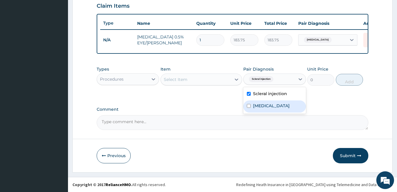
click at [268, 109] on div "Conjunctivitis" at bounding box center [274, 107] width 62 height 12
checkbox input "true"
drag, startPoint x: 215, startPoint y: 82, endPoint x: 216, endPoint y: 87, distance: 4.8
click at [215, 82] on div "Select Item" at bounding box center [196, 79] width 70 height 9
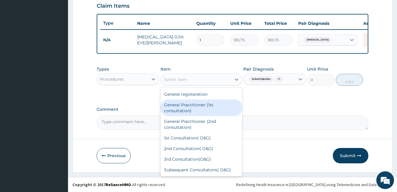
drag, startPoint x: 214, startPoint y: 106, endPoint x: 319, endPoint y: 88, distance: 106.3
click at [216, 106] on div "General Practitioner (1st consultation)" at bounding box center [202, 108] width 82 height 17
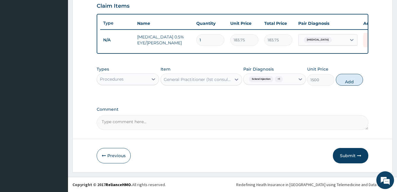
click at [358, 80] on button "Add" at bounding box center [349, 80] width 27 height 12
type input "0"
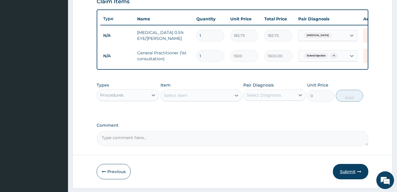
click at [345, 174] on button "Submit" at bounding box center [351, 171] width 36 height 15
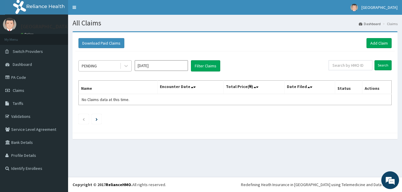
click at [104, 65] on div "PENDING" at bounding box center [99, 65] width 41 height 9
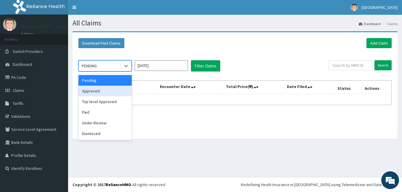
click at [100, 89] on div "Approved" at bounding box center [104, 91] width 53 height 11
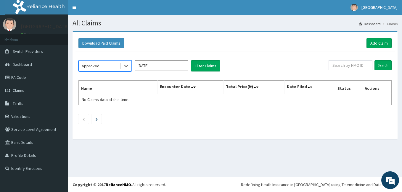
click at [169, 70] on input "[DATE]" at bounding box center [161, 65] width 53 height 11
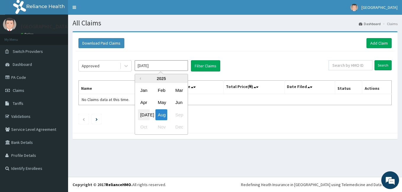
click at [146, 116] on div "Jul" at bounding box center [144, 114] width 12 height 11
type input "Jul 2025"
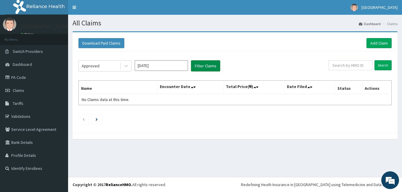
click at [204, 67] on button "Filter Claims" at bounding box center [205, 65] width 29 height 11
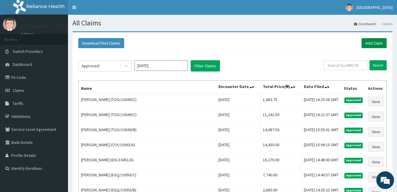
click at [371, 43] on link "Add Claim" at bounding box center [374, 43] width 25 height 10
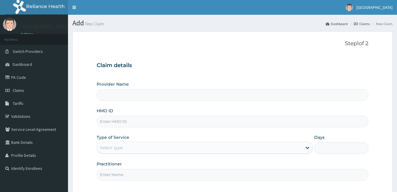
paste input "TOO/10049/C"
type input "TOO/10049/C"
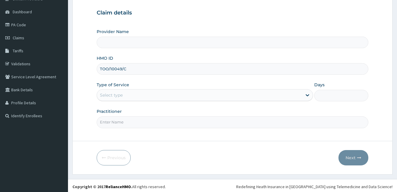
scroll to position [55, 0]
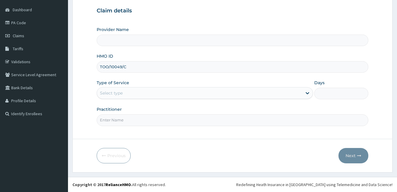
type input "[GEOGRAPHIC_DATA]"
type input "TOO/10049/C"
click at [172, 95] on div "Select type" at bounding box center [199, 92] width 205 height 9
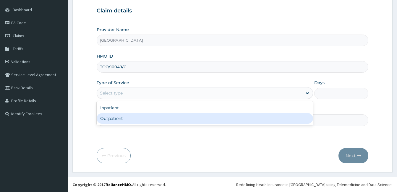
click at [162, 120] on div "Outpatient" at bounding box center [205, 118] width 217 height 11
type input "1"
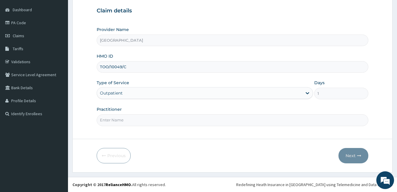
click at [141, 121] on input "Practitioner" at bounding box center [233, 120] width 272 height 12
type input "DOCTOR [PERSON_NAME]"
click at [357, 158] on button "Next" at bounding box center [354, 155] width 30 height 15
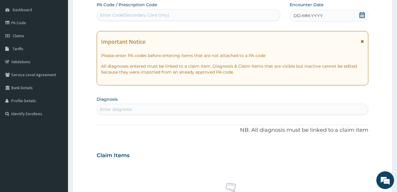
click at [364, 14] on icon at bounding box center [362, 15] width 6 height 6
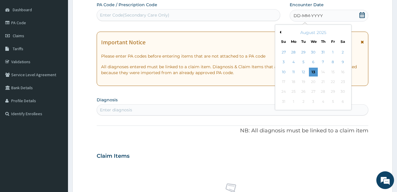
scroll to position [0, 0]
click at [282, 32] on div "August 2025" at bounding box center [313, 33] width 71 height 6
click at [280, 33] on button "Previous Month" at bounding box center [279, 32] width 3 height 3
click at [294, 92] on div "28" at bounding box center [293, 92] width 9 height 9
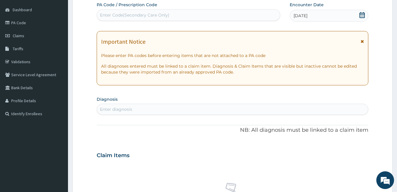
click at [209, 107] on div "Enter diagnosis" at bounding box center [232, 109] width 271 height 9
type input "FEVER"
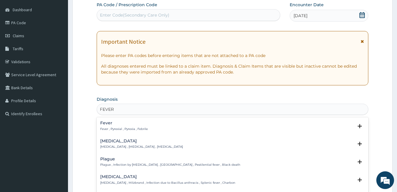
click at [148, 126] on div "Fever Fever , Pyrexial , Pyrexia , Febrile" at bounding box center [232, 126] width 265 height 10
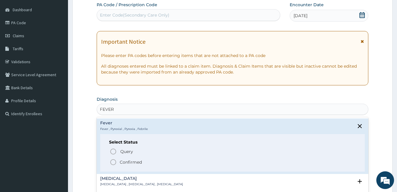
click at [123, 160] on p "Confirmed" at bounding box center [131, 162] width 22 height 6
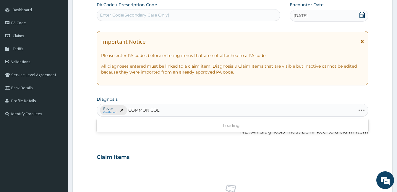
type input "[MEDICAL_DATA]"
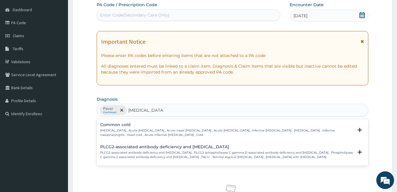
click at [146, 128] on div "[MEDICAL_DATA] [MEDICAL_DATA] , Acute [MEDICAL_DATA] , Acute nasal [MEDICAL_DAT…" at bounding box center [226, 130] width 253 height 14
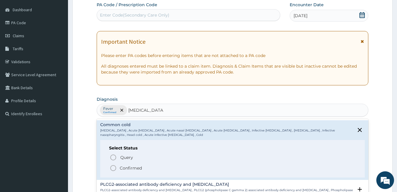
click at [140, 170] on p "Confirmed" at bounding box center [131, 168] width 22 height 6
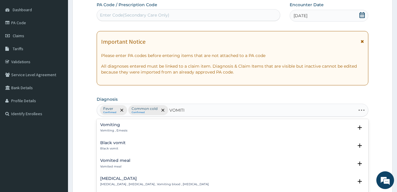
type input "VOMITIN"
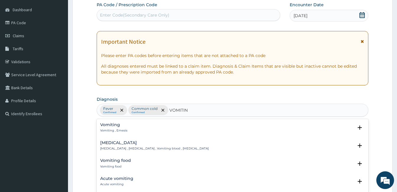
click at [112, 129] on p "Vomiting , Emesis" at bounding box center [113, 131] width 27 height 4
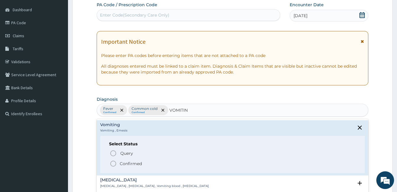
click at [119, 164] on span "Confirmed" at bounding box center [233, 163] width 246 height 7
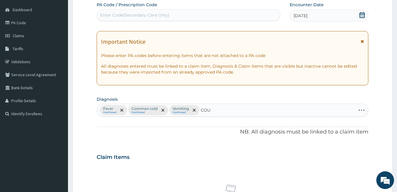
type input "COUGH"
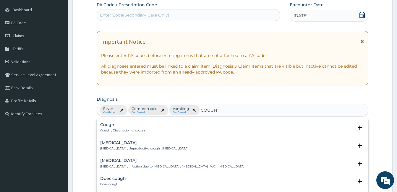
click at [138, 131] on p "Cough , Observation of cough" at bounding box center [122, 131] width 45 height 4
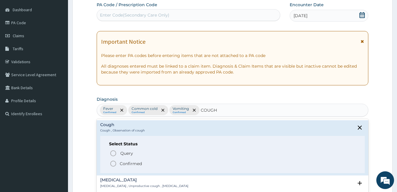
drag, startPoint x: 139, startPoint y: 162, endPoint x: 154, endPoint y: 159, distance: 15.6
click at [139, 162] on p "Confirmed" at bounding box center [131, 164] width 22 height 6
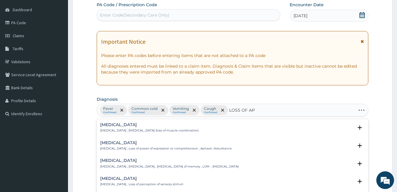
type input "LOSS OF APP"
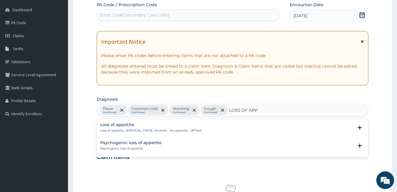
click at [179, 127] on h4 "Loss of appetite" at bounding box center [150, 125] width 101 height 4
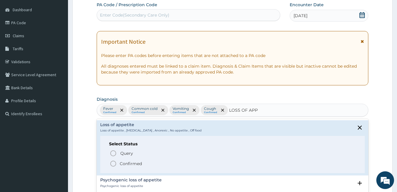
click at [145, 161] on span "Confirmed" at bounding box center [233, 163] width 246 height 7
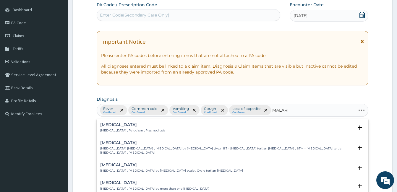
type input "MALARIA"
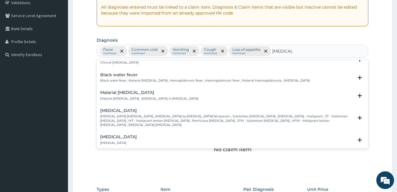
scroll to position [181, 0]
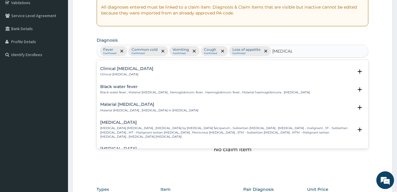
click at [168, 120] on h4 "[MEDICAL_DATA]" at bounding box center [226, 122] width 253 height 4
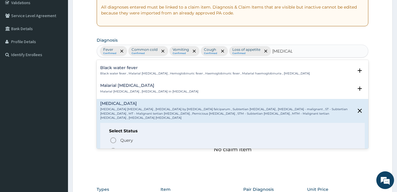
scroll to position [210, 0]
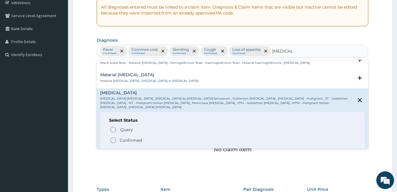
click at [147, 137] on span "Confirmed" at bounding box center [233, 140] width 246 height 7
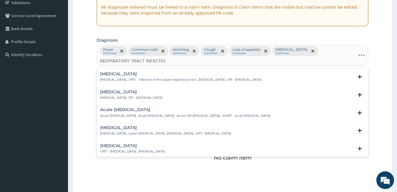
type input "RESPIRATORY TRACT INFECTION"
click at [146, 96] on p "Respiratory tract infection , RTI - Respiratory tract infection" at bounding box center [131, 98] width 62 height 4
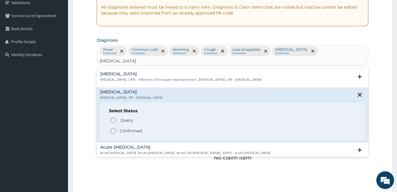
click at [137, 133] on p "Confirmed" at bounding box center [131, 131] width 22 height 6
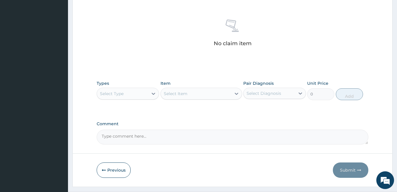
scroll to position [232, 0]
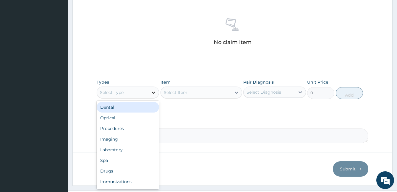
click at [149, 92] on div at bounding box center [153, 92] width 11 height 11
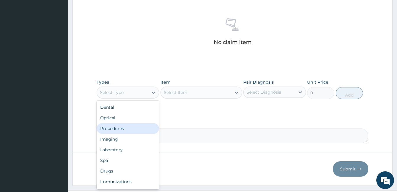
click at [140, 128] on div "Procedures" at bounding box center [128, 128] width 62 height 11
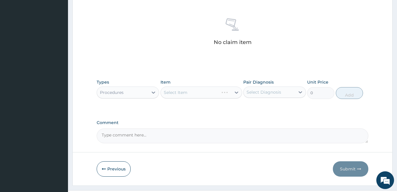
click at [268, 94] on div "Select Diagnosis" at bounding box center [264, 92] width 35 height 6
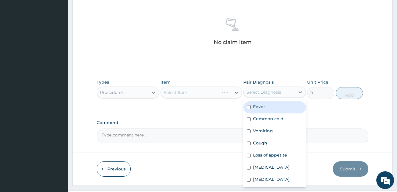
click at [268, 105] on div "Fever" at bounding box center [274, 107] width 62 height 12
checkbox input "true"
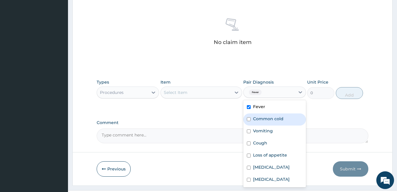
click at [272, 119] on label "Common cold" at bounding box center [268, 119] width 30 height 6
checkbox input "true"
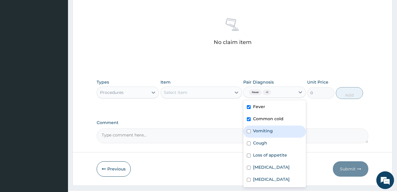
drag, startPoint x: 271, startPoint y: 128, endPoint x: 271, endPoint y: 137, distance: 8.9
click at [271, 128] on label "Vomiting" at bounding box center [263, 131] width 20 height 6
checkbox input "true"
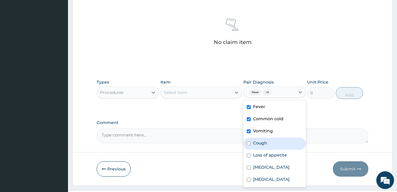
drag, startPoint x: 270, startPoint y: 142, endPoint x: 272, endPoint y: 156, distance: 13.5
click at [269, 143] on div "Cough" at bounding box center [274, 144] width 62 height 12
checkbox input "true"
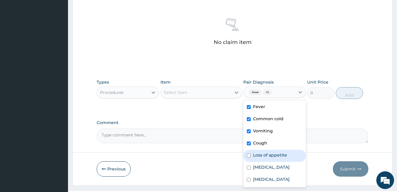
drag, startPoint x: 273, startPoint y: 157, endPoint x: 275, endPoint y: 170, distance: 13.2
click at [273, 158] on label "Loss of appetite" at bounding box center [270, 155] width 34 height 6
checkbox input "true"
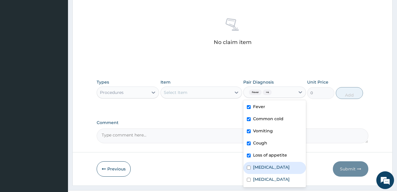
drag, startPoint x: 275, startPoint y: 172, endPoint x: 276, endPoint y: 180, distance: 8.3
click at [275, 173] on div "[MEDICAL_DATA]" at bounding box center [274, 168] width 62 height 12
checkbox input "true"
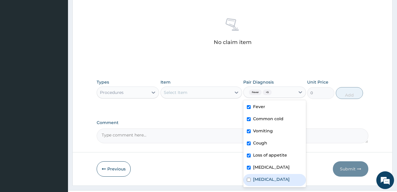
click at [276, 180] on label "Respiratory tract infection" at bounding box center [271, 180] width 37 height 6
checkbox input "true"
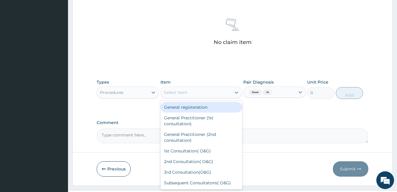
click at [205, 95] on div "Select Item" at bounding box center [196, 92] width 70 height 9
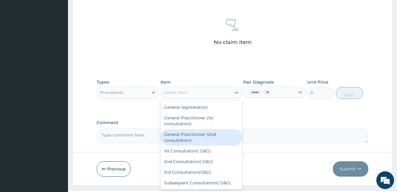
click at [204, 130] on div "General Practitioner (2nd consultation)" at bounding box center [202, 137] width 82 height 17
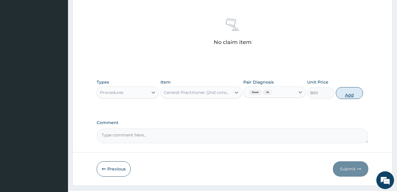
click at [347, 91] on button "Add" at bounding box center [349, 93] width 27 height 12
type input "0"
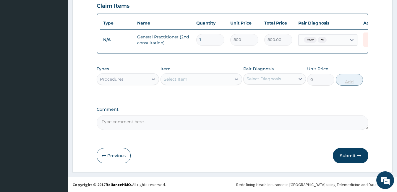
scroll to position [222, 0]
click at [146, 77] on div "Procedures" at bounding box center [122, 79] width 51 height 9
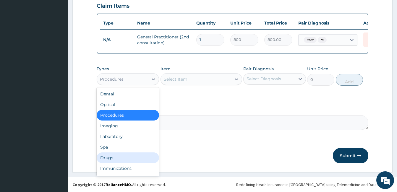
click at [118, 156] on div "Drugs" at bounding box center [128, 158] width 62 height 11
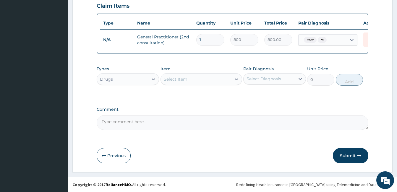
click at [271, 78] on div "Select Diagnosis" at bounding box center [264, 79] width 35 height 6
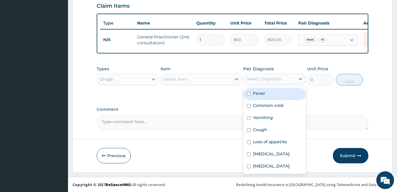
click at [264, 93] on label "Fever" at bounding box center [259, 94] width 12 height 6
checkbox input "true"
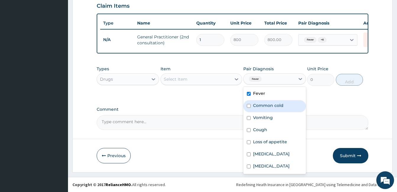
click at [265, 107] on label "Common cold" at bounding box center [268, 106] width 30 height 6
checkbox input "true"
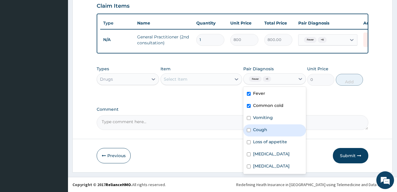
drag, startPoint x: 262, startPoint y: 130, endPoint x: 254, endPoint y: 122, distance: 11.3
click at [261, 130] on label "Cough" at bounding box center [260, 130] width 14 height 6
checkbox input "true"
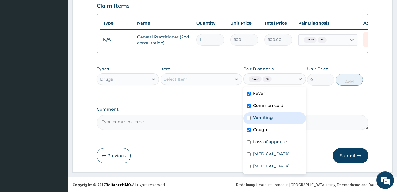
click at [219, 80] on div "Select Item" at bounding box center [196, 79] width 70 height 9
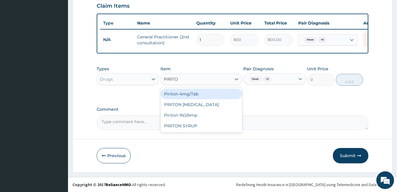
type input "PIRITON"
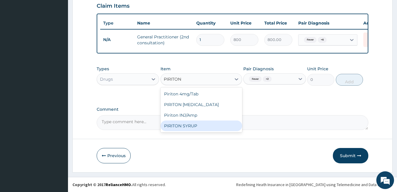
click at [217, 125] on div "PIRITON SYRUP" at bounding box center [202, 126] width 82 height 11
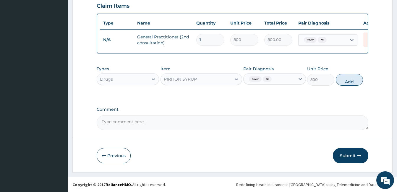
click at [344, 85] on button "Add" at bounding box center [349, 80] width 27 height 12
type input "0"
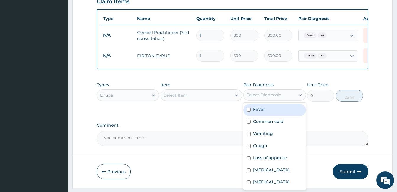
click at [280, 100] on div "Select Diagnosis" at bounding box center [269, 94] width 51 height 9
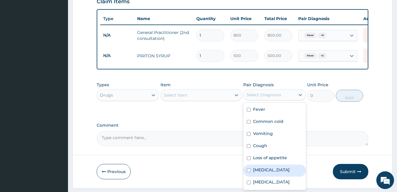
scroll to position [4, 0]
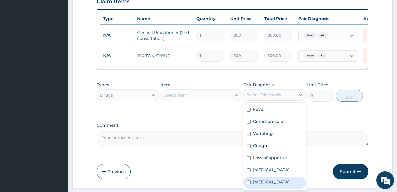
click at [272, 177] on div "Respiratory tract infection" at bounding box center [274, 183] width 62 height 12
checkbox input "true"
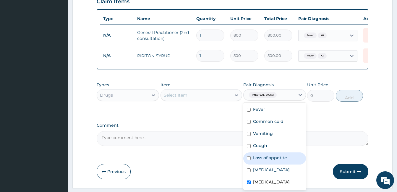
click at [218, 100] on div "Select Item" at bounding box center [196, 95] width 70 height 9
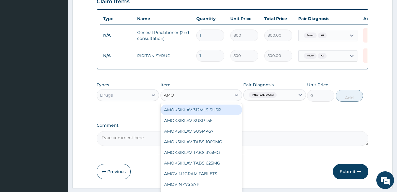
type input "AMOK"
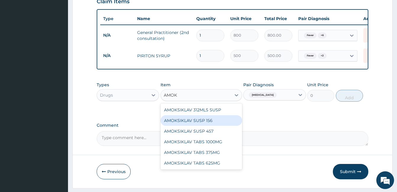
click at [210, 125] on div "AMOKSIKLAV SUSP 156" at bounding box center [202, 120] width 82 height 11
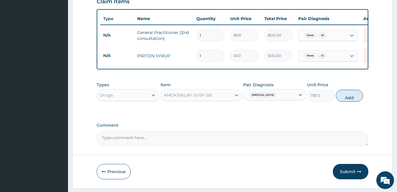
drag, startPoint x: 346, startPoint y: 101, endPoint x: 317, endPoint y: 103, distance: 29.0
click at [345, 101] on button "Add" at bounding box center [349, 96] width 27 height 12
type input "0"
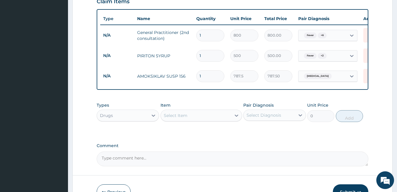
click at [215, 119] on div "Select Item" at bounding box center [196, 115] width 70 height 9
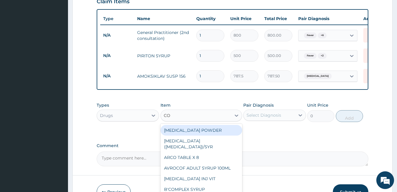
type input "C"
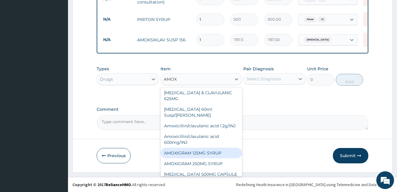
scroll to position [0, 0]
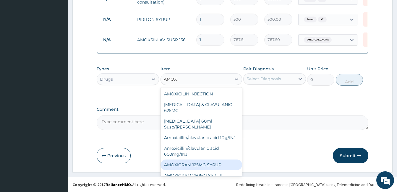
type input "AMOX"
click at [270, 93] on div "Types Drugs Item option AMOKSIKLAV SUSP 156, selected. option AMOXIGRAM 125MG S…" at bounding box center [233, 80] width 272 height 34
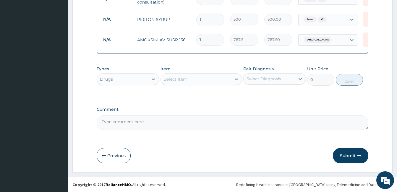
click at [250, 79] on div "Select Diagnosis" at bounding box center [264, 79] width 35 height 6
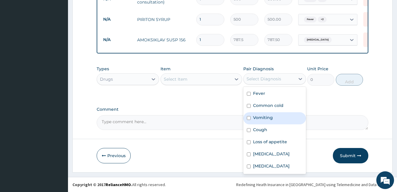
click at [266, 118] on label "Vomiting" at bounding box center [263, 118] width 20 height 6
checkbox input "true"
click at [189, 81] on div "Select Item" at bounding box center [196, 79] width 70 height 9
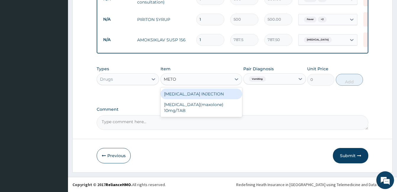
type input "METOC"
click at [193, 93] on div "[MEDICAL_DATA] INJECTION" at bounding box center [202, 94] width 82 height 11
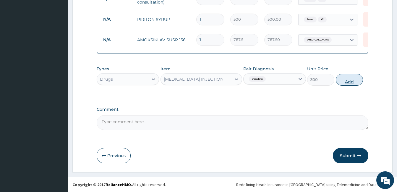
click at [343, 81] on button "Add" at bounding box center [349, 80] width 27 height 12
type input "0"
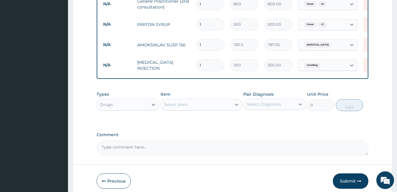
scroll to position [263, 0]
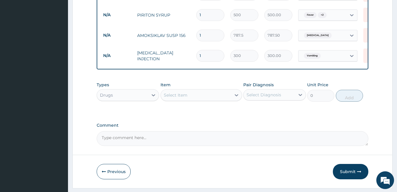
click at [199, 100] on div "Select Item" at bounding box center [196, 95] width 70 height 9
click at [271, 98] on div "Select Diagnosis" at bounding box center [264, 95] width 35 height 6
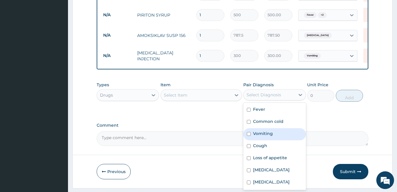
click at [265, 137] on label "Vomiting" at bounding box center [263, 134] width 20 height 6
checkbox input "true"
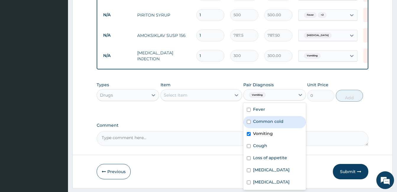
click at [223, 100] on div "Select Item" at bounding box center [196, 95] width 70 height 9
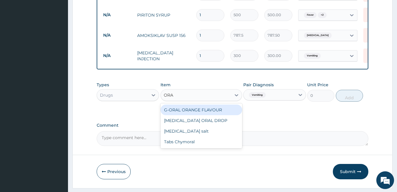
type input "ORAL"
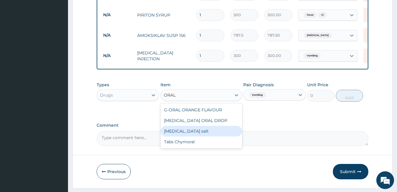
drag, startPoint x: 212, startPoint y: 136, endPoint x: 228, endPoint y: 131, distance: 16.8
click at [212, 136] on div "[MEDICAL_DATA] salt" at bounding box center [202, 131] width 82 height 11
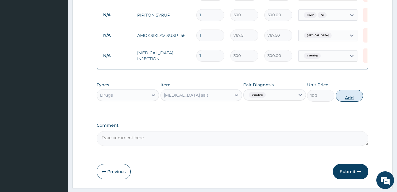
click at [341, 100] on button "Add" at bounding box center [349, 96] width 27 height 12
type input "0"
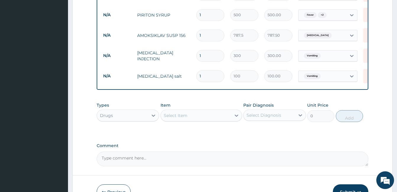
type input "0.00"
type input "3"
type input "300.00"
type input "3"
click at [281, 114] on div "Select Diagnosis" at bounding box center [274, 115] width 62 height 11
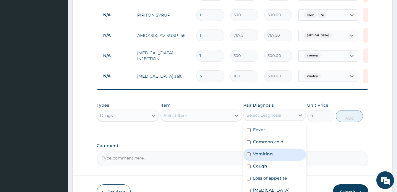
scroll to position [4, 0]
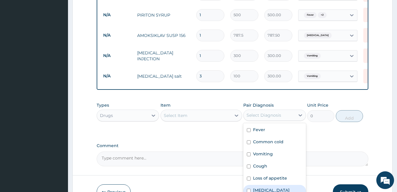
click at [275, 189] on label "[MEDICAL_DATA]" at bounding box center [271, 191] width 37 height 6
checkbox input "true"
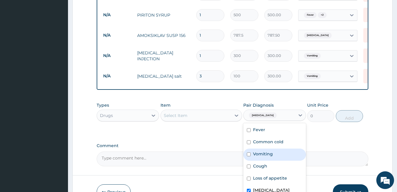
click at [222, 120] on div "Select Item" at bounding box center [196, 115] width 70 height 9
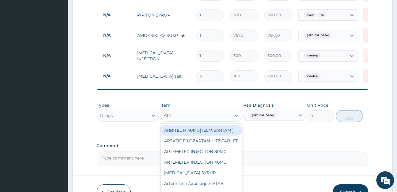
type input "ARTE"
click at [226, 136] on div "ARTEMETER INJECTION 80MG" at bounding box center [202, 130] width 82 height 11
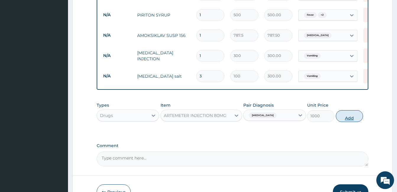
click at [355, 122] on button "Add" at bounding box center [349, 116] width 27 height 12
type input "0"
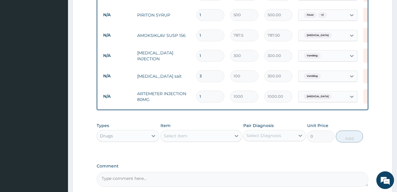
type input "0.00"
type input "2"
type input "2000.00"
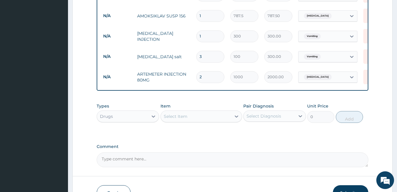
scroll to position [292, 0]
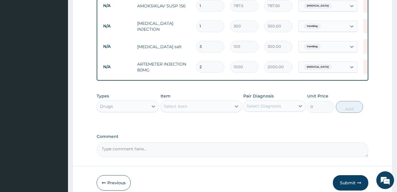
type input "2"
click at [272, 109] on div "Select Diagnosis" at bounding box center [264, 106] width 35 height 6
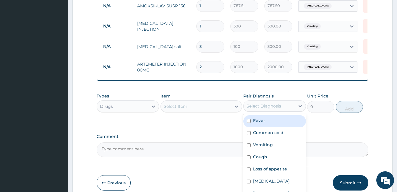
drag, startPoint x: 270, startPoint y: 125, endPoint x: 223, endPoint y: 111, distance: 49.3
click at [270, 124] on div "Fever" at bounding box center [274, 121] width 62 height 12
checkbox input "true"
click at [220, 111] on div "Select Item" at bounding box center [196, 106] width 70 height 9
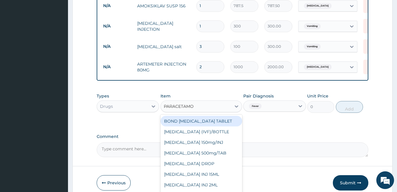
type input "PARACETAMOL"
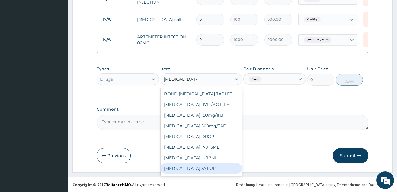
scroll to position [9, 0]
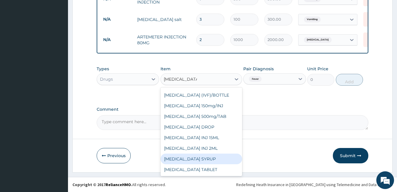
click at [217, 159] on div "[MEDICAL_DATA] SYRUP" at bounding box center [202, 159] width 82 height 11
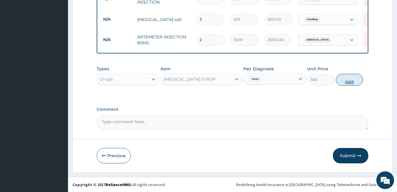
click at [344, 82] on button "Add" at bounding box center [349, 80] width 27 height 12
type input "0"
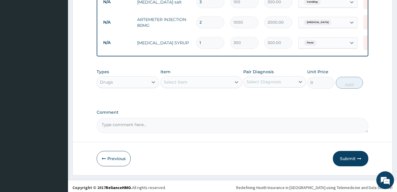
scroll to position [344, 0]
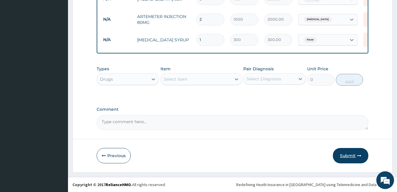
click at [336, 153] on button "Submit" at bounding box center [351, 155] width 36 height 15
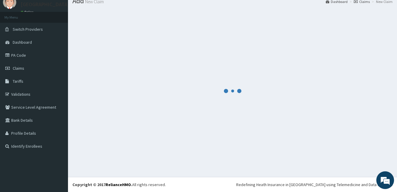
scroll to position [22, 0]
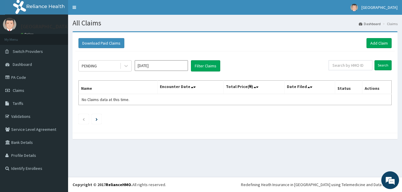
click at [151, 66] on input "[DATE]" at bounding box center [161, 65] width 53 height 11
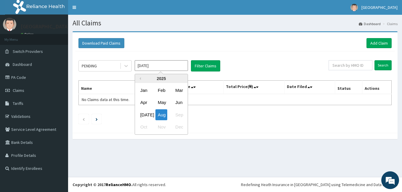
drag, startPoint x: 143, startPoint y: 117, endPoint x: 176, endPoint y: 92, distance: 40.9
click at [143, 117] on div "[DATE]" at bounding box center [144, 114] width 12 height 11
type input "[DATE]"
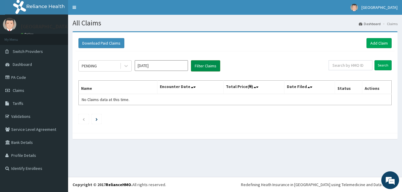
click at [200, 69] on button "Filter Claims" at bounding box center [205, 65] width 29 height 11
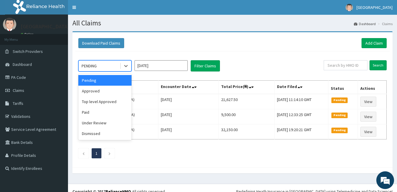
click at [106, 66] on div "PENDING" at bounding box center [99, 65] width 41 height 9
click at [108, 93] on div "Approved" at bounding box center [104, 91] width 53 height 11
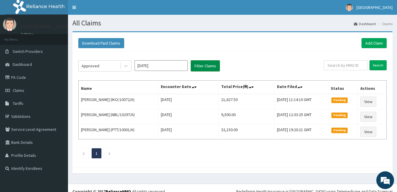
click at [216, 68] on button "Filter Claims" at bounding box center [205, 65] width 29 height 11
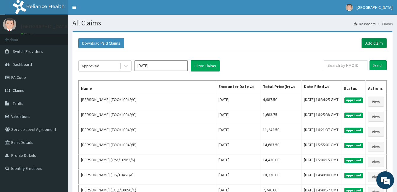
click at [372, 38] on link "Add Claim" at bounding box center [374, 43] width 25 height 10
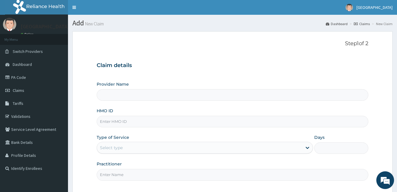
paste input "TOO/1049/E"
type input "TOO/1049/E"
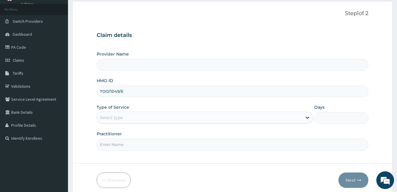
type input "[GEOGRAPHIC_DATA]"
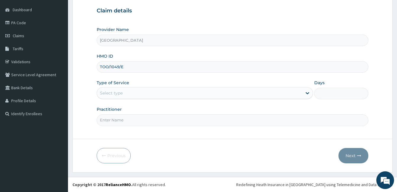
type input "TOO/1049/E"
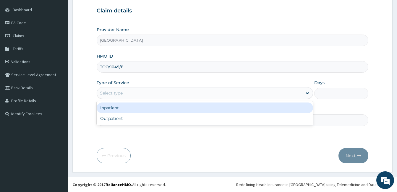
click at [157, 92] on div "Select type" at bounding box center [199, 92] width 205 height 9
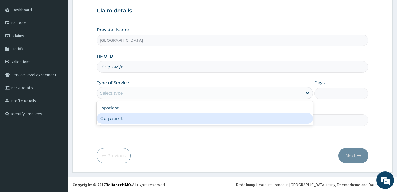
click at [149, 120] on div "Outpatient" at bounding box center [205, 118] width 217 height 11
type input "1"
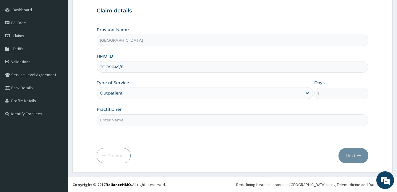
click at [149, 124] on input "Practitioner" at bounding box center [233, 120] width 272 height 12
type input "DOCTOR [PERSON_NAME]"
click at [348, 160] on button "Next" at bounding box center [354, 155] width 30 height 15
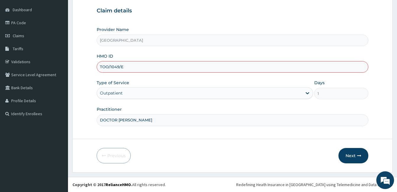
click at [157, 67] on input "TOO/1049/E" at bounding box center [233, 67] width 272 height 12
click at [351, 155] on button "Next" at bounding box center [354, 155] width 30 height 15
click at [114, 69] on input "TOO/1049/E" at bounding box center [233, 67] width 272 height 12
type input "TOO/10049/E"
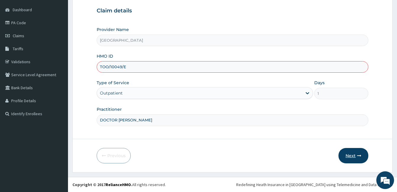
click at [355, 158] on button "Next" at bounding box center [354, 155] width 30 height 15
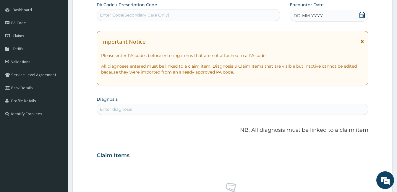
click at [362, 16] on icon at bounding box center [362, 15] width 5 height 6
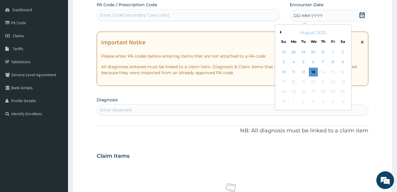
click at [280, 31] on button "Previous Month" at bounding box center [279, 32] width 3 height 3
click at [321, 82] on div "24" at bounding box center [323, 82] width 9 height 9
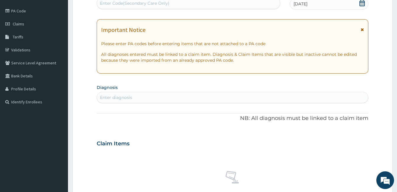
scroll to position [84, 0]
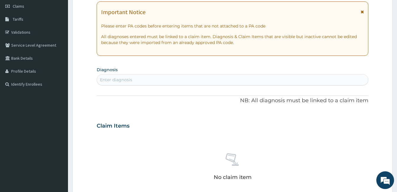
click at [211, 78] on div "Enter diagnosis" at bounding box center [232, 79] width 271 height 9
type input "FEVER"
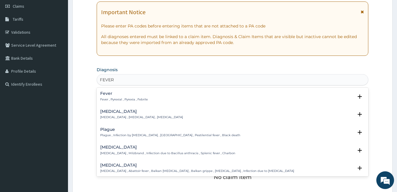
click at [140, 101] on p "Fever , Pyrexial , Pyrexia , Febrile" at bounding box center [124, 100] width 48 height 4
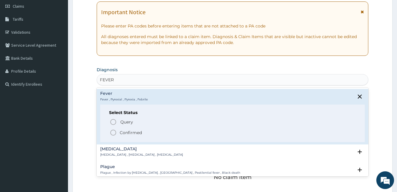
click at [133, 134] on p "Confirmed" at bounding box center [131, 133] width 22 height 6
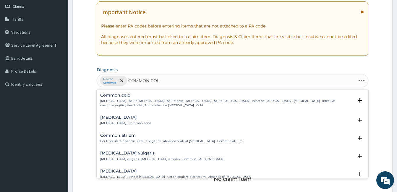
type input "[MEDICAL_DATA]"
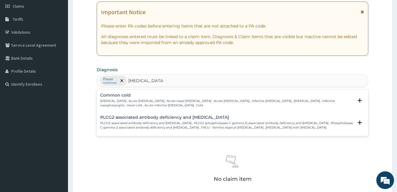
click at [166, 100] on p "[MEDICAL_DATA] , Acute [MEDICAL_DATA] , Acute nasal [MEDICAL_DATA] , Acute [MED…" at bounding box center [226, 103] width 253 height 9
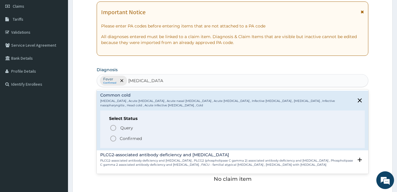
click at [144, 140] on span "Confirmed" at bounding box center [233, 138] width 246 height 7
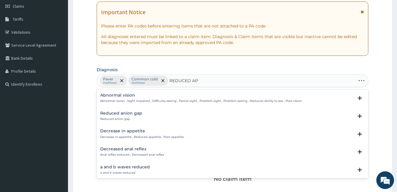
type input "REDUCED APP"
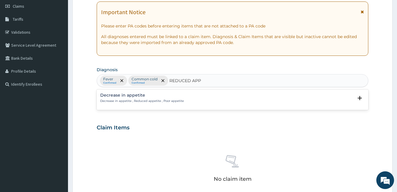
click at [169, 102] on p "Decrease in appetite , Reduced appetite , Poor appetite" at bounding box center [142, 101] width 84 height 4
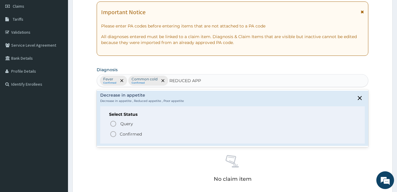
click at [143, 134] on span "Confirmed" at bounding box center [233, 134] width 246 height 7
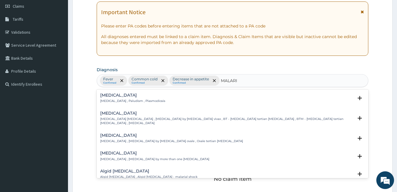
type input "[MEDICAL_DATA]"
click at [127, 100] on p "[MEDICAL_DATA] , Paludism , Plasmodiosis" at bounding box center [132, 101] width 65 height 4
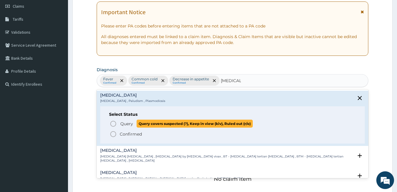
click at [123, 123] on span "Query" at bounding box center [126, 124] width 13 height 6
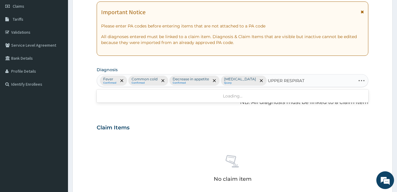
type input "UPPER RESPIRATO"
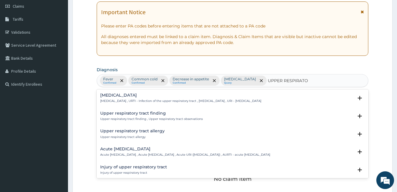
click at [211, 101] on p "[MEDICAL_DATA] , URTI - Infection of the upper respiratory tract , [MEDICAL_DAT…" at bounding box center [180, 101] width 161 height 4
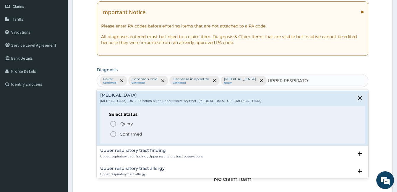
click at [138, 136] on p "Confirmed" at bounding box center [131, 134] width 22 height 6
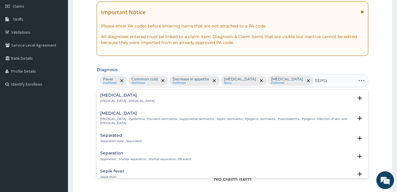
type input "[MEDICAL_DATA]"
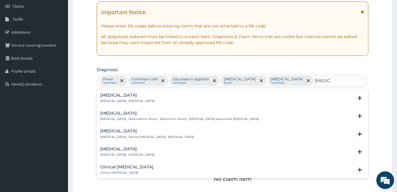
click at [143, 92] on div "[MEDICAL_DATA] [MEDICAL_DATA] , [MEDICAL_DATA] Select Status Query Query covers…" at bounding box center [233, 100] width 272 height 18
click at [139, 97] on div "[MEDICAL_DATA] [MEDICAL_DATA] , [MEDICAL_DATA]" at bounding box center [232, 98] width 265 height 10
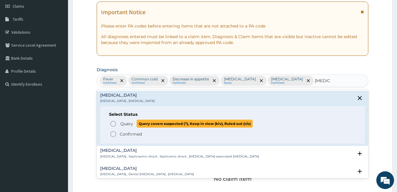
click at [130, 123] on span "Query" at bounding box center [126, 124] width 13 height 6
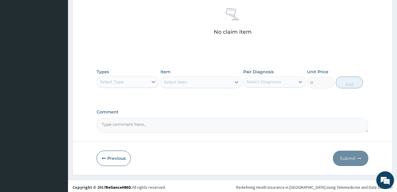
scroll to position [232, 0]
click at [126, 80] on div "Select Type" at bounding box center [122, 81] width 51 height 9
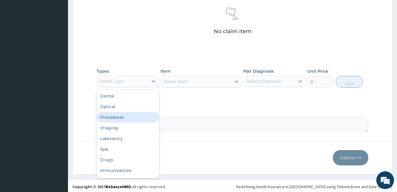
click at [127, 117] on div "Procedures" at bounding box center [128, 117] width 62 height 11
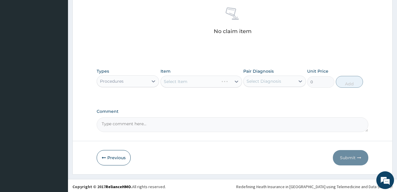
click at [261, 82] on div "Select Diagnosis" at bounding box center [264, 81] width 35 height 6
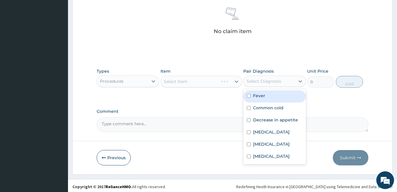
click at [259, 97] on label "Fever" at bounding box center [259, 96] width 12 height 6
checkbox input "true"
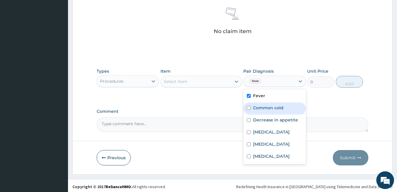
drag, startPoint x: 263, startPoint y: 107, endPoint x: 264, endPoint y: 111, distance: 3.7
click at [263, 109] on label "Common cold" at bounding box center [268, 108] width 30 height 6
checkbox input "true"
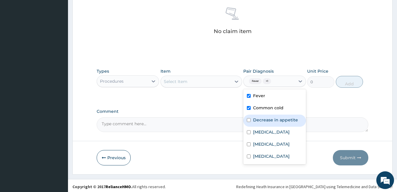
click at [265, 118] on label "Decrease in appetite" at bounding box center [275, 120] width 45 height 6
checkbox input "true"
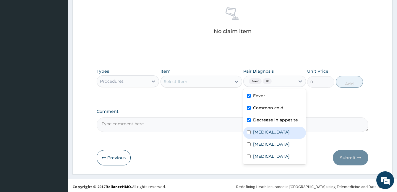
drag, startPoint x: 262, startPoint y: 132, endPoint x: 262, endPoint y: 142, distance: 10.1
click at [262, 132] on label "[MEDICAL_DATA]" at bounding box center [271, 132] width 37 height 6
checkbox input "true"
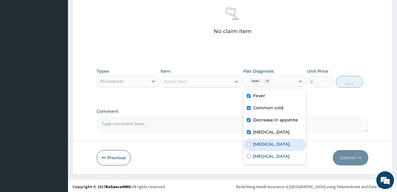
drag, startPoint x: 262, startPoint y: 143, endPoint x: 258, endPoint y: 162, distance: 19.6
click at [262, 144] on label "[MEDICAL_DATA]" at bounding box center [271, 144] width 37 height 6
checkbox input "true"
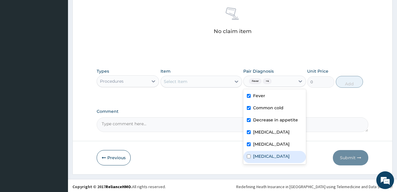
drag, startPoint x: 258, startPoint y: 163, endPoint x: 247, endPoint y: 151, distance: 16.7
click at [256, 159] on label "[MEDICAL_DATA]" at bounding box center [271, 157] width 37 height 6
checkbox input "true"
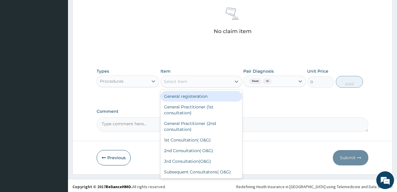
click at [209, 82] on div "Select Item" at bounding box center [196, 81] width 70 height 9
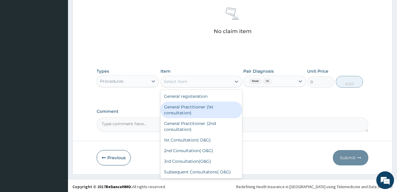
click at [210, 106] on div "General Practitioner (1st consultation)" at bounding box center [202, 110] width 82 height 17
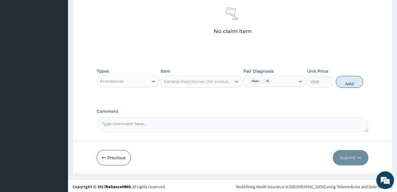
click at [346, 87] on button "Add" at bounding box center [349, 82] width 27 height 12
type input "0"
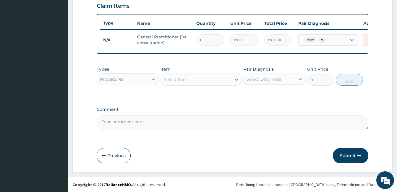
scroll to position [211, 0]
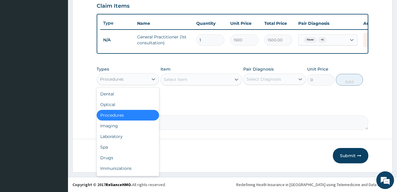
click at [142, 80] on div "Procedures" at bounding box center [122, 79] width 51 height 9
click at [132, 132] on div "Laboratory" at bounding box center [128, 136] width 62 height 11
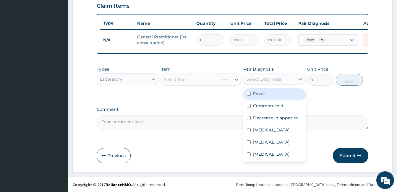
click at [268, 76] on div "Select Diagnosis" at bounding box center [269, 79] width 51 height 9
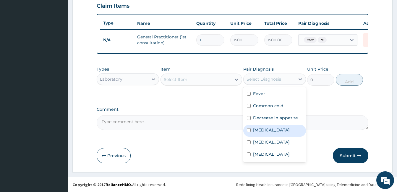
click at [272, 133] on div "[MEDICAL_DATA]" at bounding box center [274, 131] width 62 height 12
checkbox input "true"
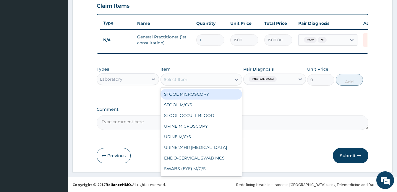
click at [229, 81] on div "Select Item" at bounding box center [196, 79] width 70 height 9
type input "MP"
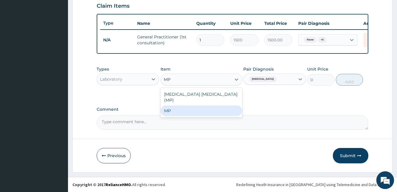
click at [216, 109] on div "MP" at bounding box center [202, 111] width 82 height 11
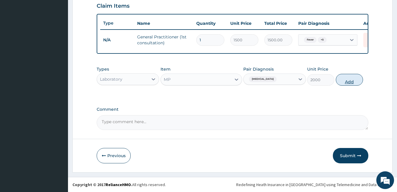
click at [344, 82] on button "Add" at bounding box center [349, 80] width 27 height 12
type input "0"
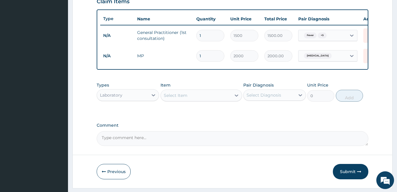
click at [281, 100] on div "Select Diagnosis" at bounding box center [269, 95] width 51 height 9
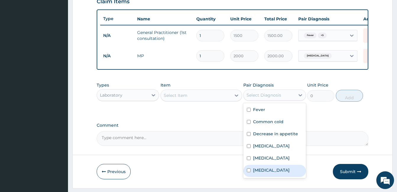
click at [276, 177] on div "[MEDICAL_DATA]" at bounding box center [274, 171] width 62 height 12
checkbox input "true"
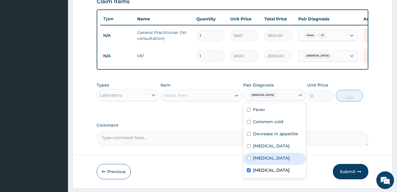
click at [272, 161] on label "[MEDICAL_DATA]" at bounding box center [271, 158] width 37 height 6
checkbox input "true"
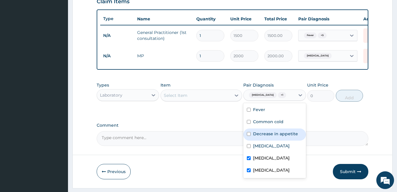
click at [230, 99] on div "Select Item" at bounding box center [196, 95] width 70 height 9
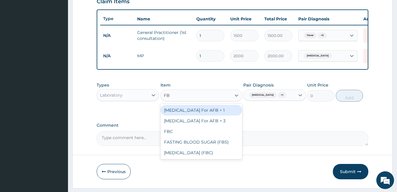
type input "FBC"
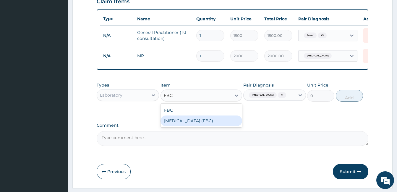
click at [218, 126] on div "[MEDICAL_DATA] (FBC)" at bounding box center [202, 121] width 82 height 11
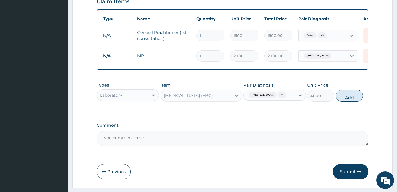
click at [346, 102] on button "Add" at bounding box center [349, 96] width 27 height 12
type input "0"
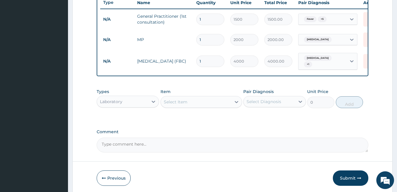
scroll to position [240, 0]
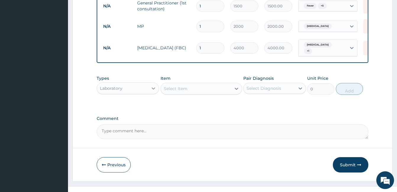
click at [155, 91] on icon at bounding box center [154, 88] width 6 height 6
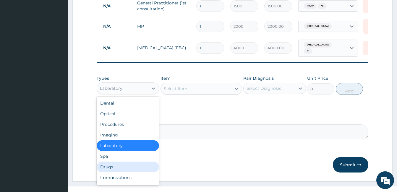
click at [121, 167] on div "Drugs" at bounding box center [128, 167] width 62 height 11
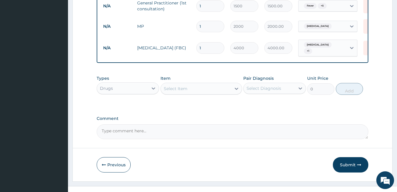
click at [263, 91] on div "Select Diagnosis" at bounding box center [264, 88] width 35 height 6
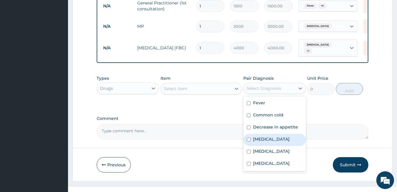
drag, startPoint x: 265, startPoint y: 138, endPoint x: 237, endPoint y: 106, distance: 43.4
click at [265, 139] on label "[MEDICAL_DATA]" at bounding box center [271, 139] width 37 height 6
checkbox input "true"
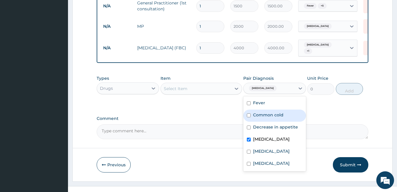
click at [225, 92] on div "Select Item" at bounding box center [196, 88] width 70 height 9
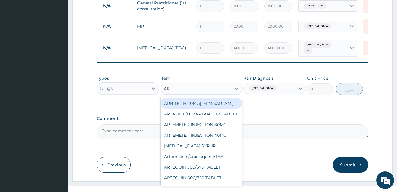
type input "ARTE"
click at [226, 103] on div "ARTEMETER INJECTION 80MG" at bounding box center [202, 103] width 82 height 11
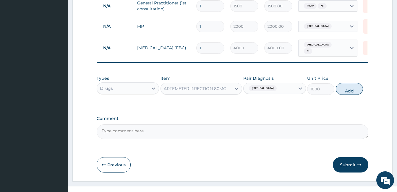
click at [352, 91] on button "Add" at bounding box center [349, 89] width 27 height 12
type input "0"
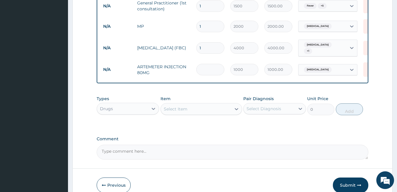
type input "0.00"
type input "4"
type input "4000.00"
type input "4"
click at [270, 110] on div "Select Diagnosis" at bounding box center [264, 109] width 35 height 6
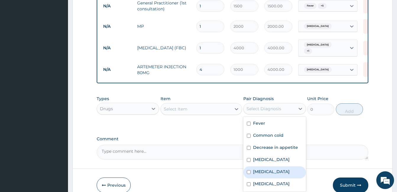
click at [286, 175] on label "[MEDICAL_DATA]" at bounding box center [271, 172] width 37 height 6
checkbox input "true"
click at [219, 111] on div "Select Item" at bounding box center [196, 108] width 70 height 9
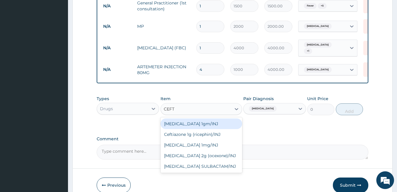
type input "CEFTR"
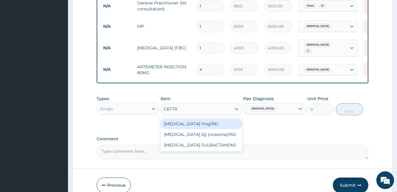
click at [220, 125] on div "[MEDICAL_DATA] 1mg/INJ" at bounding box center [202, 124] width 82 height 11
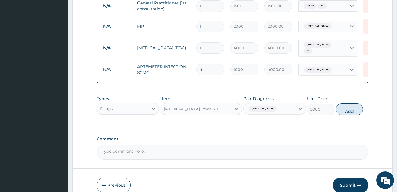
click at [347, 114] on button "Add" at bounding box center [349, 110] width 27 height 12
type input "0"
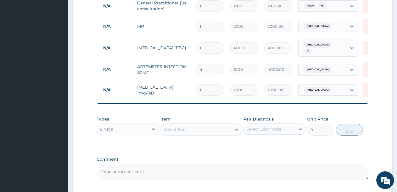
type input "0.00"
type input "3"
type input "6000.00"
type input "3"
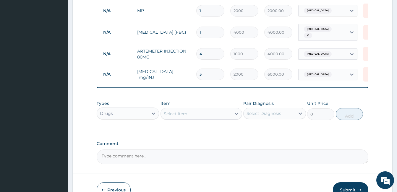
scroll to position [270, 0]
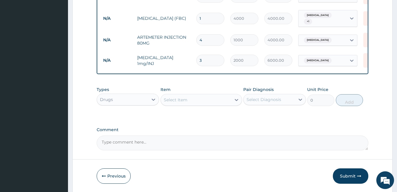
click at [252, 103] on div "Select Diagnosis" at bounding box center [264, 100] width 35 height 6
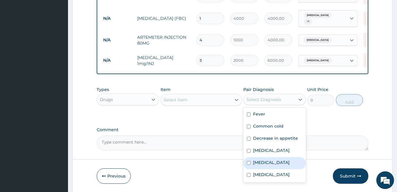
click at [265, 165] on label "[MEDICAL_DATA]" at bounding box center [271, 163] width 37 height 6
checkbox input "true"
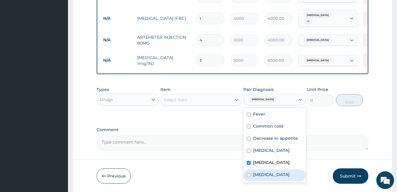
drag, startPoint x: 266, startPoint y: 180, endPoint x: 235, endPoint y: 151, distance: 42.3
click at [264, 179] on div "[MEDICAL_DATA]" at bounding box center [274, 176] width 62 height 12
checkbox input "true"
click at [214, 100] on div "Select Item" at bounding box center [196, 99] width 70 height 9
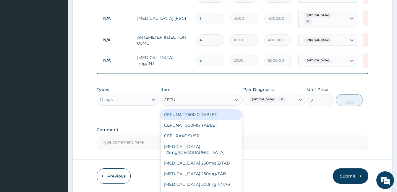
type input "CEFUR"
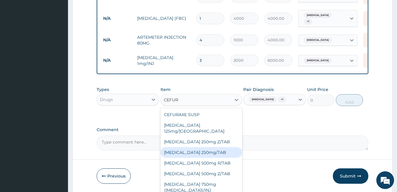
click at [206, 147] on div "[MEDICAL_DATA] 250mg/TAB" at bounding box center [202, 152] width 82 height 11
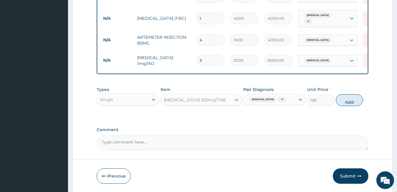
click at [208, 59] on input "3" at bounding box center [210, 61] width 28 height 12
click at [351, 106] on button "Add" at bounding box center [349, 100] width 27 height 12
type input "0"
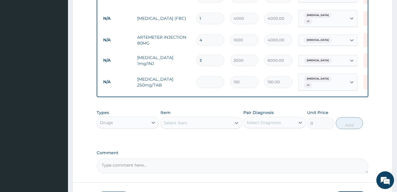
type input "0.00"
type input "6"
type input "900.00"
type input "6"
click at [254, 122] on div "Select Diagnosis" at bounding box center [264, 123] width 35 height 6
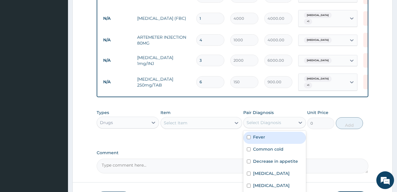
click at [261, 140] on label "Fever" at bounding box center [259, 137] width 12 height 6
checkbox input "true"
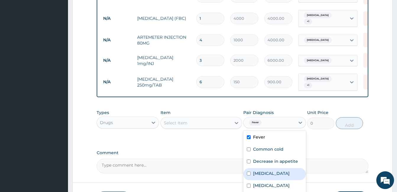
click at [201, 123] on div "Select Item" at bounding box center [196, 122] width 70 height 9
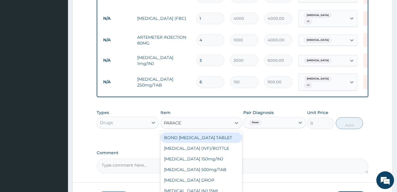
type input "PARACETA"
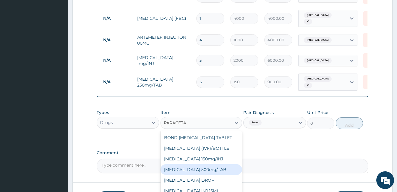
click at [213, 174] on div "[MEDICAL_DATA] 500mg/TAB" at bounding box center [202, 169] width 82 height 11
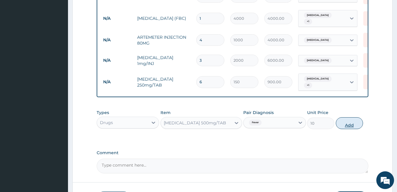
click at [351, 125] on button "Add" at bounding box center [349, 123] width 27 height 12
type input "0"
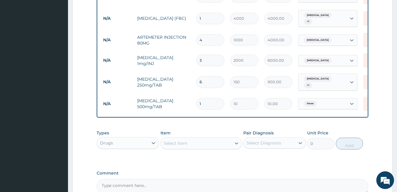
type input "0.00"
type input "6"
type input "60.00"
type input "6"
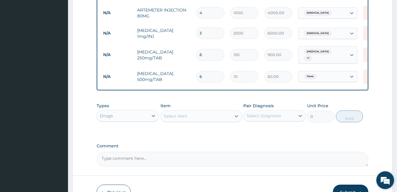
scroll to position [299, 0]
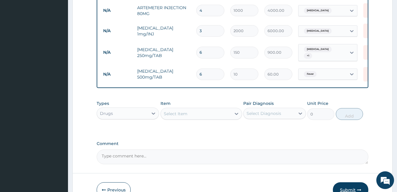
click at [360, 189] on button "Submit" at bounding box center [351, 190] width 36 height 15
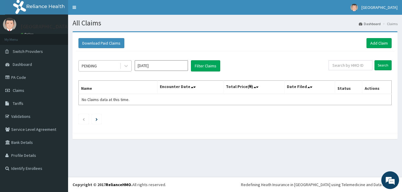
click at [112, 67] on div "PENDING" at bounding box center [99, 65] width 41 height 9
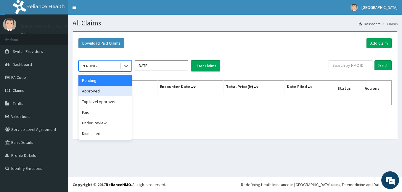
click at [109, 90] on div "Approved" at bounding box center [104, 91] width 53 height 11
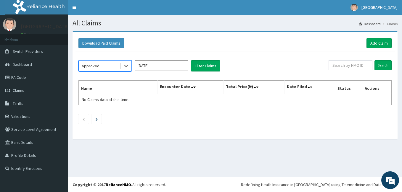
drag, startPoint x: 174, startPoint y: 66, endPoint x: 170, endPoint y: 72, distance: 6.9
click at [174, 66] on input "[DATE]" at bounding box center [161, 65] width 53 height 11
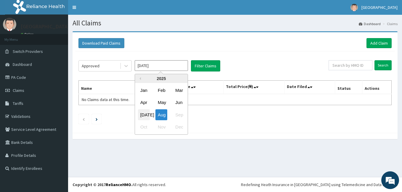
click at [146, 115] on div "[DATE]" at bounding box center [144, 114] width 12 height 11
type input "[DATE]"
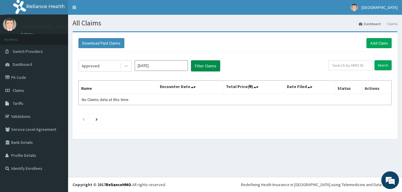
click at [201, 63] on button "Filter Claims" at bounding box center [205, 65] width 29 height 11
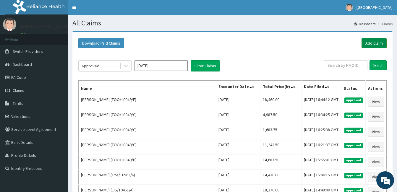
click at [380, 44] on link "Add Claim" at bounding box center [374, 43] width 25 height 10
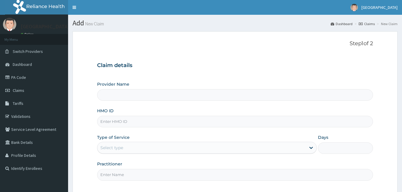
type input "[GEOGRAPHIC_DATA]"
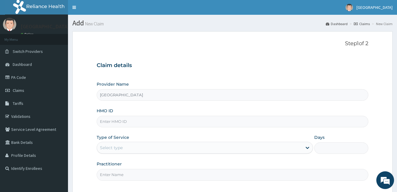
paste input "CYA/10401/C"
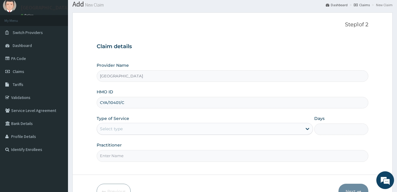
scroll to position [30, 0]
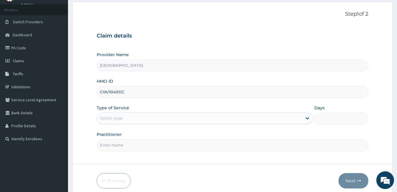
type input "CYA/10401/C"
drag, startPoint x: 152, startPoint y: 117, endPoint x: 150, endPoint y: 124, distance: 7.3
click at [152, 117] on div "Select type" at bounding box center [199, 118] width 205 height 9
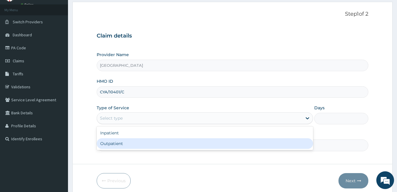
click at [143, 146] on div "Outpatient" at bounding box center [205, 143] width 217 height 11
type input "1"
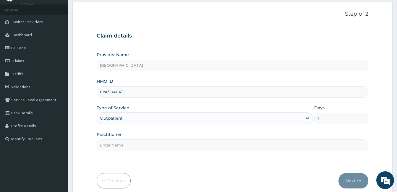
click at [143, 146] on input "Practitioner" at bounding box center [233, 146] width 272 height 12
type input "DOCTOR LOUIS"
click at [365, 181] on button "Next" at bounding box center [354, 180] width 30 height 15
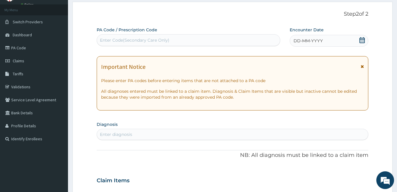
click at [364, 40] on icon at bounding box center [362, 40] width 6 height 6
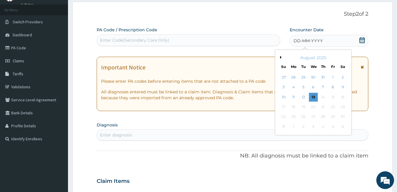
click at [281, 58] on button "Previous Month" at bounding box center [279, 57] width 3 height 3
click at [334, 98] on div "18" at bounding box center [333, 97] width 9 height 9
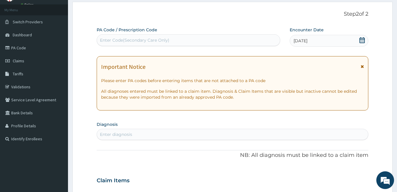
click at [209, 138] on div "Enter diagnosis" at bounding box center [232, 134] width 271 height 9
type input "COUGH"
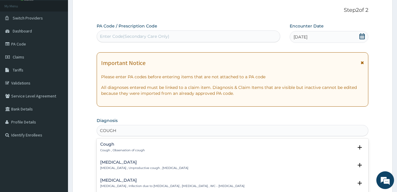
scroll to position [59, 0]
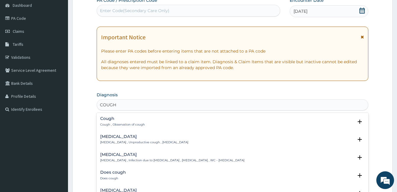
click at [103, 117] on h4 "Cough" at bounding box center [122, 119] width 45 height 4
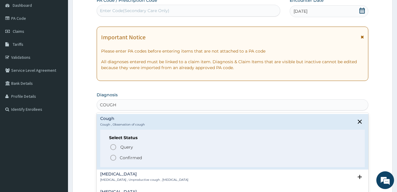
click at [124, 156] on p "Confirmed" at bounding box center [131, 158] width 22 height 6
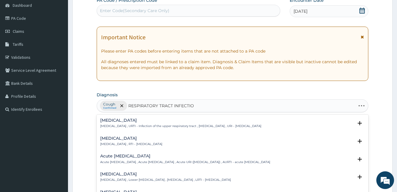
type input "RESPIRATORY TRACT INFECTION"
click at [157, 137] on h4 "Respiratory tract infection" at bounding box center [131, 138] width 62 height 4
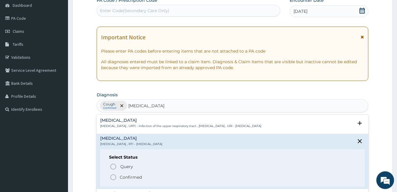
click at [133, 178] on p "Confirmed" at bounding box center [131, 178] width 22 height 6
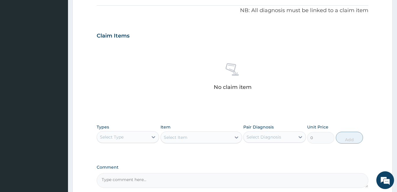
scroll to position [178, 0]
click at [139, 139] on div "Select Type" at bounding box center [122, 135] width 51 height 9
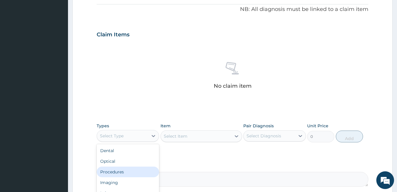
drag, startPoint x: 133, startPoint y: 173, endPoint x: 141, endPoint y: 167, distance: 9.8
click at [132, 173] on div "Procedures" at bounding box center [128, 172] width 62 height 11
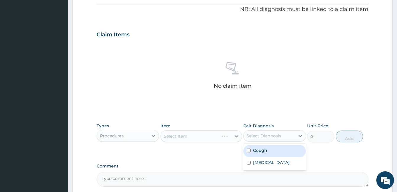
click at [250, 135] on div "Select Diagnosis" at bounding box center [264, 136] width 35 height 6
click at [251, 146] on div "Cough" at bounding box center [274, 151] width 62 height 12
checkbox input "true"
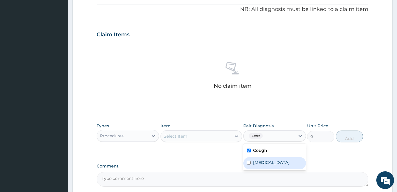
click at [257, 165] on label "Respiratory tract infection" at bounding box center [271, 163] width 37 height 6
checkbox input "true"
click at [233, 137] on div at bounding box center [236, 136] width 11 height 11
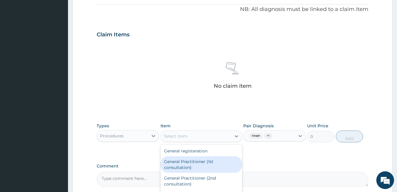
drag, startPoint x: 225, startPoint y: 159, endPoint x: 251, endPoint y: 174, distance: 29.8
click at [225, 159] on div "General Practitioner (1st consultation)" at bounding box center [202, 165] width 82 height 17
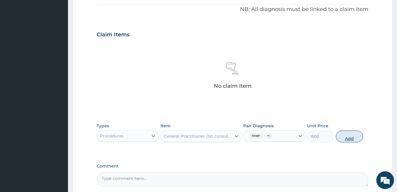
click at [345, 135] on button "Add" at bounding box center [349, 137] width 27 height 12
type input "0"
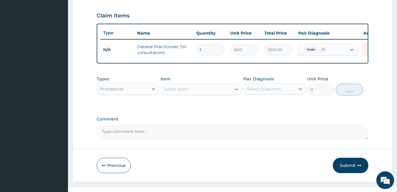
scroll to position [207, 0]
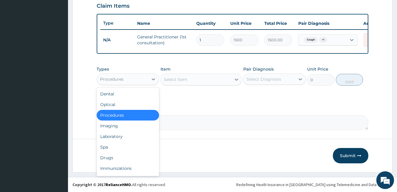
click at [143, 84] on div "Procedures" at bounding box center [122, 79] width 51 height 9
click at [125, 163] on div "Drugs" at bounding box center [128, 158] width 62 height 11
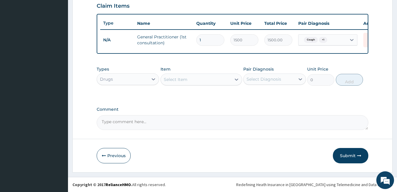
click at [267, 80] on div "Select Diagnosis" at bounding box center [264, 79] width 35 height 6
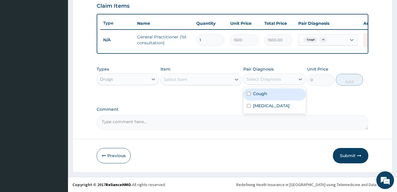
click at [266, 97] on label "Cough" at bounding box center [260, 94] width 14 height 6
checkbox input "true"
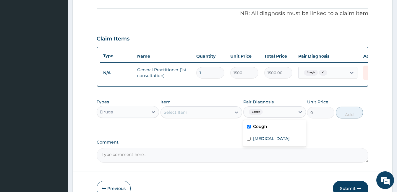
scroll to position [148, 0]
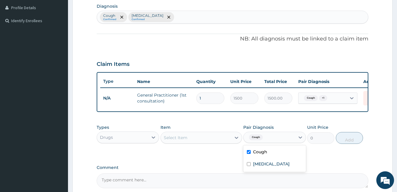
click at [204, 15] on div "Cough Confirmed Respiratory tract infection Confirmed" at bounding box center [232, 17] width 271 height 12
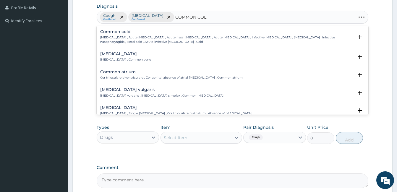
type input "COMMON COLD"
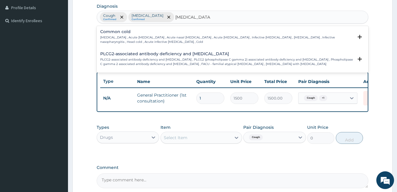
click at [130, 37] on p "Common cold , Acute coryza , Acute nasal catarrh , Acute rhinitis , Infective r…" at bounding box center [226, 40] width 253 height 9
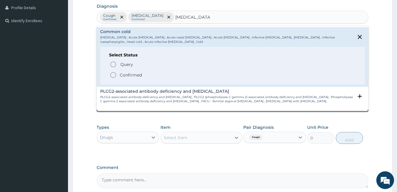
click at [135, 76] on p "Confirmed" at bounding box center [131, 75] width 22 height 6
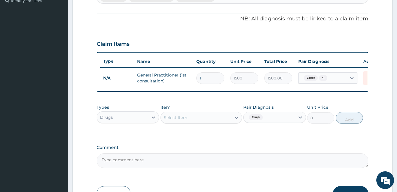
scroll to position [178, 0]
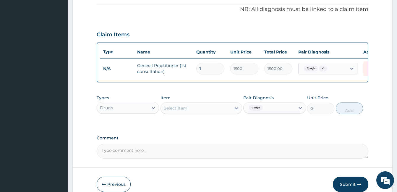
click at [340, 67] on div "Cough + 1" at bounding box center [323, 69] width 48 height 10
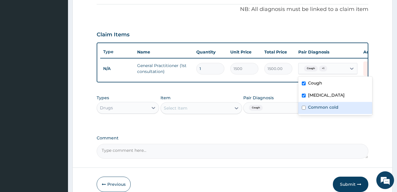
click at [324, 104] on div "Common cold" at bounding box center [336, 108] width 74 height 12
checkbox input "true"
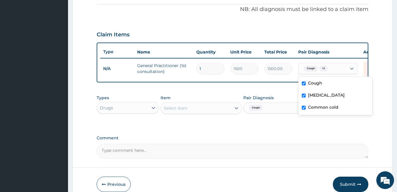
drag, startPoint x: 280, startPoint y: 143, endPoint x: 280, endPoint y: 132, distance: 10.7
click at [281, 141] on label "Comment" at bounding box center [233, 138] width 272 height 5
click at [281, 144] on textarea "Comment" at bounding box center [233, 151] width 272 height 15
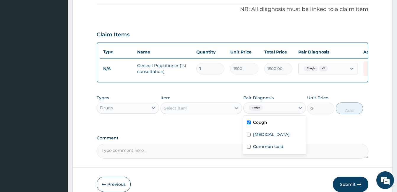
click at [284, 113] on div "Cough" at bounding box center [269, 108] width 51 height 10
drag, startPoint x: 269, startPoint y: 154, endPoint x: 223, endPoint y: 99, distance: 72.2
click at [269, 153] on div "Common cold" at bounding box center [274, 147] width 62 height 12
checkbox input "true"
click at [223, 111] on div "Select Item" at bounding box center [196, 108] width 70 height 9
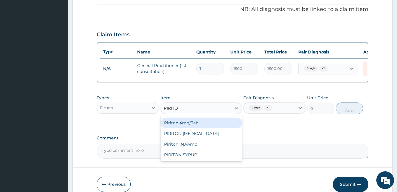
type input "PIRITON"
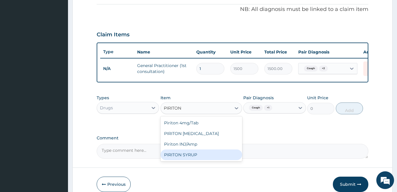
drag, startPoint x: 208, startPoint y: 162, endPoint x: 236, endPoint y: 152, distance: 29.8
click at [210, 160] on div "PIRITON SYRUP" at bounding box center [202, 155] width 82 height 11
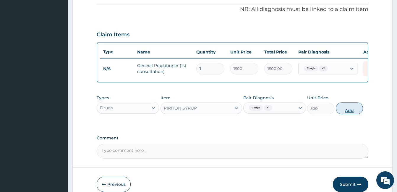
click at [358, 114] on button "Add" at bounding box center [349, 109] width 27 height 12
type input "0"
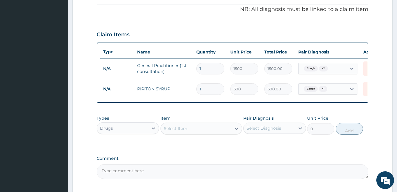
click at [260, 131] on div "Select Diagnosis" at bounding box center [264, 128] width 35 height 6
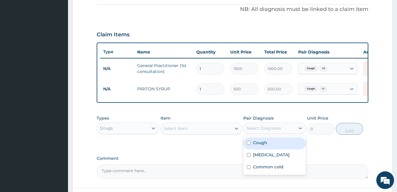
drag, startPoint x: 259, startPoint y: 147, endPoint x: 215, endPoint y: 132, distance: 45.8
click at [259, 146] on label "Cough" at bounding box center [260, 143] width 14 height 6
checkbox input "true"
click at [215, 132] on div "Select Item" at bounding box center [196, 128] width 70 height 9
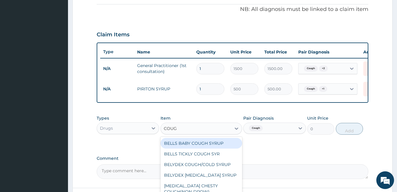
type input "COUGH"
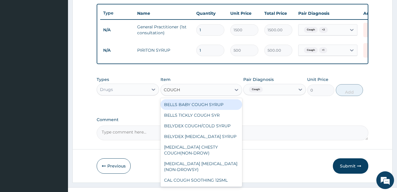
scroll to position [231, 0]
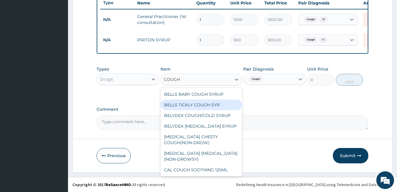
click at [216, 106] on div "BELLS TICKLY COUGH SYR" at bounding box center [202, 105] width 82 height 11
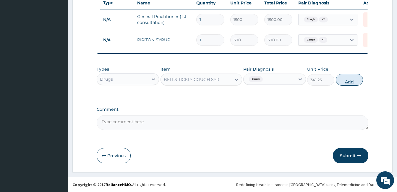
click at [352, 82] on button "Add" at bounding box center [349, 80] width 27 height 12
type input "0"
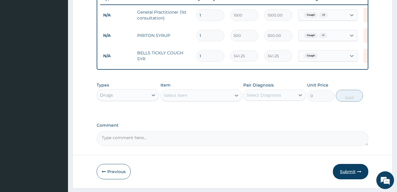
click at [348, 179] on button "Submit" at bounding box center [351, 171] width 36 height 15
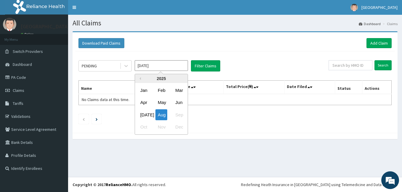
click at [150, 68] on input "Aug 2025" at bounding box center [161, 65] width 53 height 11
drag, startPoint x: 141, startPoint y: 118, endPoint x: 132, endPoint y: 78, distance: 41.0
click at [141, 117] on div "Jul" at bounding box center [144, 114] width 12 height 11
type input "Jul 2025"
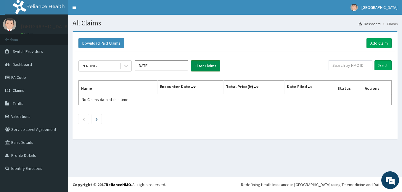
click at [214, 64] on button "Filter Claims" at bounding box center [205, 65] width 29 height 11
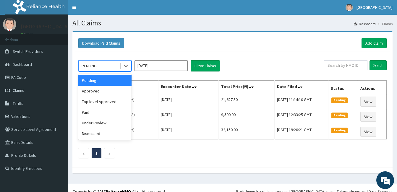
drag, startPoint x: 95, startPoint y: 64, endPoint x: 96, endPoint y: 70, distance: 5.7
click at [95, 64] on div "PENDING" at bounding box center [89, 66] width 15 height 6
click at [99, 92] on div "Approved" at bounding box center [104, 91] width 53 height 11
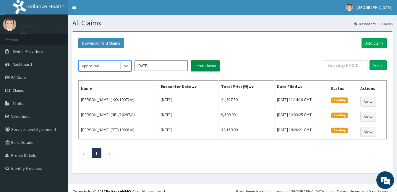
click at [194, 64] on button "Filter Claims" at bounding box center [205, 65] width 29 height 11
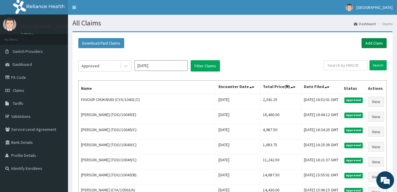
click at [369, 43] on link "Add Claim" at bounding box center [374, 43] width 25 height 10
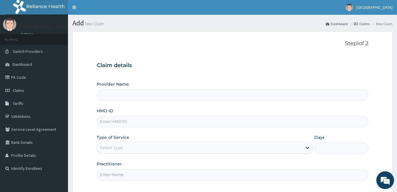
type input "[GEOGRAPHIC_DATA]"
click at [29, 90] on link "Claims" at bounding box center [34, 90] width 68 height 13
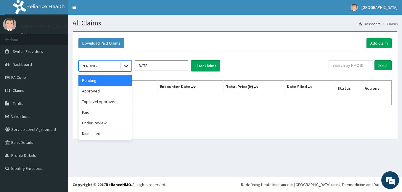
click at [123, 68] on div at bounding box center [126, 66] width 11 height 11
click at [101, 114] on div "Paid" at bounding box center [104, 112] width 53 height 11
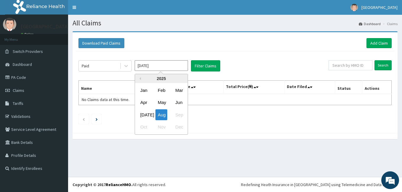
click at [150, 67] on input "[DATE]" at bounding box center [161, 65] width 53 height 11
click at [144, 114] on div "[DATE]" at bounding box center [144, 114] width 12 height 11
type input "[DATE]"
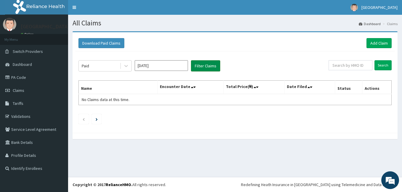
click at [201, 68] on button "Filter Claims" at bounding box center [205, 65] width 29 height 11
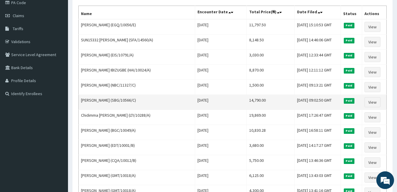
scroll to position [89, 0]
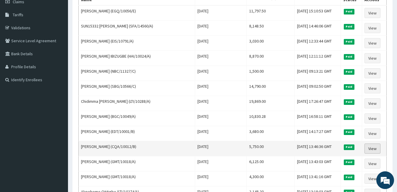
click at [368, 146] on link "View" at bounding box center [373, 149] width 16 height 10
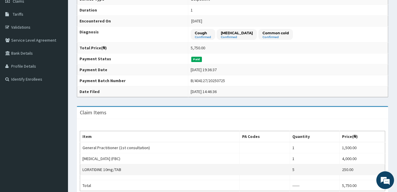
scroll to position [89, 0]
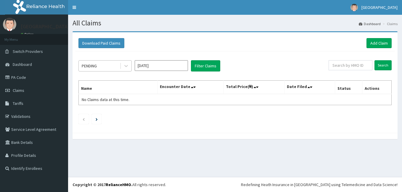
click at [102, 64] on div "PENDING" at bounding box center [99, 65] width 41 height 9
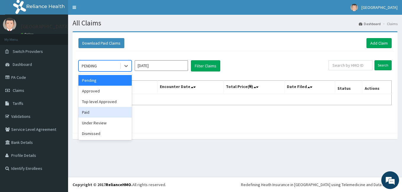
click at [99, 112] on div "Paid" at bounding box center [104, 112] width 53 height 11
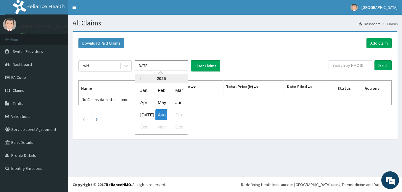
drag, startPoint x: 176, startPoint y: 70, endPoint x: 171, endPoint y: 80, distance: 11.5
click at [176, 70] on input "[DATE]" at bounding box center [161, 65] width 53 height 11
drag, startPoint x: 147, startPoint y: 114, endPoint x: 172, endPoint y: 98, distance: 29.2
click at [147, 114] on div "[DATE]" at bounding box center [144, 114] width 12 height 11
type input "[DATE]"
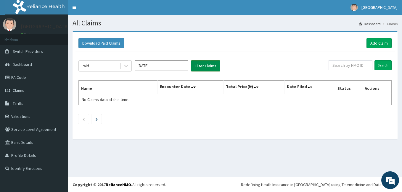
click at [201, 69] on button "Filter Claims" at bounding box center [205, 65] width 29 height 11
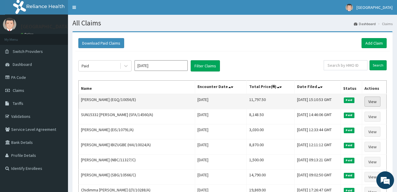
click at [379, 100] on link "View" at bounding box center [373, 102] width 16 height 10
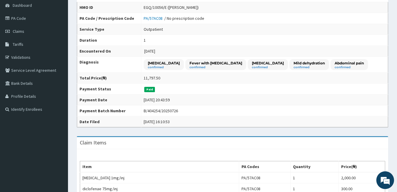
scroll to position [30, 0]
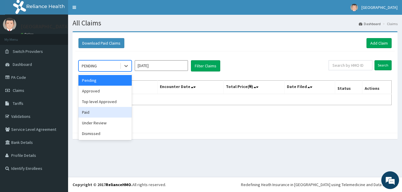
drag, startPoint x: 99, startPoint y: 109, endPoint x: 130, endPoint y: 87, distance: 38.4
click at [99, 109] on div "Paid" at bounding box center [104, 112] width 53 height 11
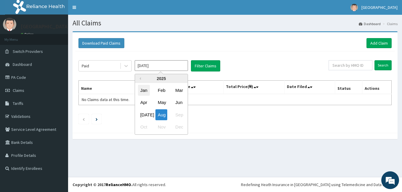
drag, startPoint x: 151, startPoint y: 65, endPoint x: 144, endPoint y: 87, distance: 23.7
click at [151, 65] on input "[DATE]" at bounding box center [161, 65] width 53 height 11
drag, startPoint x: 139, startPoint y: 116, endPoint x: 147, endPoint y: 107, distance: 11.9
click at [139, 116] on div "[DATE]" at bounding box center [144, 114] width 12 height 11
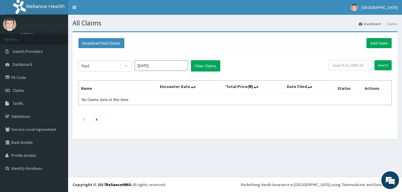
type input "[DATE]"
click at [194, 68] on button "Filter Claims" at bounding box center [205, 65] width 29 height 11
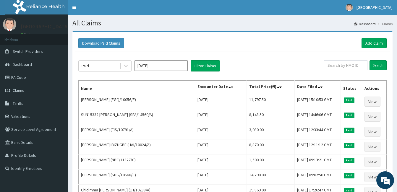
click at [374, 38] on div "Download Paid Claims Add Claim" at bounding box center [232, 43] width 314 height 16
click at [374, 40] on link "Add Claim" at bounding box center [374, 43] width 25 height 10
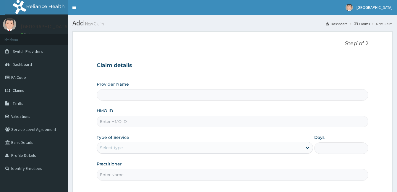
paste input "CAM/10046/A"
type input "CAM/10046/A"
type input "[GEOGRAPHIC_DATA]"
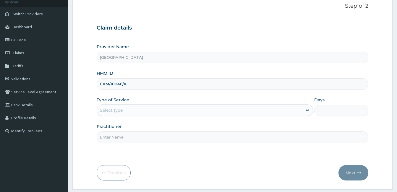
scroll to position [55, 0]
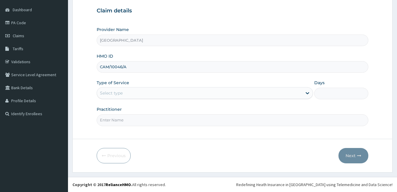
type input "CAM/10046/A"
click at [140, 88] on div "Select type" at bounding box center [199, 92] width 205 height 9
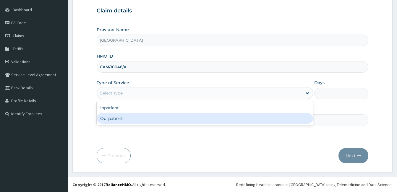
click at [134, 116] on div "Outpatient" at bounding box center [205, 118] width 217 height 11
type input "1"
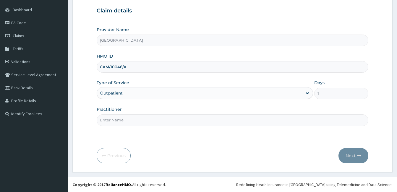
click at [134, 116] on input "Practitioner" at bounding box center [233, 120] width 272 height 12
type input "DOCTOR [PERSON_NAME]"
click at [356, 156] on button "Next" at bounding box center [354, 155] width 30 height 15
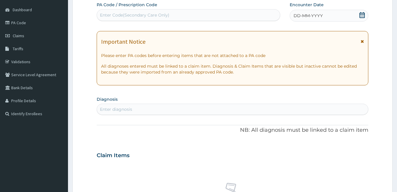
click at [364, 15] on icon at bounding box center [362, 15] width 6 height 6
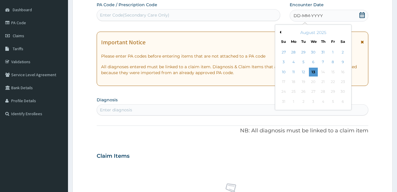
click at [280, 33] on button "Previous Month" at bounding box center [279, 32] width 3 height 3
click at [343, 74] on div "19" at bounding box center [342, 72] width 9 height 9
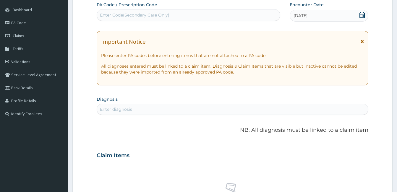
click at [191, 106] on div "Enter diagnosis" at bounding box center [232, 109] width 271 height 9
type input "HTN"
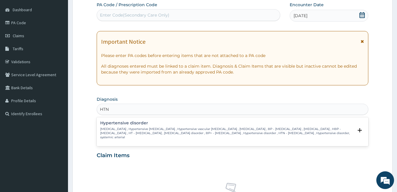
click at [166, 129] on p "[MEDICAL_DATA] , Hypertensive [MEDICAL_DATA] , Hypertensive vascular [MEDICAL_D…" at bounding box center [226, 133] width 253 height 13
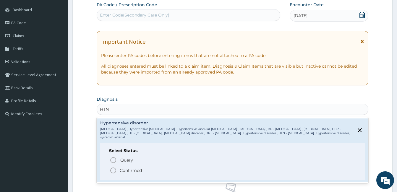
click at [139, 172] on p "Confirmed" at bounding box center [131, 171] width 22 height 6
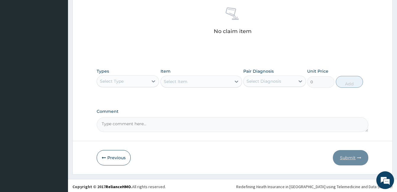
scroll to position [0, 0]
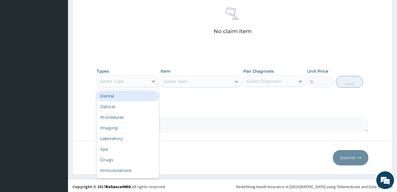
click at [145, 77] on div "Select Type" at bounding box center [122, 81] width 51 height 9
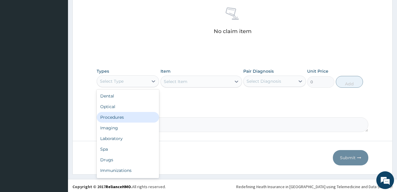
click at [132, 116] on div "Procedures" at bounding box center [128, 117] width 62 height 11
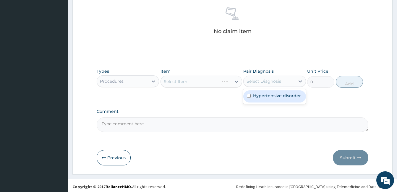
click at [252, 87] on div "Select Diagnosis" at bounding box center [274, 81] width 62 height 11
click at [250, 96] on input "checkbox" at bounding box center [249, 96] width 4 height 4
checkbox input "true"
click at [231, 85] on div "Select Item" at bounding box center [196, 81] width 70 height 9
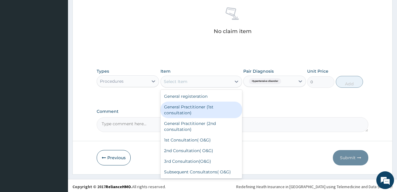
click at [210, 114] on div "General Practitioner (1st consultation)" at bounding box center [202, 110] width 82 height 17
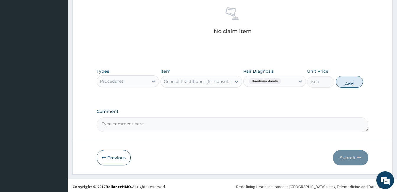
click at [342, 84] on button "Add" at bounding box center [349, 82] width 27 height 12
type input "0"
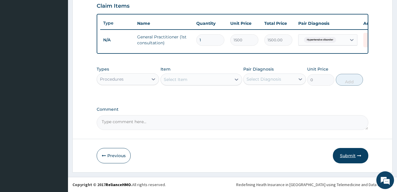
click at [349, 154] on button "Submit" at bounding box center [351, 155] width 36 height 15
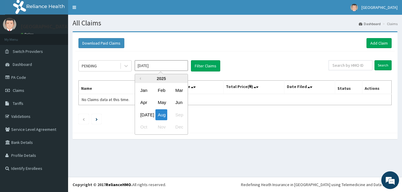
click at [175, 68] on input "[DATE]" at bounding box center [161, 65] width 53 height 11
click at [146, 112] on div "[DATE]" at bounding box center [144, 114] width 12 height 11
type input "[DATE]"
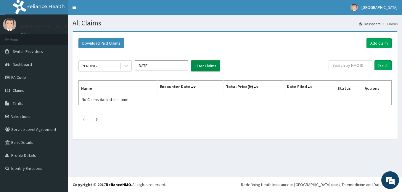
click at [198, 66] on button "Filter Claims" at bounding box center [205, 65] width 29 height 11
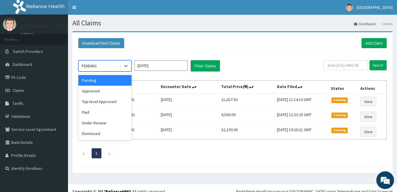
click at [107, 64] on div "PENDING" at bounding box center [99, 65] width 41 height 9
click at [97, 90] on div "Approved" at bounding box center [104, 91] width 53 height 11
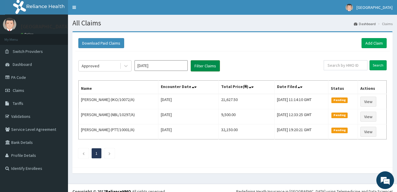
click at [217, 65] on button "Filter Claims" at bounding box center [205, 65] width 29 height 11
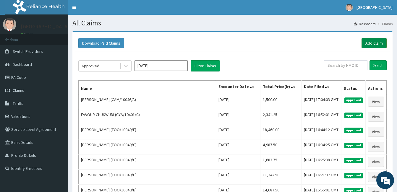
click at [371, 41] on link "Add Claim" at bounding box center [374, 43] width 25 height 10
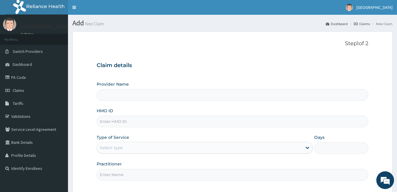
type input "[GEOGRAPHIC_DATA]"
click at [28, 101] on link "Tariffs" at bounding box center [34, 103] width 68 height 13
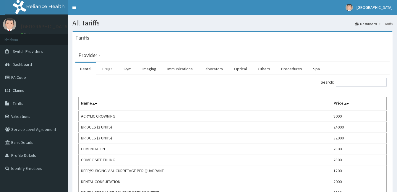
click at [108, 69] on link "Drugs" at bounding box center [108, 69] width 20 height 12
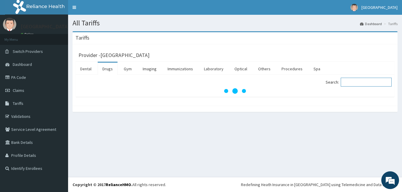
click at [368, 81] on input "Search:" at bounding box center [366, 82] width 51 height 9
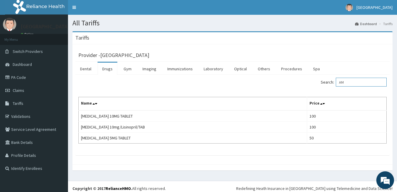
type input "A"
type input "ROSU"
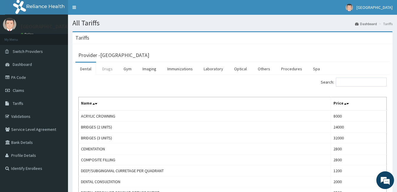
click at [114, 71] on link "Drugs" at bounding box center [108, 69] width 20 height 12
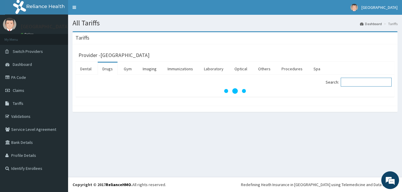
click at [367, 85] on input "Search:" at bounding box center [366, 82] width 51 height 9
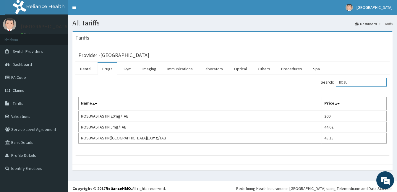
type input "ROSU"
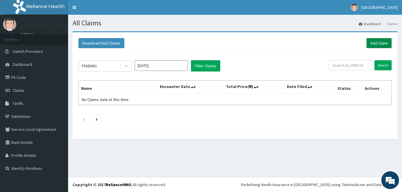
click at [379, 40] on link "Add Claim" at bounding box center [378, 43] width 25 height 10
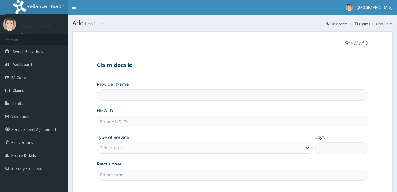
type input "[GEOGRAPHIC_DATA]"
paste input "DGC/10449/A"
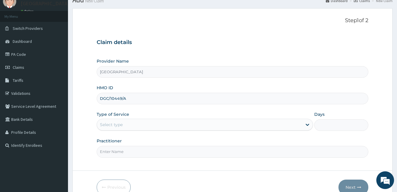
scroll to position [55, 0]
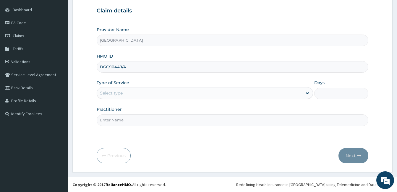
type input "DGC/10449/A"
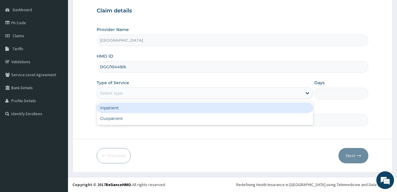
click at [147, 95] on div "Select type" at bounding box center [199, 92] width 205 height 9
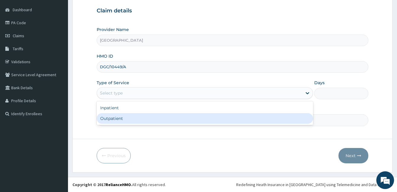
click at [139, 121] on div "Outpatient" at bounding box center [205, 118] width 217 height 11
type input "1"
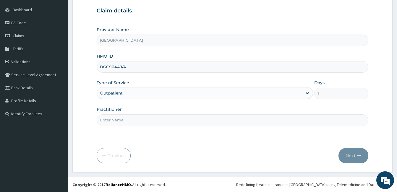
click at [139, 121] on input "Practitioner" at bounding box center [233, 120] width 272 height 12
type input "DOCTOR AHMED"
click at [354, 156] on button "Next" at bounding box center [354, 155] width 30 height 15
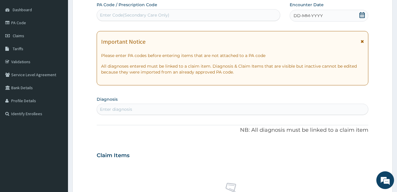
click at [362, 13] on icon at bounding box center [362, 15] width 5 height 6
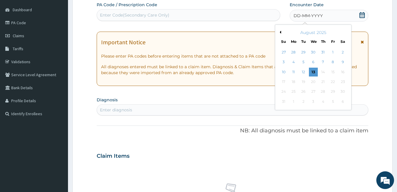
click at [281, 33] on button "Previous Month" at bounding box center [279, 32] width 3 height 3
click at [344, 75] on div "19" at bounding box center [342, 72] width 9 height 9
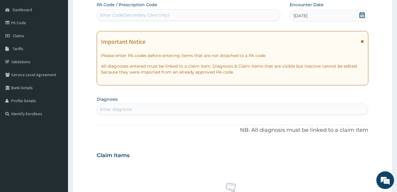
click at [196, 107] on div "Enter diagnosis" at bounding box center [232, 109] width 271 height 9
click at [192, 141] on div "PA Code / Prescription Code Enter Code(Secondary Care Only) Encounter Date 19-0…" at bounding box center [233, 155] width 272 height 306
click at [115, 110] on div "Enter diagnosis" at bounding box center [116, 110] width 32 height 6
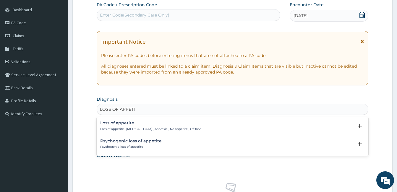
type input "LOSS OF APPETIT"
click at [117, 127] on p "Loss of appetite , Anorexia , Anorexic , No appetite , Off food" at bounding box center [150, 129] width 101 height 4
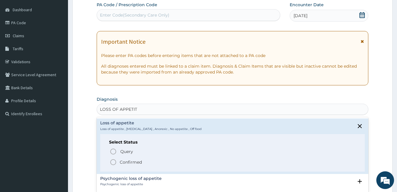
click at [127, 163] on p "Confirmed" at bounding box center [131, 162] width 22 height 6
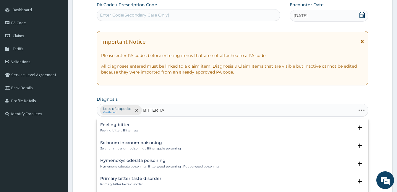
type input "BITTER TAS"
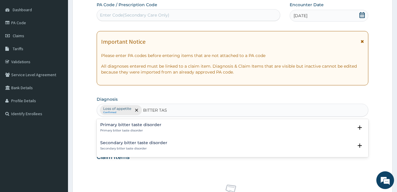
click at [160, 126] on div "Primary bitter taste disorder Primary bitter taste disorder" at bounding box center [232, 128] width 265 height 10
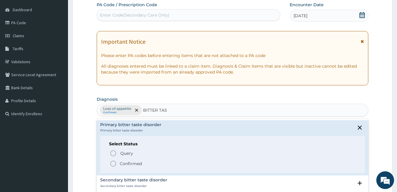
click at [141, 163] on p "Confirmed" at bounding box center [131, 164] width 22 height 6
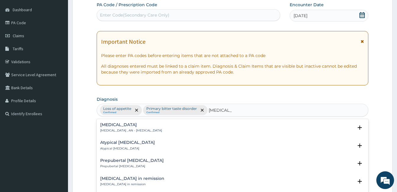
scroll to position [0, 0]
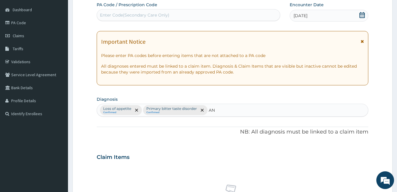
type input "A"
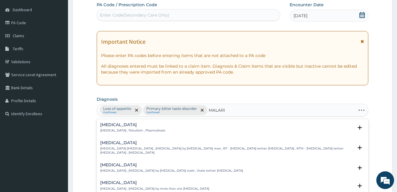
type input "MALARIA"
click at [140, 126] on h4 "Malaria" at bounding box center [132, 125] width 65 height 4
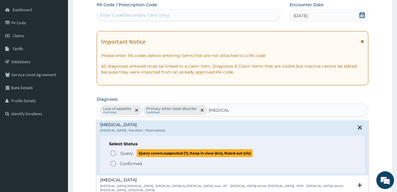
click at [128, 153] on span "Query" at bounding box center [126, 154] width 13 height 6
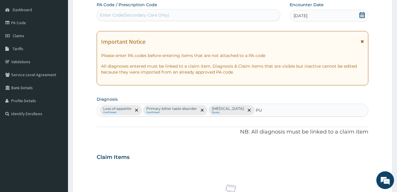
type input "PUD"
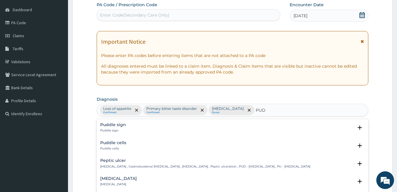
click at [133, 164] on div "Peptic ulcer Peptic ulcer , Gastroduodenal ulcer , Peptic ulcer disease , Pepti…" at bounding box center [205, 164] width 210 height 10
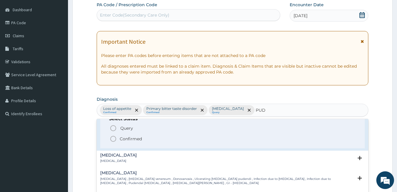
scroll to position [59, 0]
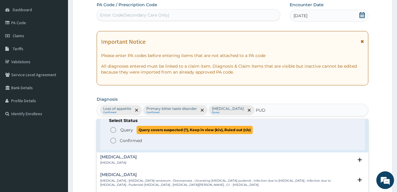
click at [134, 132] on p "Query Query covers suspected (?), Keep in view (kiv), Ruled out (r/o)" at bounding box center [186, 130] width 133 height 8
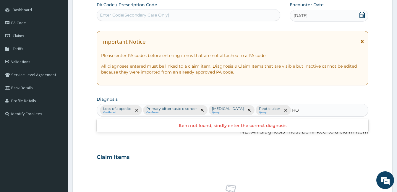
type input "H"
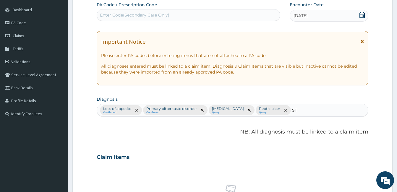
type input "S"
type input "H"
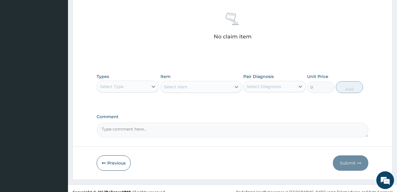
scroll to position [232, 0]
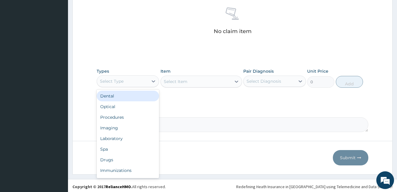
click at [147, 80] on div "Select Type" at bounding box center [122, 81] width 51 height 9
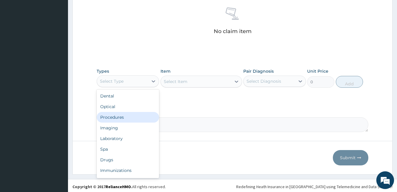
click at [139, 117] on div "Procedures" at bounding box center [128, 117] width 62 height 11
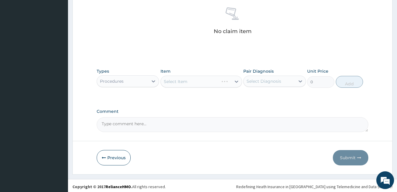
click at [272, 77] on div "Select Diagnosis" at bounding box center [269, 81] width 51 height 9
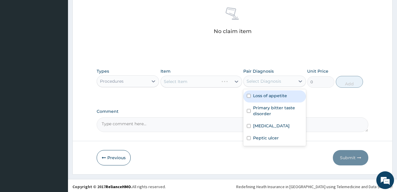
click at [266, 95] on label "Loss of appetite" at bounding box center [270, 96] width 34 height 6
checkbox input "true"
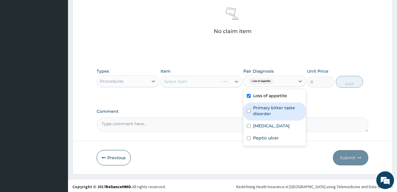
drag, startPoint x: 266, startPoint y: 104, endPoint x: 266, endPoint y: 116, distance: 11.5
click at [266, 104] on div "Primary bitter taste disorder" at bounding box center [274, 112] width 62 height 18
checkbox input "true"
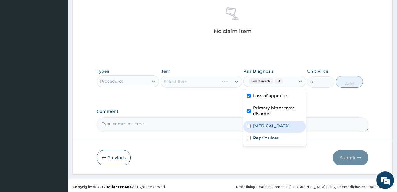
drag, startPoint x: 266, startPoint y: 125, endPoint x: 268, endPoint y: 146, distance: 21.7
click at [266, 125] on label "Malaria" at bounding box center [271, 126] width 37 height 6
checkbox input "true"
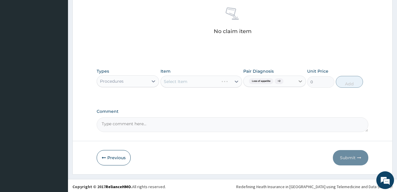
click at [301, 85] on div at bounding box center [300, 81] width 11 height 11
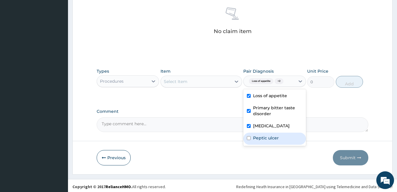
click at [276, 135] on label "Peptic ulcer" at bounding box center [266, 138] width 26 height 6
checkbox input "true"
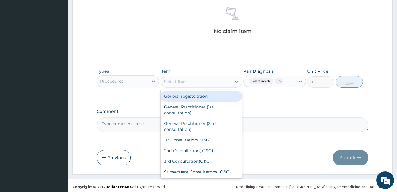
click at [209, 85] on div "Select Item" at bounding box center [196, 81] width 70 height 9
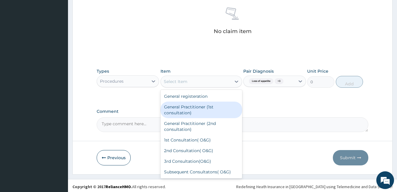
click at [206, 106] on div "General Practitioner (1st consultation)" at bounding box center [202, 110] width 82 height 17
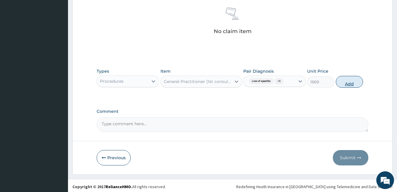
click at [349, 82] on button "Add" at bounding box center [349, 82] width 27 height 12
type input "0"
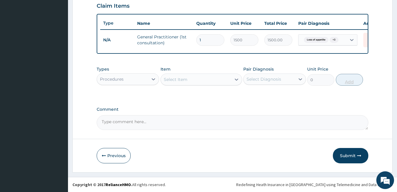
scroll to position [211, 0]
click at [138, 77] on div "Procedures" at bounding box center [122, 79] width 51 height 9
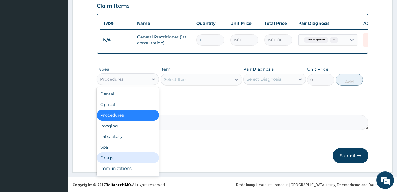
click at [124, 153] on div "Drugs" at bounding box center [128, 158] width 62 height 11
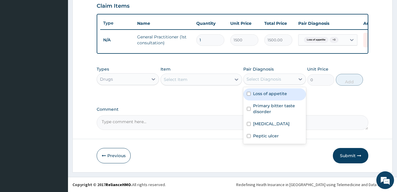
click at [265, 79] on div "Select Diagnosis" at bounding box center [264, 79] width 35 height 6
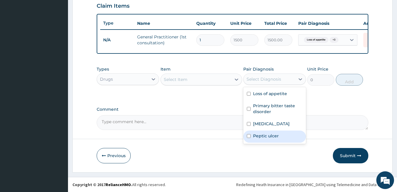
click at [253, 134] on label "Peptic ulcer" at bounding box center [266, 136] width 26 height 6
checkbox input "true"
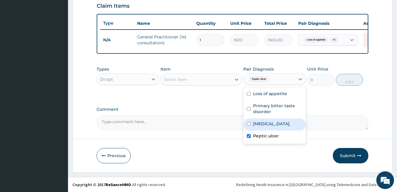
click at [221, 80] on div "Select Item" at bounding box center [196, 79] width 70 height 9
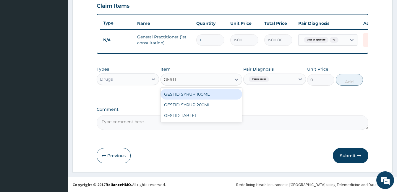
type input "GESTID"
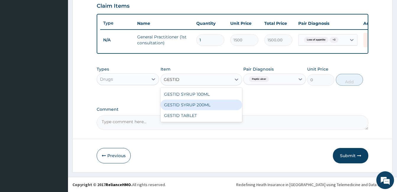
click at [221, 101] on div "GESTID SYRUP 200ML" at bounding box center [202, 105] width 82 height 11
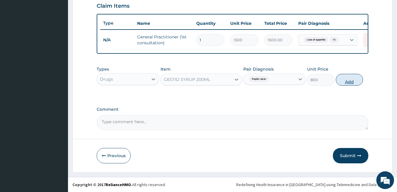
click at [346, 82] on button "Add" at bounding box center [349, 80] width 27 height 12
type input "0"
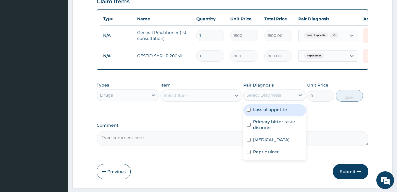
click at [257, 98] on div "Select Diagnosis" at bounding box center [264, 95] width 35 height 6
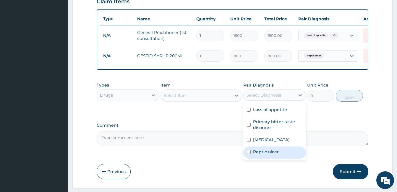
click at [266, 155] on label "Peptic ulcer" at bounding box center [266, 152] width 26 height 6
checkbox input "true"
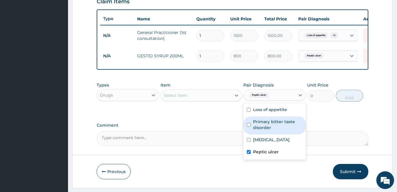
click at [217, 100] on div "Select Item" at bounding box center [196, 95] width 70 height 9
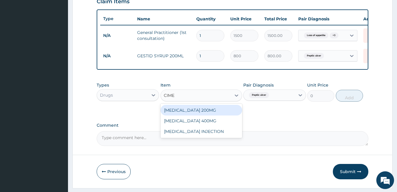
type input "CIMET"
click at [205, 112] on div "CIMETIDINE 200MG" at bounding box center [202, 110] width 82 height 11
type input "50"
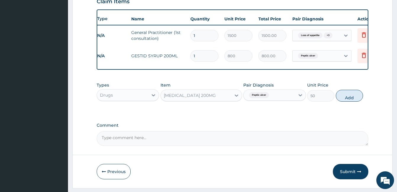
scroll to position [0, 7]
click at [235, 101] on div at bounding box center [236, 95] width 11 height 11
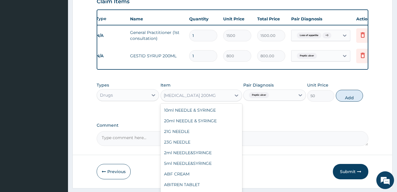
scroll to position [5175, 0]
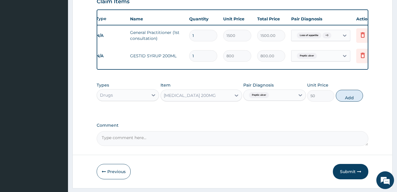
click at [222, 100] on div "CIMETIDINE 200MG" at bounding box center [196, 95] width 70 height 9
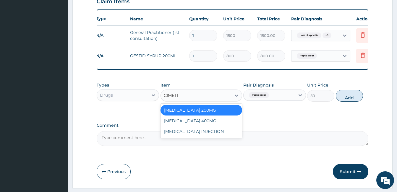
type input "CIMETID"
click at [210, 126] on div "CIMETIDINE 400MG" at bounding box center [202, 121] width 82 height 11
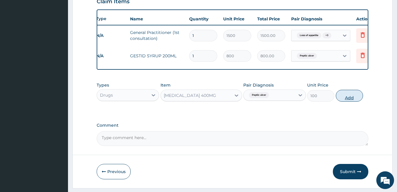
click at [353, 102] on button "Add" at bounding box center [349, 96] width 27 height 12
type input "0"
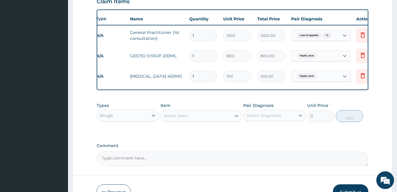
type input "14"
type input "1400.00"
type input "14"
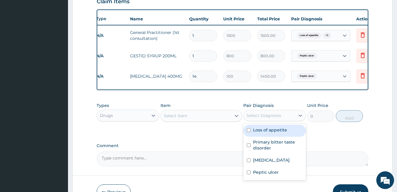
click at [273, 119] on div "Select Diagnosis" at bounding box center [264, 116] width 35 height 6
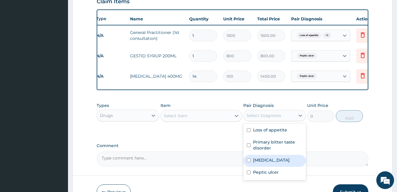
click at [269, 167] on div "Malaria" at bounding box center [274, 161] width 62 height 12
checkbox input "true"
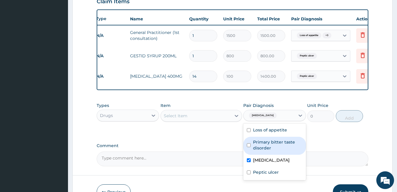
click at [206, 117] on div "Select Item" at bounding box center [196, 115] width 70 height 9
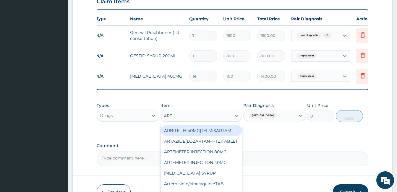
type input "ARTH"
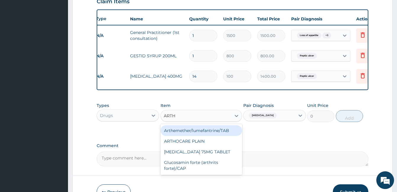
click at [202, 134] on div "Arthemether/lumefantrine/TAB" at bounding box center [202, 130] width 82 height 11
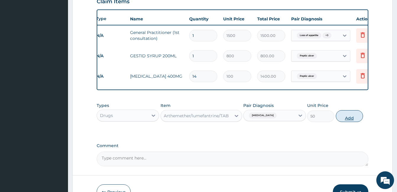
click at [345, 122] on button "Add" at bounding box center [349, 116] width 27 height 12
type input "0"
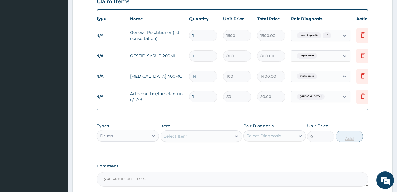
type input "0.00"
type input "2"
type input "100.00"
type input "24"
type input "1200.00"
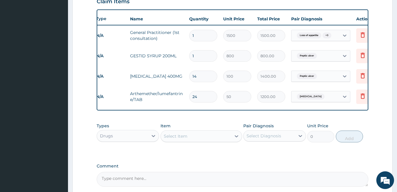
type input "24"
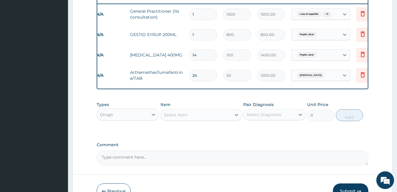
scroll to position [240, 0]
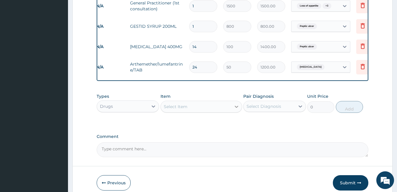
click at [239, 112] on div at bounding box center [236, 106] width 11 height 11
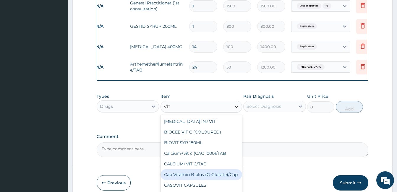
type input "VIT B"
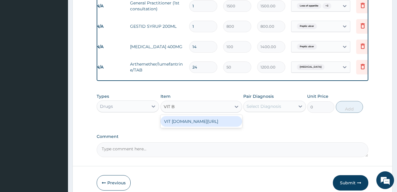
click at [227, 124] on div "VIT B.co/TAB" at bounding box center [202, 121] width 82 height 11
type input "20"
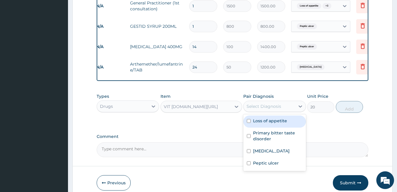
click at [278, 109] on div "Select Diagnosis" at bounding box center [264, 107] width 35 height 6
click at [277, 123] on label "Loss of appetite" at bounding box center [270, 121] width 34 height 6
checkbox input "true"
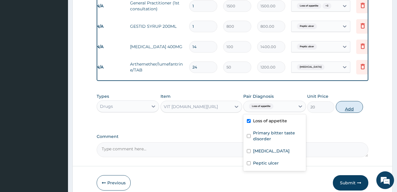
click at [347, 111] on button "Add" at bounding box center [349, 107] width 27 height 12
type input "0"
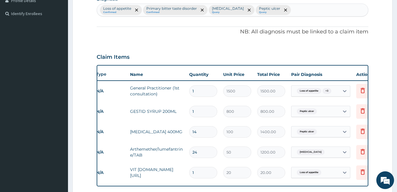
scroll to position [151, 0]
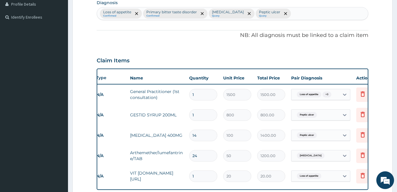
click at [282, 17] on div "Loss of appetite Confirmed Primary bitter taste disorder Confirmed Malaria Quer…" at bounding box center [232, 13] width 271 height 12
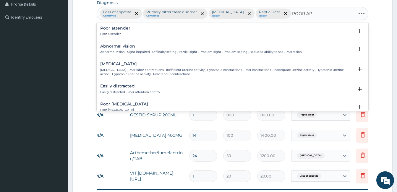
type input "POOR APP"
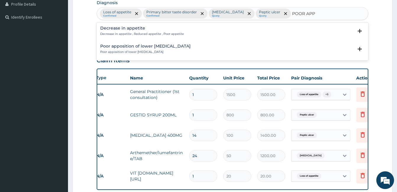
click at [181, 30] on h4 "Decrease in appetite" at bounding box center [142, 28] width 84 height 4
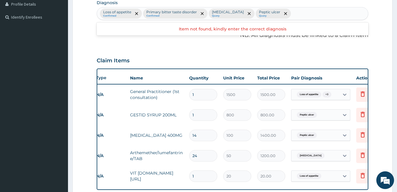
click at [301, 12] on div "Loss of appetite Confirmed Primary bitter taste disorder Confirmed Malaria Quer…" at bounding box center [232, 13] width 271 height 12
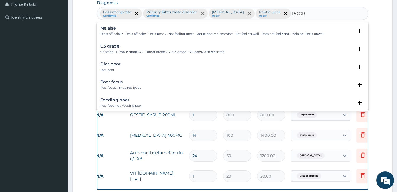
type input "POOR D"
click at [127, 70] on div "Diet poor Diet poor" at bounding box center [232, 67] width 265 height 10
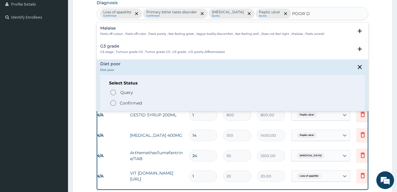
click at [137, 100] on span "Confirmed" at bounding box center [233, 103] width 246 height 7
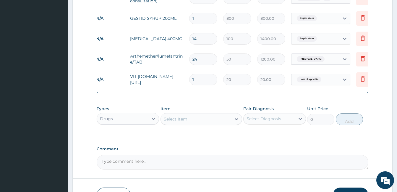
scroll to position [270, 0]
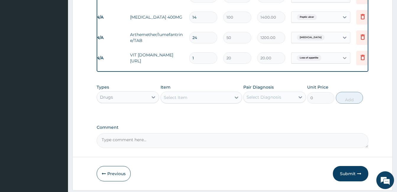
click at [342, 56] on icon at bounding box center [345, 58] width 6 height 6
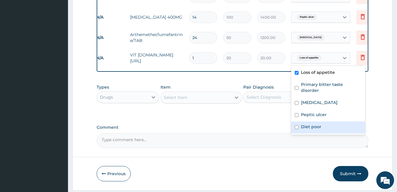
click at [323, 122] on div "Diet poor" at bounding box center [328, 128] width 74 height 12
checkbox input "true"
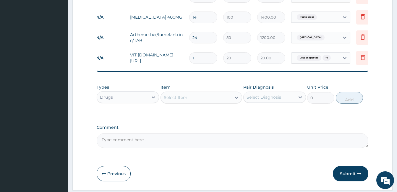
click at [200, 58] on input "1" at bounding box center [203, 58] width 28 height 12
type input "0.00"
type input "6"
type input "120.00"
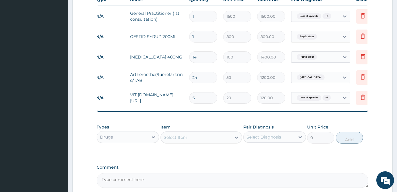
scroll to position [211, 0]
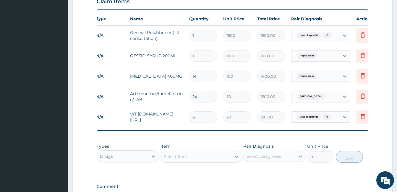
type input "6"
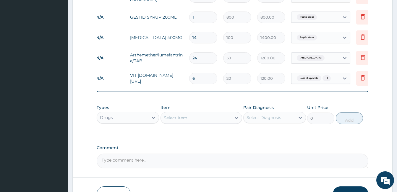
scroll to position [263, 0]
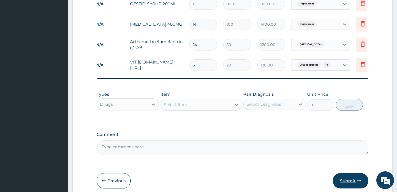
click at [355, 183] on button "Submit" at bounding box center [351, 180] width 36 height 15
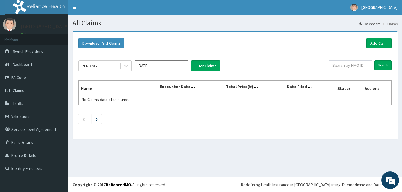
click at [146, 65] on input "[DATE]" at bounding box center [161, 65] width 53 height 11
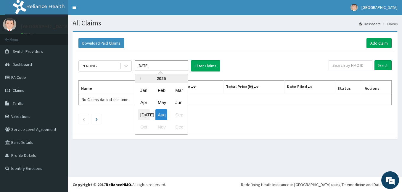
click at [146, 112] on div "Jul" at bounding box center [144, 114] width 12 height 11
type input "Jul 2025"
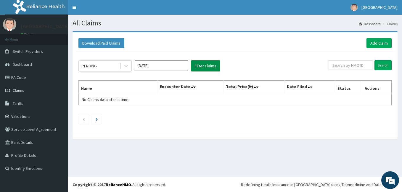
click at [204, 67] on button "Filter Claims" at bounding box center [205, 65] width 29 height 11
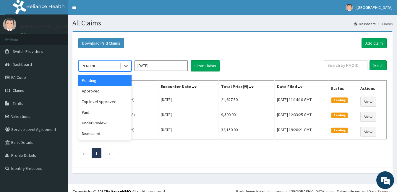
click at [89, 67] on div "PENDING" at bounding box center [89, 66] width 15 height 6
click at [92, 90] on div "Approved" at bounding box center [104, 91] width 53 height 11
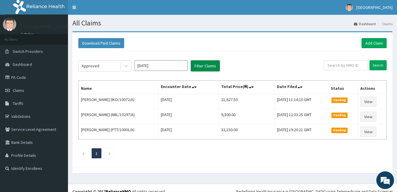
click at [213, 69] on button "Filter Claims" at bounding box center [205, 65] width 29 height 11
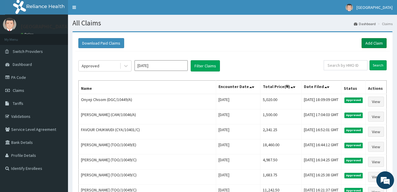
click at [372, 44] on link "Add Claim" at bounding box center [374, 43] width 25 height 10
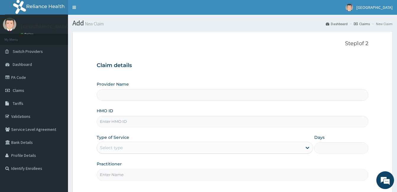
type input "[GEOGRAPHIC_DATA]"
paste input "MMM/10061/D"
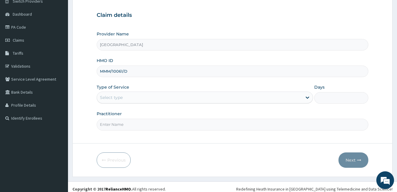
scroll to position [55, 0]
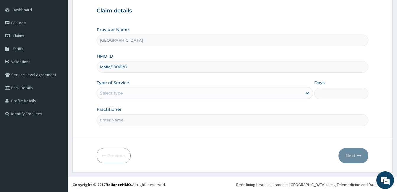
type input "MMM/10061/D"
click at [160, 95] on div "Select type" at bounding box center [199, 92] width 205 height 9
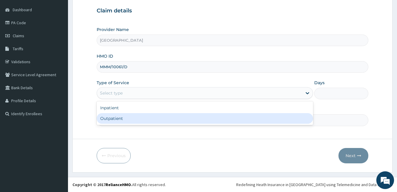
click at [147, 120] on div "Outpatient" at bounding box center [205, 118] width 217 height 11
type input "1"
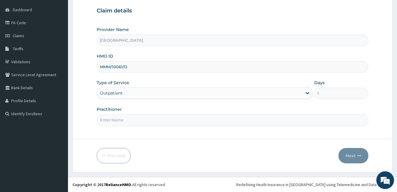
click at [147, 120] on input "Practitioner" at bounding box center [233, 120] width 272 height 12
type input "DOCTOR [PERSON_NAME]"
click at [346, 151] on button "Next" at bounding box center [354, 155] width 30 height 15
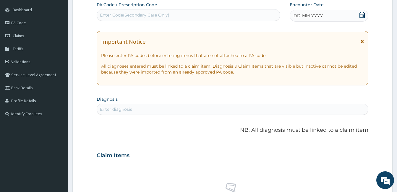
click at [363, 13] on icon at bounding box center [362, 15] width 6 height 6
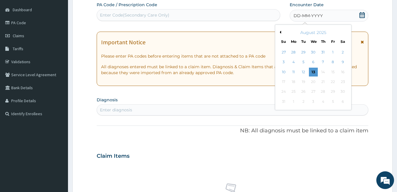
click at [280, 32] on button "Previous Month" at bounding box center [279, 32] width 3 height 3
click at [342, 74] on div "19" at bounding box center [342, 72] width 9 height 9
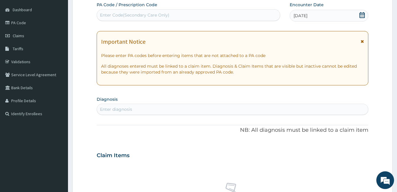
click at [180, 104] on div "Enter diagnosis" at bounding box center [233, 109] width 272 height 11
type input "FEVER"
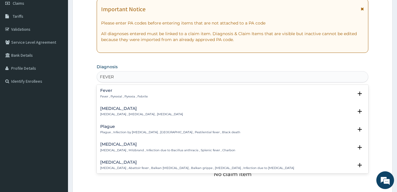
scroll to position [114, 0]
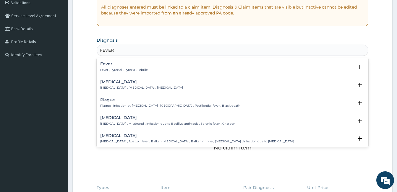
click at [129, 69] on p "Fever , Pyrexial , Pyrexia , Febrile" at bounding box center [124, 70] width 48 height 4
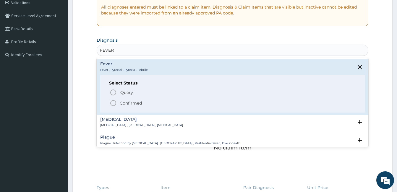
click at [120, 104] on span "Confirmed" at bounding box center [233, 103] width 246 height 7
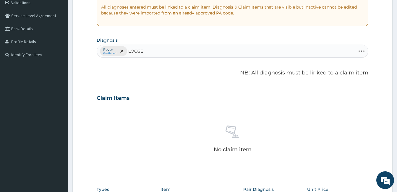
type input "LOOSE"
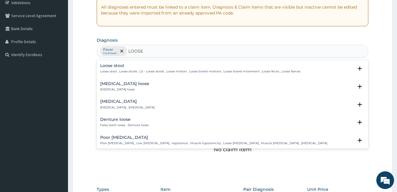
click at [135, 72] on p "Loose stool , Loose stools , LS - Loose stools , Loose motion , Loose bowel mot…" at bounding box center [200, 72] width 200 height 4
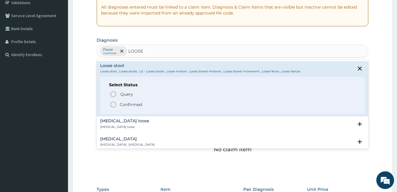
drag, startPoint x: 128, startPoint y: 102, endPoint x: 167, endPoint y: 62, distance: 56.1
click at [128, 103] on p "Confirmed" at bounding box center [131, 105] width 22 height 6
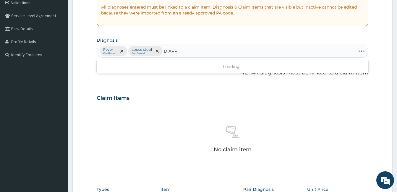
type input "DIARRH"
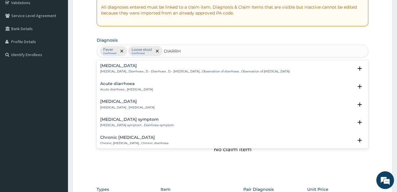
click at [151, 70] on p "[MEDICAL_DATA] , Diarrhoea , D - Diarrhoea , D - [MEDICAL_DATA] , Observation o…" at bounding box center [195, 72] width 190 height 4
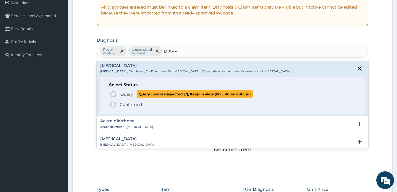
click at [133, 96] on span "Query" at bounding box center [126, 94] width 13 height 6
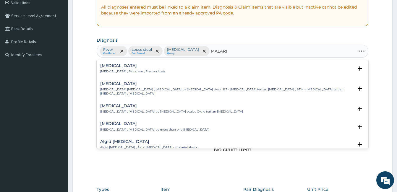
type input "[MEDICAL_DATA]"
click at [105, 70] on p "[MEDICAL_DATA] , Paludism , Plasmodiosis" at bounding box center [132, 72] width 65 height 4
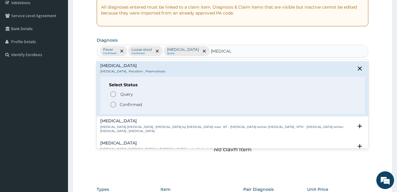
click at [110, 104] on icon "status option filled" at bounding box center [113, 104] width 7 height 7
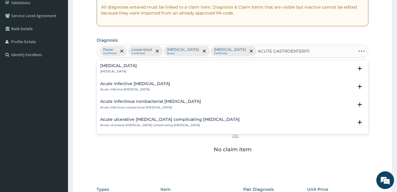
type input "[MEDICAL_DATA]"
click at [120, 66] on h4 "[MEDICAL_DATA]" at bounding box center [118, 66] width 37 height 4
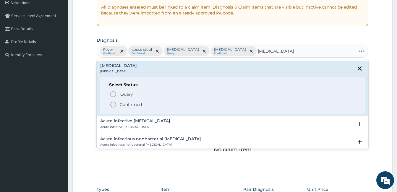
click at [121, 106] on p "Confirmed" at bounding box center [131, 105] width 22 height 6
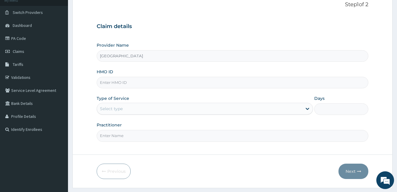
scroll to position [25, 0]
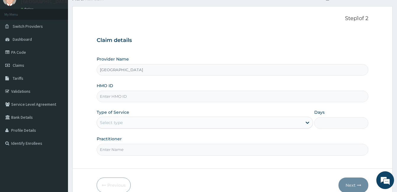
paste input "MMM/10061/D"
type input "MMM/10061/D"
click at [157, 122] on div "Select type" at bounding box center [199, 122] width 205 height 9
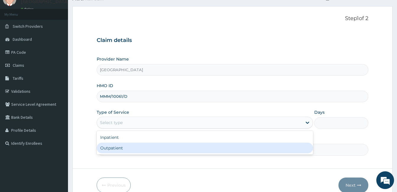
click at [150, 146] on div "Outpatient" at bounding box center [205, 148] width 217 height 11
type input "1"
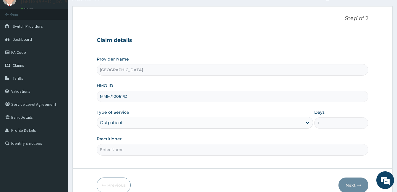
click at [150, 146] on input "Practitioner" at bounding box center [233, 150] width 272 height 12
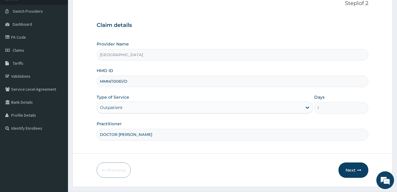
scroll to position [55, 0]
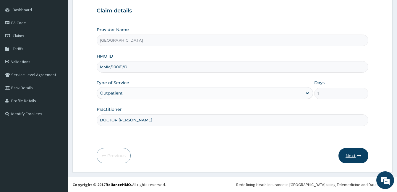
type input "DOCTOR [PERSON_NAME]"
click at [343, 157] on button "Next" at bounding box center [354, 155] width 30 height 15
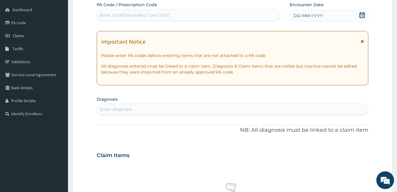
click at [363, 14] on icon at bounding box center [362, 15] width 6 height 6
click at [142, 16] on div "Enter Code(Secondary Care Only)" at bounding box center [135, 15] width 70 height 6
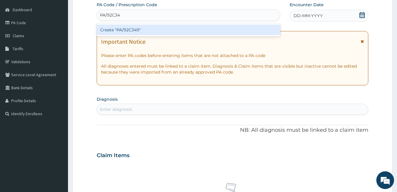
type input "PA/92C349"
click at [143, 30] on div "Create "PA/92C349"" at bounding box center [189, 30] width 184 height 11
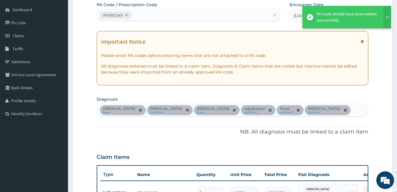
scroll to position [214, 0]
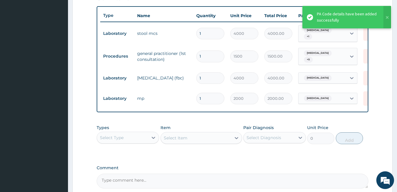
click at [238, 170] on label "Comment" at bounding box center [233, 168] width 272 height 5
click at [238, 174] on textarea "Comment" at bounding box center [233, 181] width 272 height 15
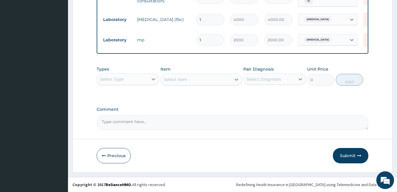
scroll to position [274, 0]
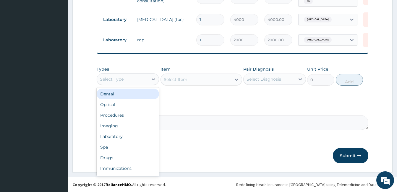
click at [143, 78] on div "Select Type" at bounding box center [122, 79] width 51 height 9
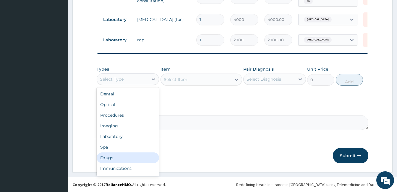
click at [132, 156] on div "Drugs" at bounding box center [128, 158] width 62 height 11
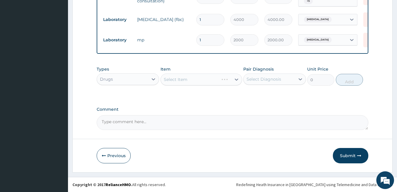
click at [260, 76] on div "Select Diagnosis" at bounding box center [269, 79] width 51 height 9
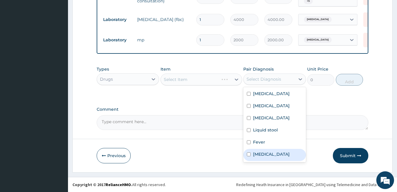
drag, startPoint x: 265, startPoint y: 154, endPoint x: 259, endPoint y: 144, distance: 11.8
click at [266, 154] on label "[MEDICAL_DATA]" at bounding box center [271, 154] width 37 height 6
checkbox input "true"
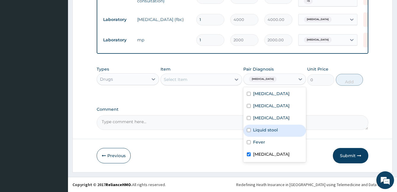
click at [224, 80] on div "Select Item" at bounding box center [196, 79] width 70 height 9
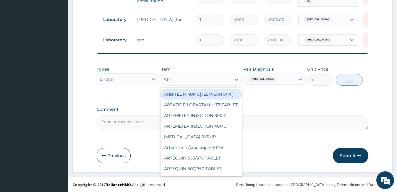
type input "ARTE"
click at [219, 91] on div "ARTEMETER INJECTION 80MG" at bounding box center [202, 94] width 82 height 11
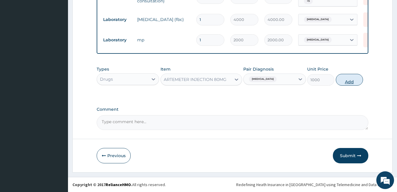
click at [347, 84] on button "Add" at bounding box center [349, 80] width 27 height 12
type input "0"
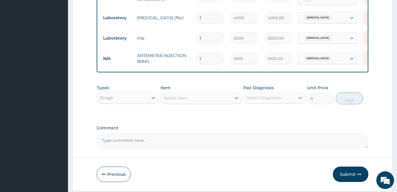
type input "0.00"
type input "2"
type input "2000.00"
type input "2"
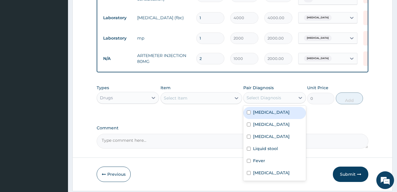
click at [258, 100] on div "Select Diagnosis" at bounding box center [264, 98] width 35 height 6
click at [277, 101] on div "Select Diagnosis" at bounding box center [264, 98] width 35 height 6
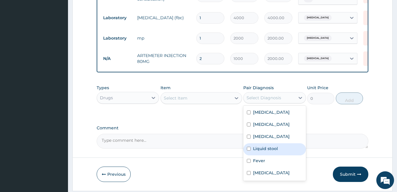
click at [272, 152] on label "Liquid stool" at bounding box center [265, 149] width 25 height 6
checkbox input "true"
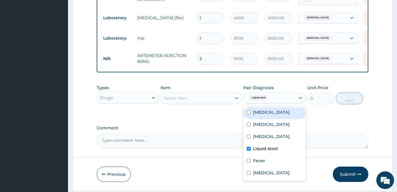
click at [275, 112] on div "[MEDICAL_DATA]" at bounding box center [274, 113] width 62 height 12
checkbox input "true"
click at [231, 98] on div at bounding box center [236, 98] width 11 height 11
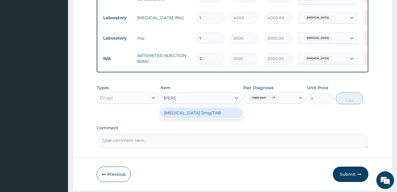
type input "[PERSON_NAME]"
click at [205, 112] on div "[MEDICAL_DATA] 2mg/TAB" at bounding box center [202, 113] width 82 height 11
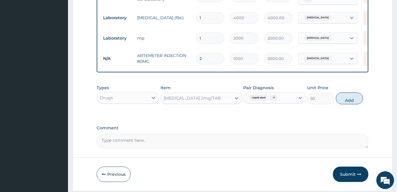
click at [346, 104] on button "Add" at bounding box center [349, 99] width 27 height 12
type input "0"
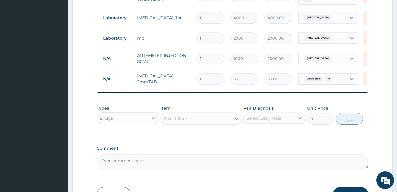
type input "0.00"
type input "3"
type input "150.00"
type input "3"
click at [265, 154] on div "Comment" at bounding box center [233, 157] width 272 height 23
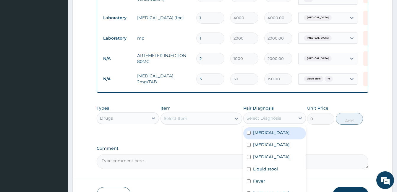
click at [264, 116] on div "Select Diagnosis" at bounding box center [269, 118] width 51 height 9
click at [279, 136] on div "[MEDICAL_DATA]" at bounding box center [274, 134] width 62 height 12
checkbox input "true"
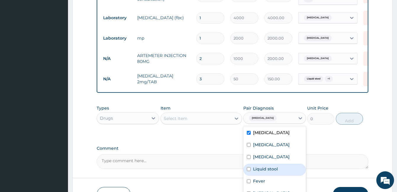
click at [220, 121] on div "Select Item" at bounding box center [196, 118] width 70 height 9
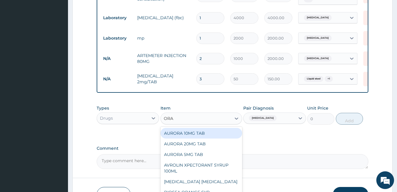
type input "ORAL"
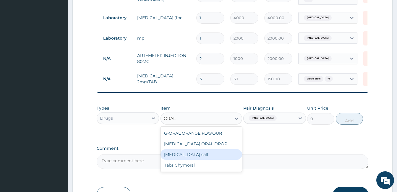
click at [214, 156] on div "[MEDICAL_DATA] salt" at bounding box center [202, 154] width 82 height 11
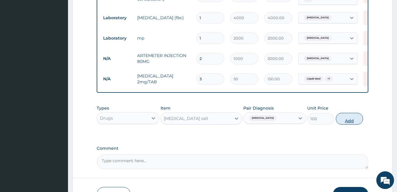
click at [347, 125] on button "Add" at bounding box center [349, 119] width 27 height 12
type input "0"
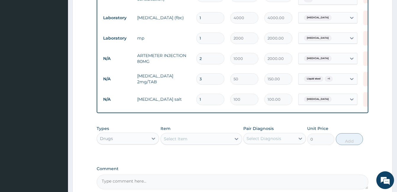
type input "13"
type input "1300.00"
type input "1"
type input "100.00"
type input "0.00"
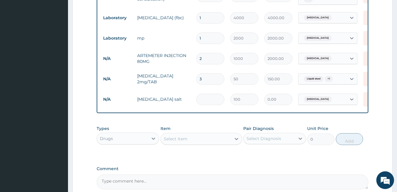
type input "3"
type input "300.00"
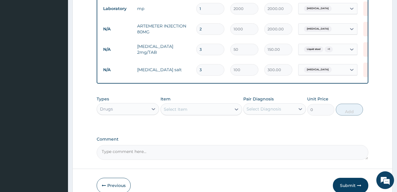
type input "3"
click at [262, 108] on div "Select Diagnosis" at bounding box center [264, 109] width 35 height 6
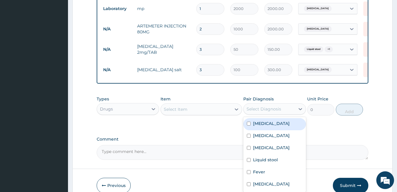
click at [268, 127] on label "[MEDICAL_DATA]" at bounding box center [271, 124] width 37 height 6
checkbox input "true"
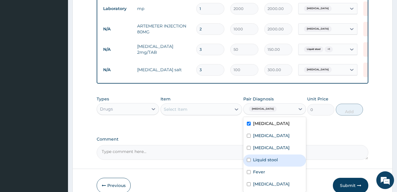
click at [272, 162] on label "Liquid stool" at bounding box center [265, 160] width 25 height 6
checkbox input "true"
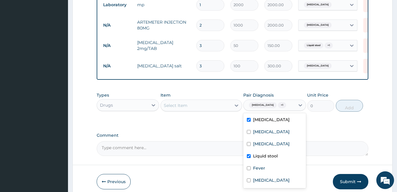
scroll to position [333, 0]
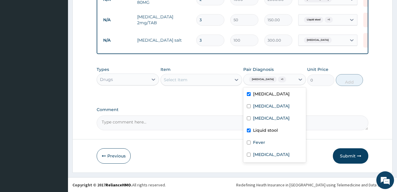
click at [192, 84] on div "Select Item" at bounding box center [196, 79] width 70 height 9
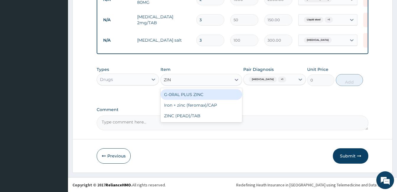
type input "ZINC"
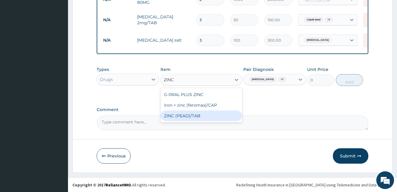
click at [195, 122] on div "G-0RAL PLUS ZINC Iron + zinc (feromax)/CAP ZINC (PEAD)/TAB" at bounding box center [202, 105] width 82 height 34
click at [196, 120] on div "ZINC (PEAD)/TAB" at bounding box center [202, 116] width 82 height 11
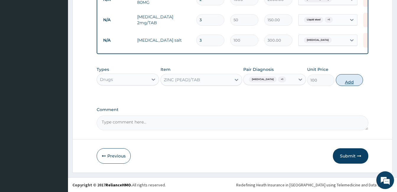
click at [344, 83] on button "Add" at bounding box center [349, 80] width 27 height 12
type input "0"
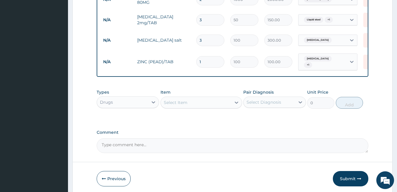
type input "0.00"
type input "5"
type input "500.00"
type input "5"
click at [279, 97] on div "Select Diagnosis" at bounding box center [274, 102] width 62 height 11
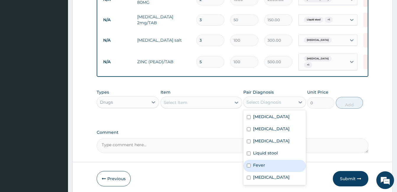
click at [270, 164] on div "Fever" at bounding box center [274, 166] width 62 height 12
checkbox input "true"
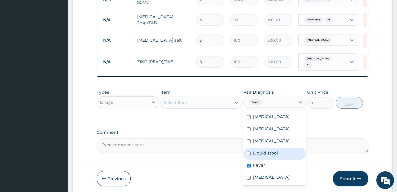
click at [209, 99] on div "Select Item" at bounding box center [196, 102] width 70 height 9
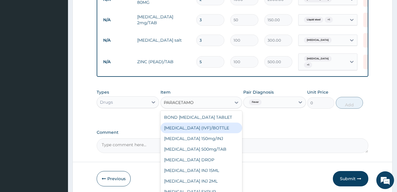
type input "[MEDICAL_DATA]"
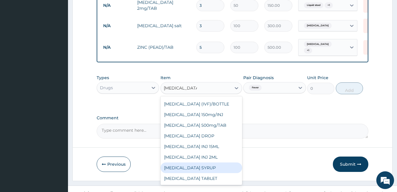
scroll to position [356, 0]
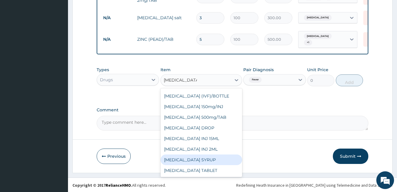
click at [226, 160] on div "[MEDICAL_DATA] SYRUP" at bounding box center [202, 160] width 82 height 11
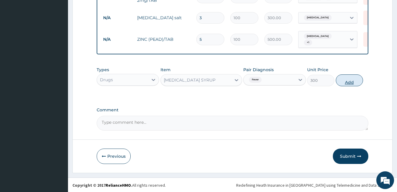
click at [346, 79] on button "Add" at bounding box center [349, 81] width 27 height 12
type input "0"
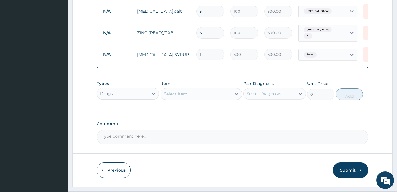
scroll to position [376, 0]
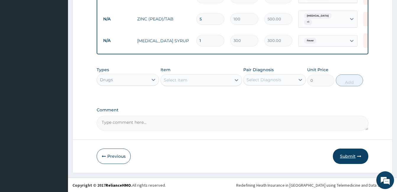
click at [348, 159] on button "Submit" at bounding box center [351, 156] width 36 height 15
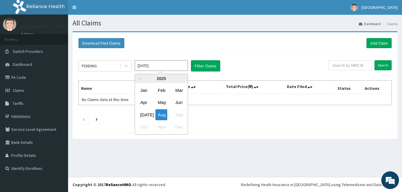
click at [139, 64] on input "[DATE]" at bounding box center [161, 65] width 53 height 11
click at [143, 112] on div "[DATE]" at bounding box center [144, 114] width 12 height 11
type input "[DATE]"
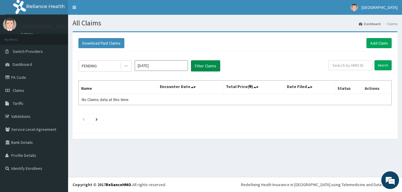
click at [201, 66] on button "Filter Claims" at bounding box center [205, 65] width 29 height 11
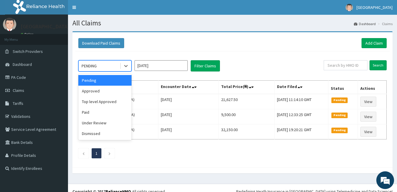
click at [109, 63] on div "PENDING" at bounding box center [99, 65] width 41 height 9
click at [105, 91] on div "Approved" at bounding box center [104, 91] width 53 height 11
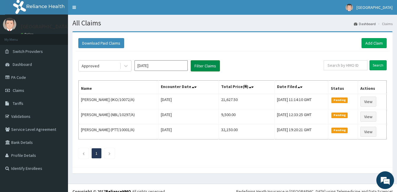
click at [195, 67] on button "Filter Claims" at bounding box center [205, 65] width 29 height 11
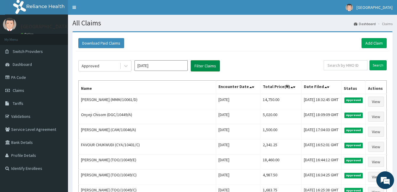
click at [204, 64] on button "Filter Claims" at bounding box center [205, 65] width 29 height 11
click at [369, 43] on link "Add Claim" at bounding box center [374, 43] width 25 height 10
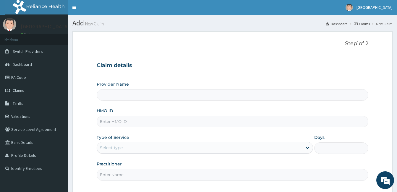
type input "[GEOGRAPHIC_DATA]"
paste input "MMM/10061/D"
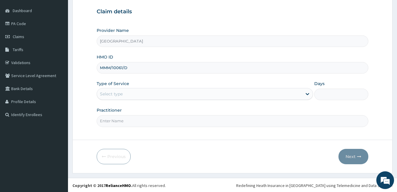
scroll to position [55, 0]
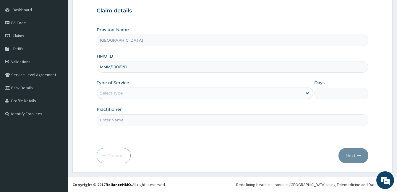
type input "MMM/10061/D"
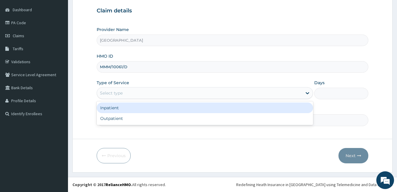
click at [191, 92] on div "Select type" at bounding box center [199, 92] width 205 height 9
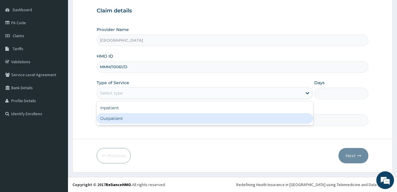
click at [172, 118] on div "Outpatient" at bounding box center [205, 118] width 217 height 11
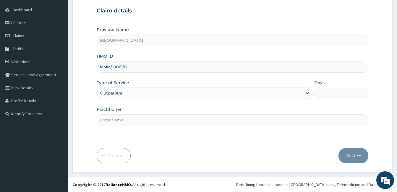
type input "1"
click at [172, 118] on input "Practitioner" at bounding box center [233, 120] width 272 height 12
type input "DOCTOR [PERSON_NAME]"
click at [340, 152] on button "Next" at bounding box center [354, 155] width 30 height 15
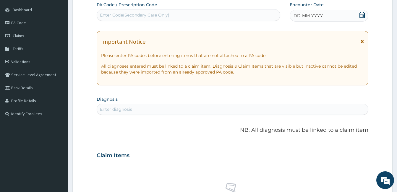
click at [362, 16] on icon at bounding box center [362, 15] width 6 height 6
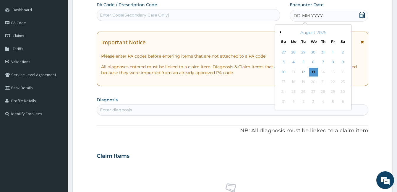
click at [280, 32] on button "Previous Month" at bounding box center [279, 32] width 3 height 3
click at [341, 74] on div "19" at bounding box center [342, 72] width 9 height 9
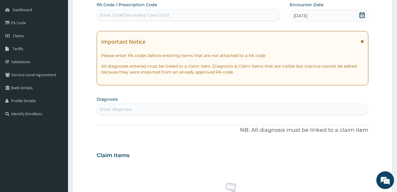
click at [209, 113] on div "Enter diagnosis" at bounding box center [232, 109] width 271 height 9
type input "[MEDICAL_DATA]"
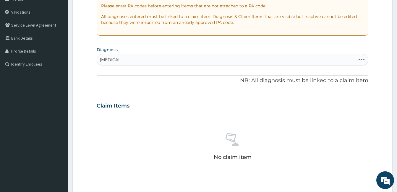
scroll to position [114, 0]
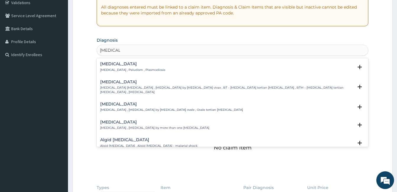
click at [125, 64] on h4 "[MEDICAL_DATA]" at bounding box center [132, 64] width 65 height 4
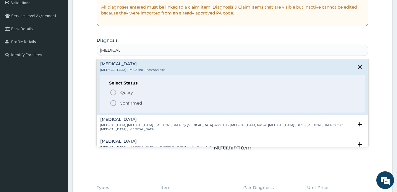
click at [117, 101] on span "Confirmed" at bounding box center [233, 103] width 246 height 7
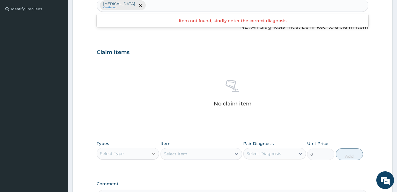
scroll to position [173, 0]
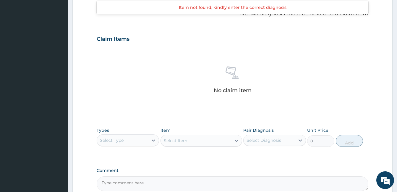
click at [131, 141] on div "Select Type" at bounding box center [122, 140] width 51 height 9
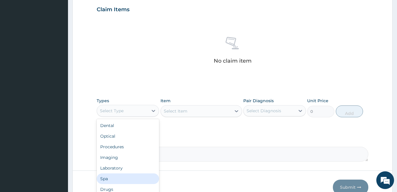
scroll to position [20, 0]
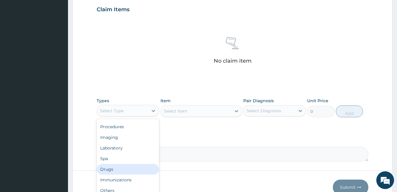
click at [127, 170] on div "Drugs" at bounding box center [128, 169] width 62 height 11
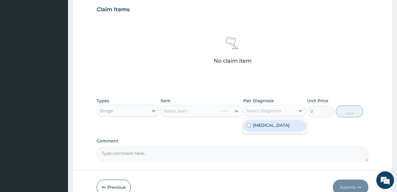
click at [266, 108] on div "Select Diagnosis" at bounding box center [264, 111] width 35 height 6
click at [262, 119] on div "[MEDICAL_DATA]" at bounding box center [274, 126] width 62 height 14
click at [261, 121] on div "[MEDICAL_DATA]" at bounding box center [274, 126] width 62 height 12
checkbox input "true"
click at [192, 109] on div "Select Item" at bounding box center [196, 111] width 70 height 9
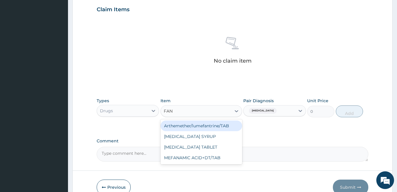
type input "FANS"
click at [200, 125] on div "[MEDICAL_DATA] SYRUP" at bounding box center [202, 126] width 82 height 11
type input "300"
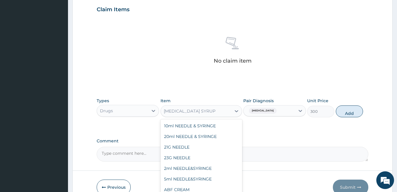
click at [206, 110] on div "[MEDICAL_DATA] SYRUP" at bounding box center [196, 111] width 70 height 9
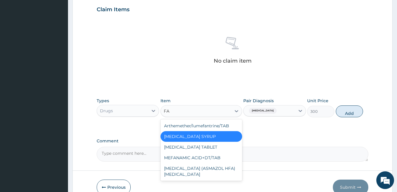
scroll to position [0, 0]
type input "FANS"
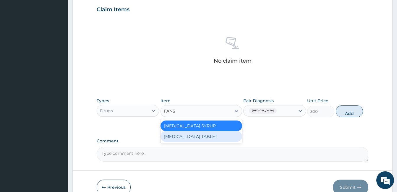
click at [211, 138] on div "[MEDICAL_DATA] TABLET" at bounding box center [202, 136] width 82 height 11
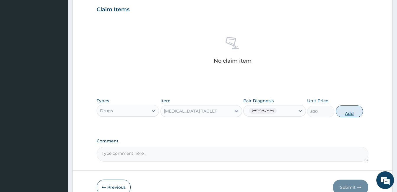
click at [352, 109] on button "Add" at bounding box center [349, 112] width 27 height 12
type input "0"
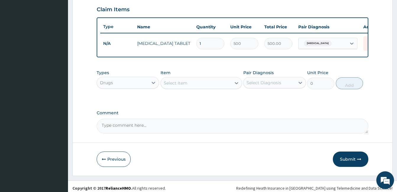
type input "0.00"
type input "2"
type input "1000.00"
type input "2"
click at [352, 162] on button "Submit" at bounding box center [351, 159] width 36 height 15
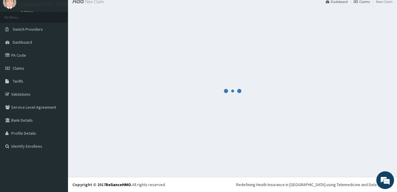
scroll to position [203, 0]
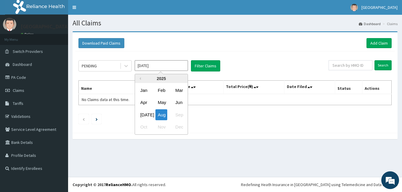
click at [144, 66] on input "[DATE]" at bounding box center [161, 65] width 53 height 11
drag, startPoint x: 145, startPoint y: 114, endPoint x: 177, endPoint y: 87, distance: 41.6
click at [145, 114] on div "[DATE]" at bounding box center [144, 114] width 12 height 11
type input "[DATE]"
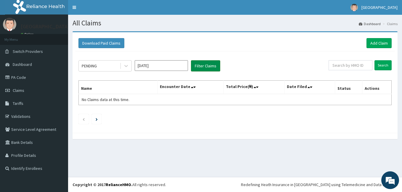
click at [205, 66] on button "Filter Claims" at bounding box center [205, 65] width 29 height 11
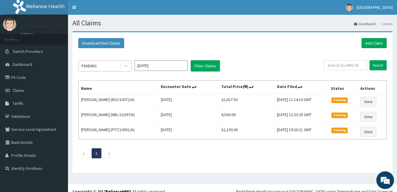
click at [110, 68] on div "PENDING" at bounding box center [99, 65] width 41 height 9
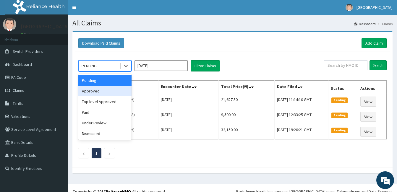
click at [104, 92] on div "Approved" at bounding box center [104, 91] width 53 height 11
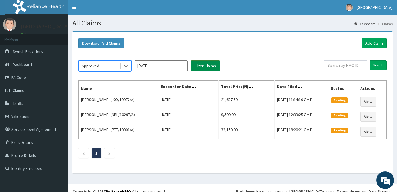
click at [203, 67] on button "Filter Claims" at bounding box center [205, 65] width 29 height 11
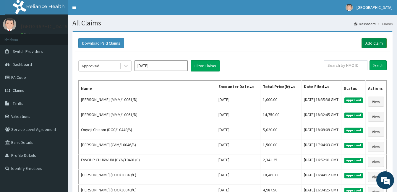
click at [375, 43] on link "Add Claim" at bounding box center [374, 43] width 25 height 10
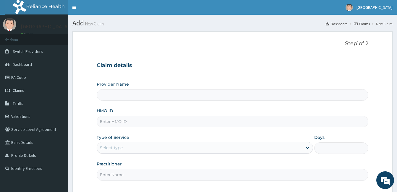
paste input "SBG/11156/B"
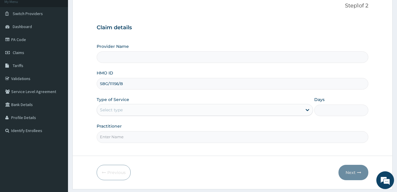
scroll to position [55, 0]
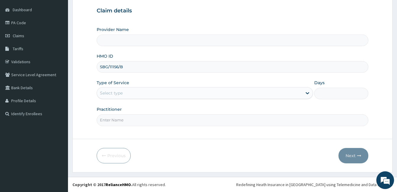
type input "SBG/11156/B"
click at [144, 91] on div "Select type" at bounding box center [199, 92] width 205 height 9
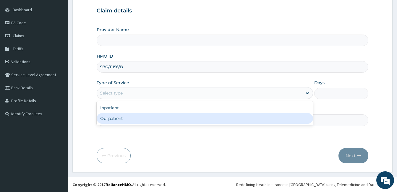
drag, startPoint x: 138, startPoint y: 114, endPoint x: 137, endPoint y: 117, distance: 3.6
click at [138, 114] on div "Outpatient" at bounding box center [205, 118] width 217 height 11
type input "1"
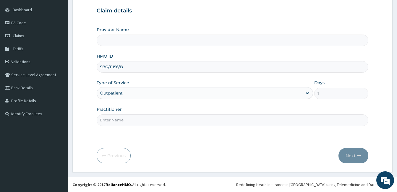
click at [137, 117] on input "Practitioner" at bounding box center [233, 120] width 272 height 12
type input "DOCTOR"
type input "[GEOGRAPHIC_DATA]"
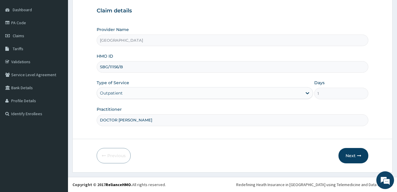
scroll to position [0, 0]
type input "DOCTOR [PERSON_NAME]"
click at [357, 154] on button "Next" at bounding box center [354, 155] width 30 height 15
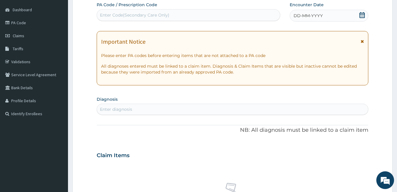
click at [364, 15] on icon at bounding box center [362, 15] width 5 height 6
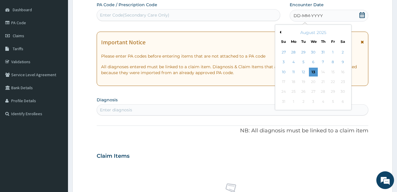
click at [280, 33] on button "Previous Month" at bounding box center [279, 32] width 3 height 3
click at [283, 84] on div "20" at bounding box center [284, 82] width 9 height 9
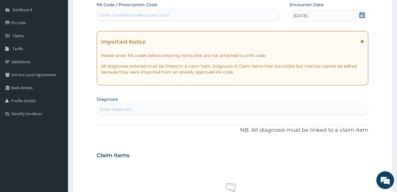
click at [210, 107] on div "Enter diagnosis" at bounding box center [232, 109] width 271 height 9
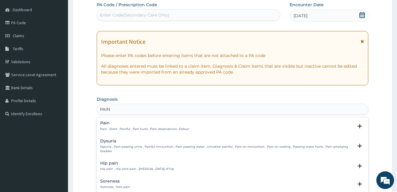
type input "PAIN G"
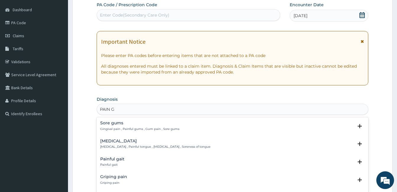
click at [153, 128] on p "Gingival pain , Painful gums , Gum pain , Sore gums" at bounding box center [139, 129] width 79 height 4
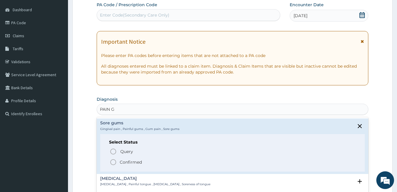
click at [139, 160] on p "Confirmed" at bounding box center [131, 162] width 22 height 6
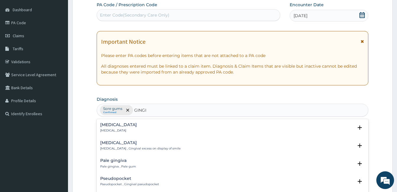
type input "GINGIV"
click at [150, 128] on div "[MEDICAL_DATA] [MEDICAL_DATA]" at bounding box center [232, 128] width 265 height 10
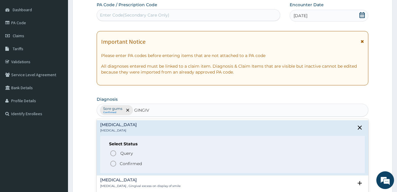
drag, startPoint x: 135, startPoint y: 163, endPoint x: 167, endPoint y: 169, distance: 32.2
click at [135, 163] on p "Confirmed" at bounding box center [131, 164] width 22 height 6
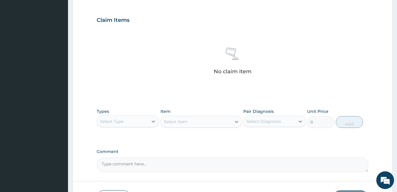
scroll to position [203, 0]
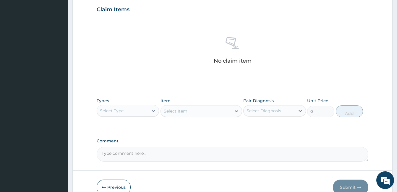
click at [140, 112] on div "Select Type" at bounding box center [122, 110] width 51 height 9
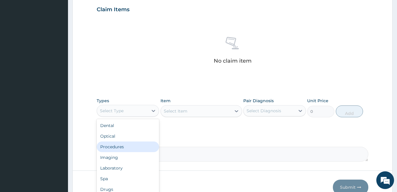
click at [135, 149] on div "Procedures" at bounding box center [128, 147] width 62 height 11
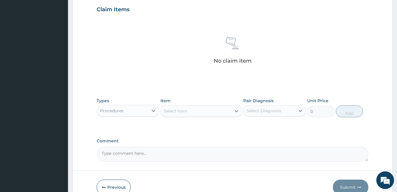
click at [262, 107] on div "Select Diagnosis" at bounding box center [269, 110] width 51 height 9
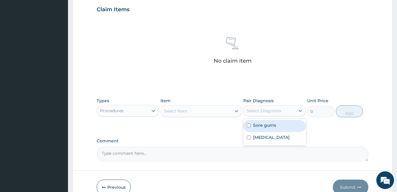
click at [260, 127] on label "Sore gums" at bounding box center [264, 125] width 23 height 6
checkbox input "true"
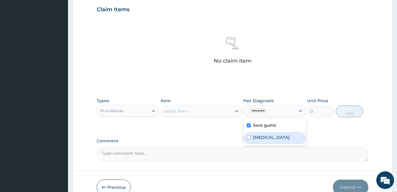
click at [261, 139] on label "[MEDICAL_DATA]" at bounding box center [271, 138] width 37 height 6
checkbox input "true"
click at [230, 112] on div "Select Item" at bounding box center [196, 111] width 70 height 9
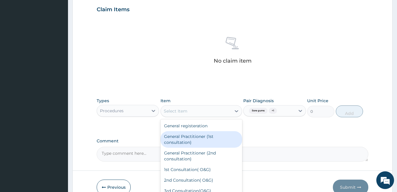
click at [213, 140] on div "General Practitioner (1st consultation)" at bounding box center [202, 139] width 82 height 17
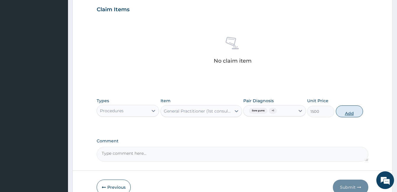
click at [354, 114] on button "Add" at bounding box center [349, 112] width 27 height 12
type input "0"
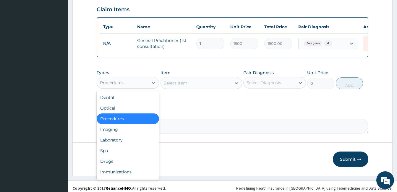
click at [146, 88] on div "Procedures" at bounding box center [122, 82] width 51 height 9
click at [128, 166] on div "Drugs" at bounding box center [128, 161] width 62 height 11
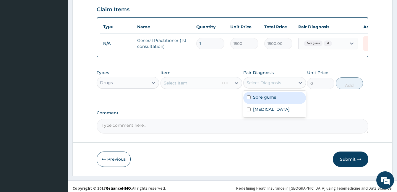
click at [256, 86] on div "Select Diagnosis" at bounding box center [264, 83] width 35 height 6
click at [256, 100] on label "Sore gums" at bounding box center [264, 97] width 23 height 6
checkbox input "true"
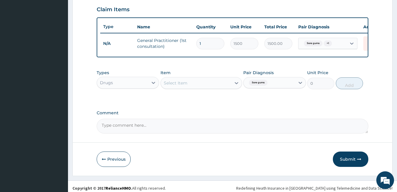
click at [203, 88] on div "Select Item" at bounding box center [196, 82] width 70 height 9
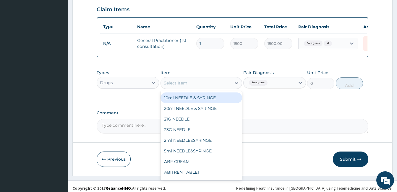
type input "T"
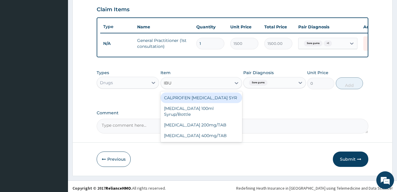
type input "IBUP"
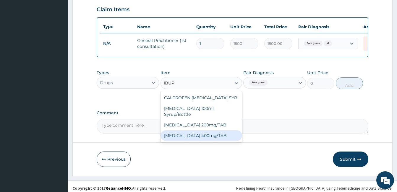
click at [211, 138] on div "[MEDICAL_DATA] 400mg/TAB" at bounding box center [202, 135] width 82 height 11
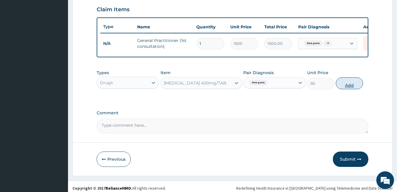
click at [355, 89] on button "Add" at bounding box center [349, 84] width 27 height 12
type input "0"
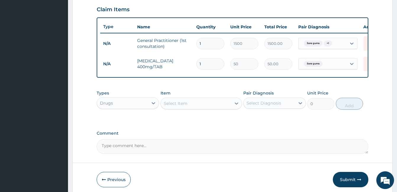
type input "0.00"
type input "9"
type input "450.00"
type input "9"
click at [347, 184] on button "Submit" at bounding box center [351, 179] width 36 height 15
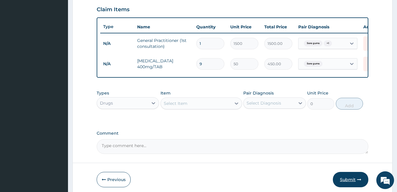
scroll to position [22, 0]
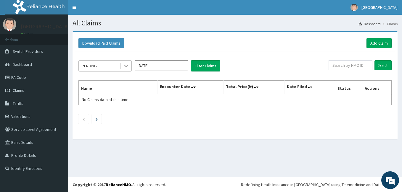
click at [125, 66] on icon at bounding box center [126, 66] width 6 height 6
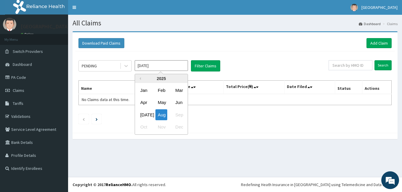
click at [152, 61] on input "[DATE]" at bounding box center [161, 65] width 53 height 11
click at [148, 111] on div "[DATE]" at bounding box center [144, 114] width 12 height 11
type input "[DATE]"
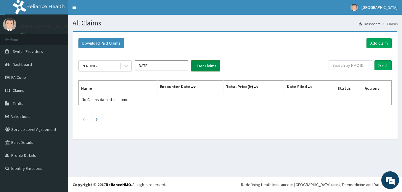
click at [198, 63] on button "Filter Claims" at bounding box center [205, 65] width 29 height 11
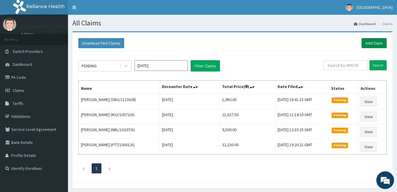
click at [369, 44] on link "Add Claim" at bounding box center [374, 43] width 25 height 10
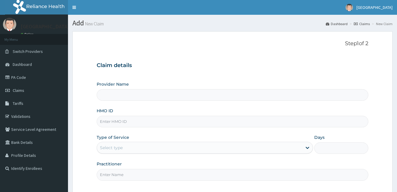
paste input "GTB/10419/A"
type input "GTB/10419/A"
type input "[GEOGRAPHIC_DATA]"
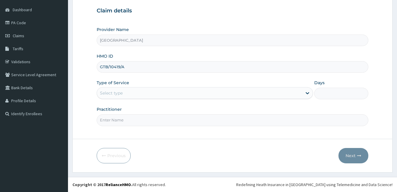
type input "GTB/10419/A"
click at [158, 93] on div "Select type" at bounding box center [199, 92] width 205 height 9
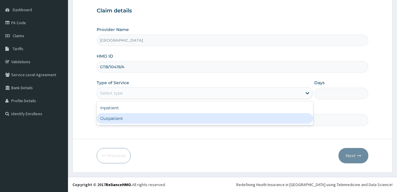
click at [150, 122] on div "Outpatient" at bounding box center [205, 118] width 217 height 11
type input "1"
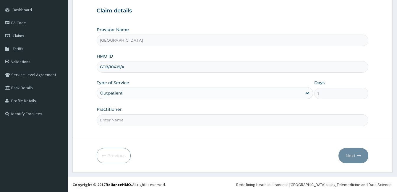
click at [150, 122] on input "Practitioner" at bounding box center [233, 120] width 272 height 12
type input "DOCTOR AHMED"
click at [361, 159] on button "Next" at bounding box center [354, 155] width 30 height 15
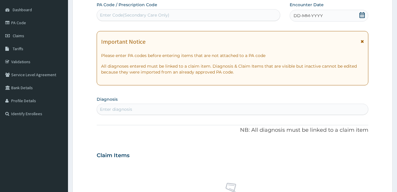
click at [251, 15] on div "Enter Code(Secondary Care Only)" at bounding box center [188, 14] width 183 height 9
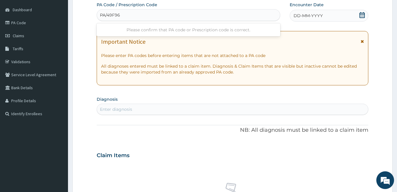
type input "PA/49F961"
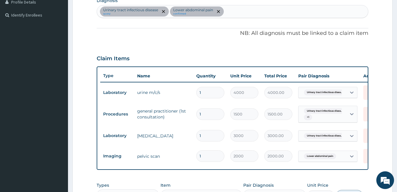
scroll to position [125, 0]
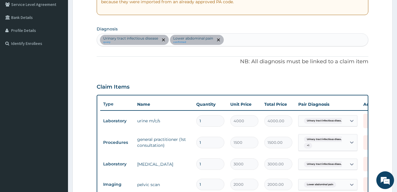
click at [249, 43] on div "Urinary tract infectious disease query Lower abdominal pain confirmed" at bounding box center [232, 40] width 271 height 12
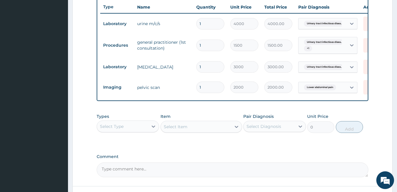
scroll to position [243, 0]
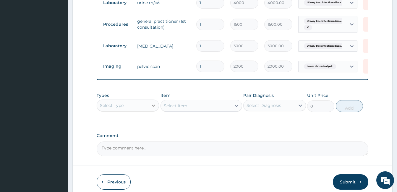
click at [152, 111] on div at bounding box center [153, 105] width 11 height 11
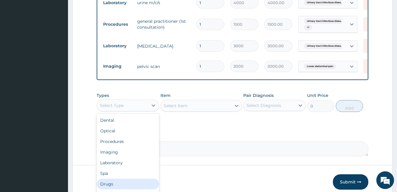
click at [125, 190] on div "Drugs" at bounding box center [128, 184] width 62 height 11
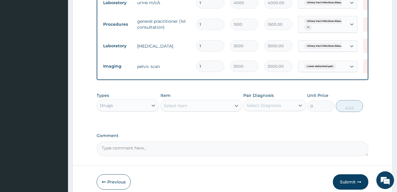
click at [273, 109] on div "Select Diagnosis" at bounding box center [264, 106] width 35 height 6
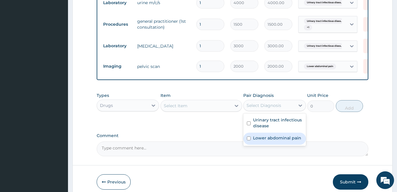
click at [275, 141] on label "Lower abdominal pain" at bounding box center [277, 138] width 48 height 6
checkbox input "true"
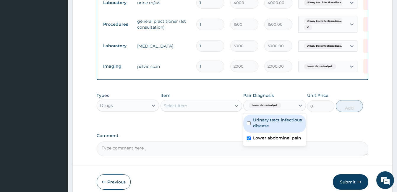
click at [220, 109] on div "Select Item" at bounding box center [196, 105] width 70 height 9
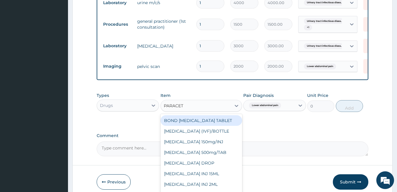
type input "PARACETA"
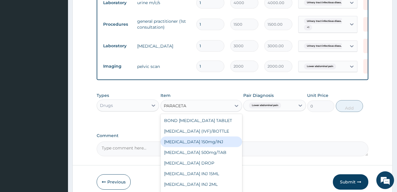
click at [217, 147] on div "Paracetamol 150mg/INJ" at bounding box center [202, 142] width 82 height 11
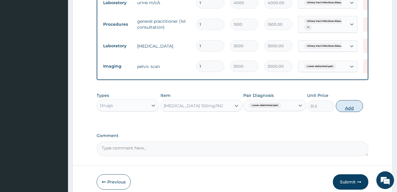
click at [353, 112] on button "Add" at bounding box center [349, 106] width 27 height 12
type input "0"
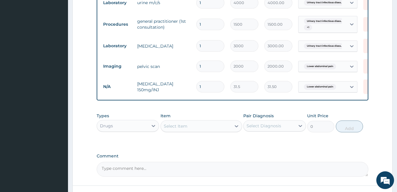
type input "0.00"
type input "6"
type input "189.00"
type input "6"
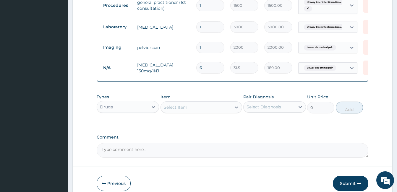
scroll to position [273, 0]
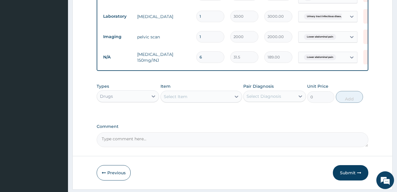
click at [275, 99] on div "Select Diagnosis" at bounding box center [264, 96] width 35 height 6
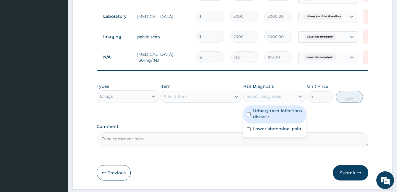
click at [276, 119] on label "Urinary tract infectious disease" at bounding box center [277, 114] width 49 height 12
checkbox input "true"
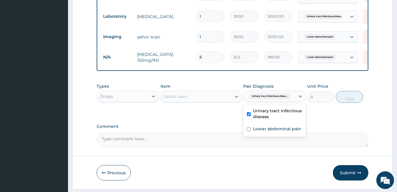
click at [220, 101] on div "Select Item" at bounding box center [196, 96] width 70 height 9
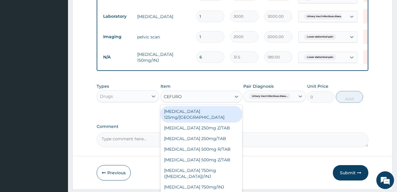
type input "CEFUROX"
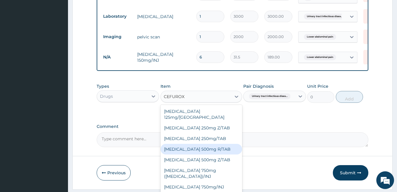
click at [220, 147] on div "[MEDICAL_DATA] 500mg R/TAB" at bounding box center [202, 149] width 82 height 11
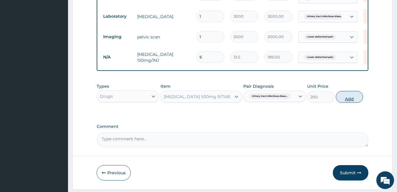
click at [356, 103] on button "Add" at bounding box center [349, 97] width 27 height 12
type input "0"
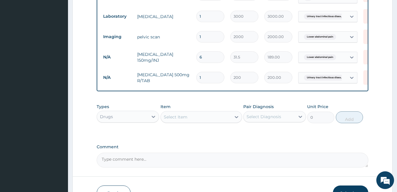
type input "10"
type input "2000.00"
type input "10"
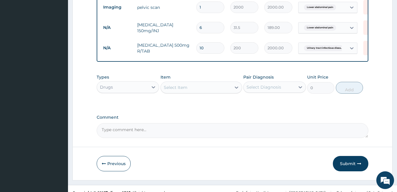
click at [274, 90] on div "Select Diagnosis" at bounding box center [264, 87] width 35 height 6
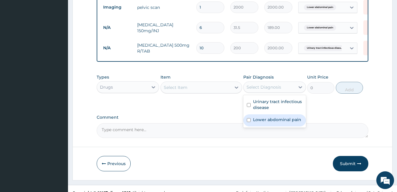
click at [269, 122] on label "Lower abdominal pain" at bounding box center [277, 120] width 48 height 6
checkbox input "true"
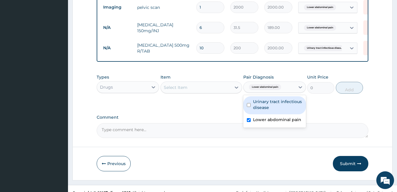
click at [224, 92] on div "Select Item" at bounding box center [196, 87] width 70 height 9
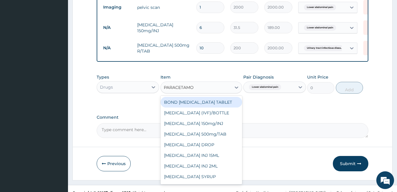
type input "PARACETAMOL"
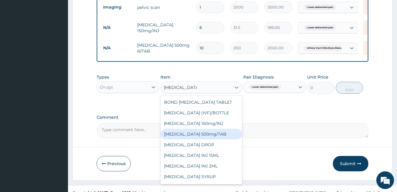
click at [222, 140] on div "PARACETAMOL 500mg/TAB" at bounding box center [202, 134] width 82 height 11
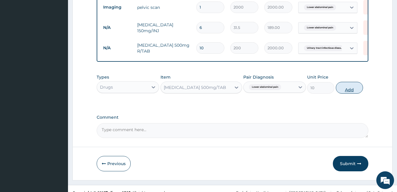
click at [346, 94] on button "Add" at bounding box center [349, 88] width 27 height 12
type input "0"
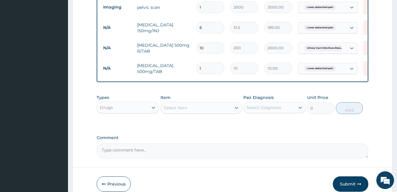
type input "18"
type input "180.00"
type input "19"
type input "190.00"
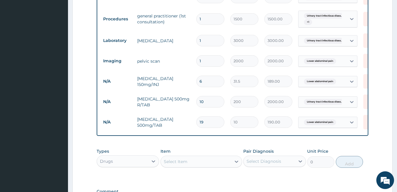
scroll to position [243, 0]
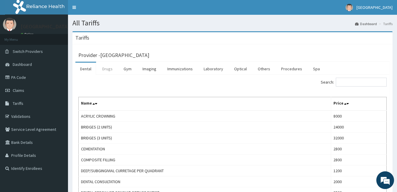
click at [112, 67] on link "Drugs" at bounding box center [108, 69] width 20 height 12
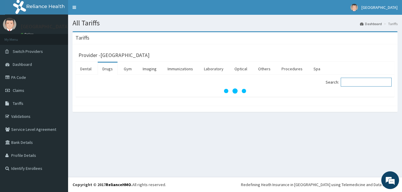
click at [356, 82] on input "Search:" at bounding box center [366, 82] width 51 height 9
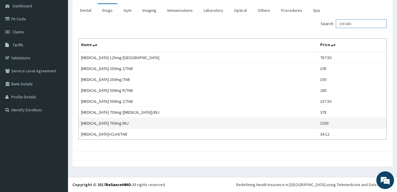
scroll to position [29, 0]
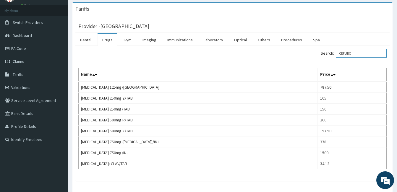
type input "CEFURO"
